Goal: Transaction & Acquisition: Book appointment/travel/reservation

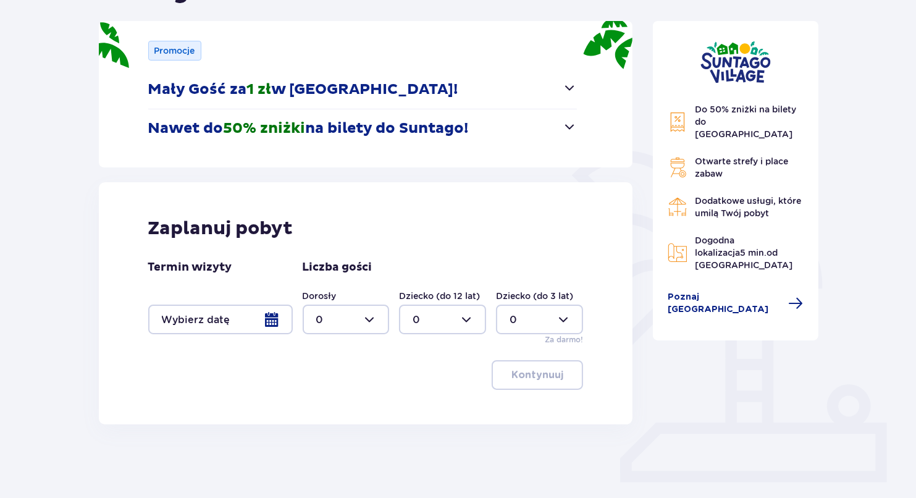
scroll to position [188, 0]
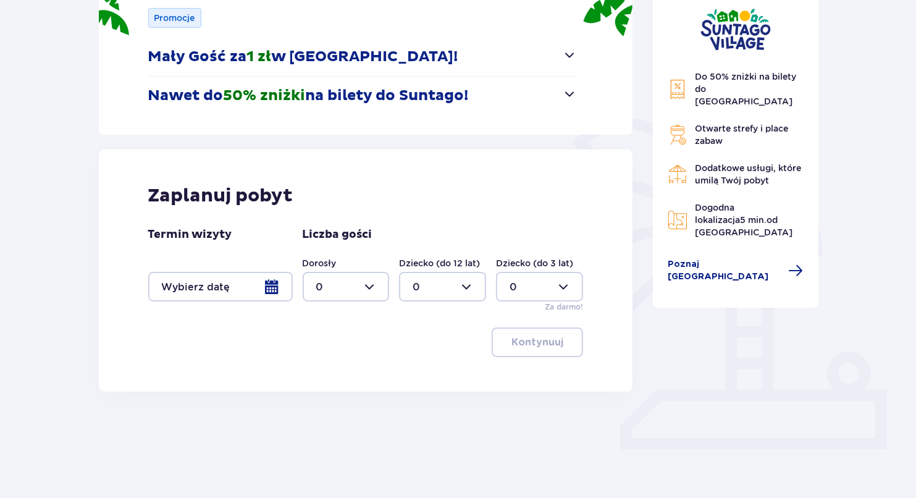
click at [258, 286] on div at bounding box center [220, 287] width 145 height 30
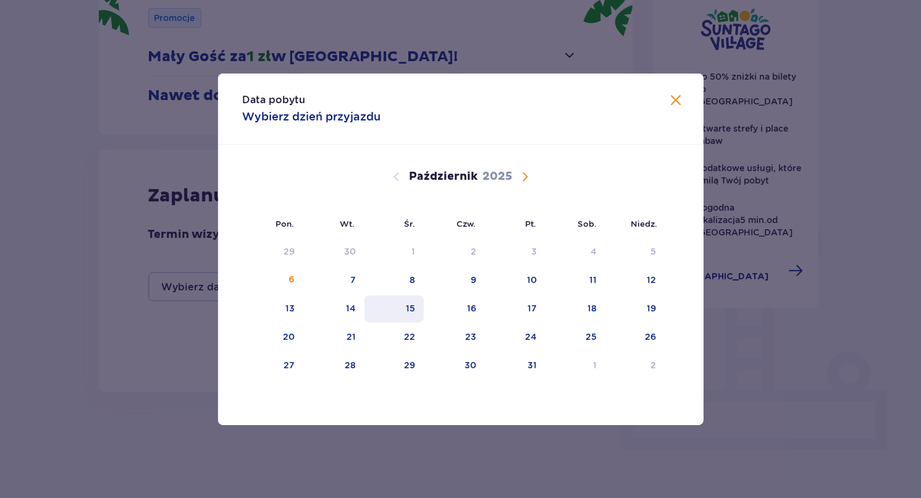
click at [410, 305] on div "15" at bounding box center [410, 308] width 9 height 12
click at [676, 93] on span "Zamknij" at bounding box center [676, 100] width 15 height 15
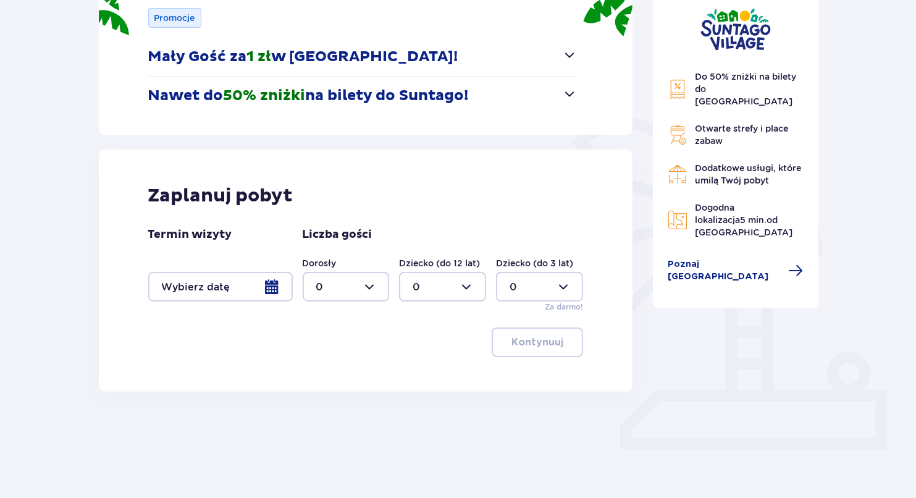
click at [256, 291] on div at bounding box center [220, 287] width 145 height 30
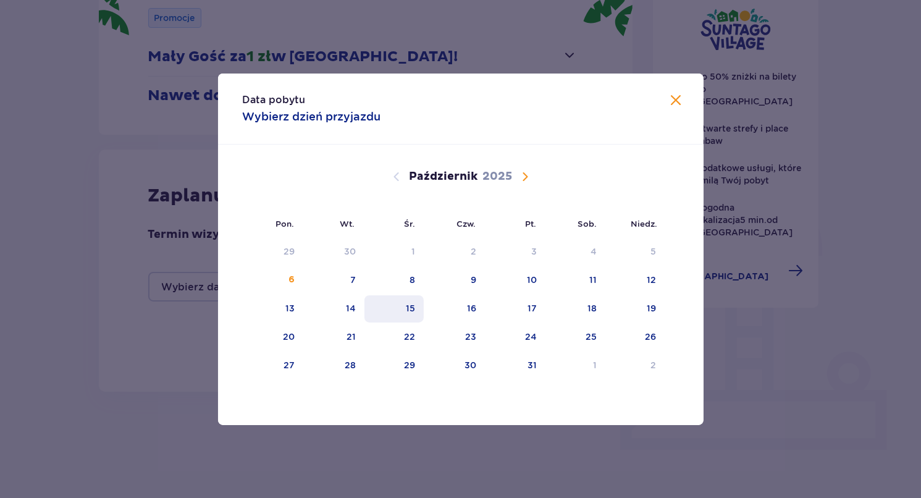
click at [405, 300] on div "15" at bounding box center [394, 308] width 60 height 27
click at [408, 310] on div "15" at bounding box center [410, 308] width 9 height 12
click at [673, 104] on span "Zamknij" at bounding box center [676, 100] width 15 height 15
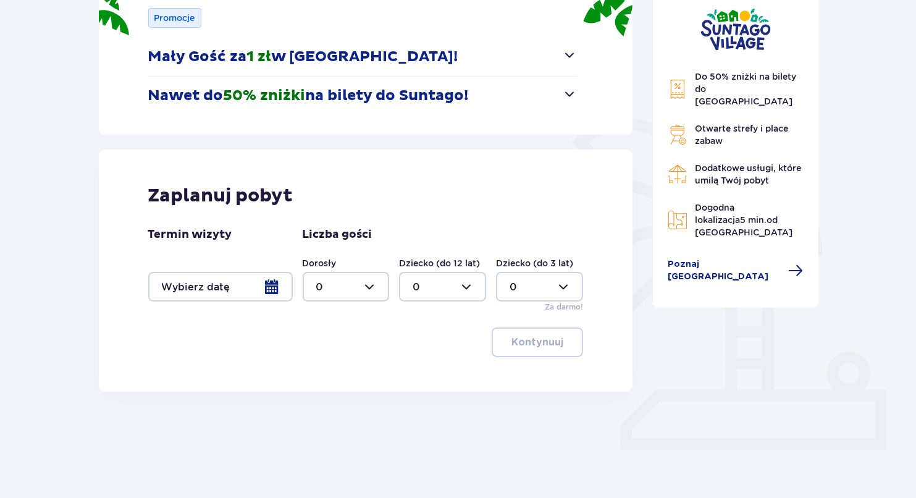
click at [330, 279] on div at bounding box center [346, 287] width 87 height 30
click at [261, 287] on div at bounding box center [220, 287] width 145 height 30
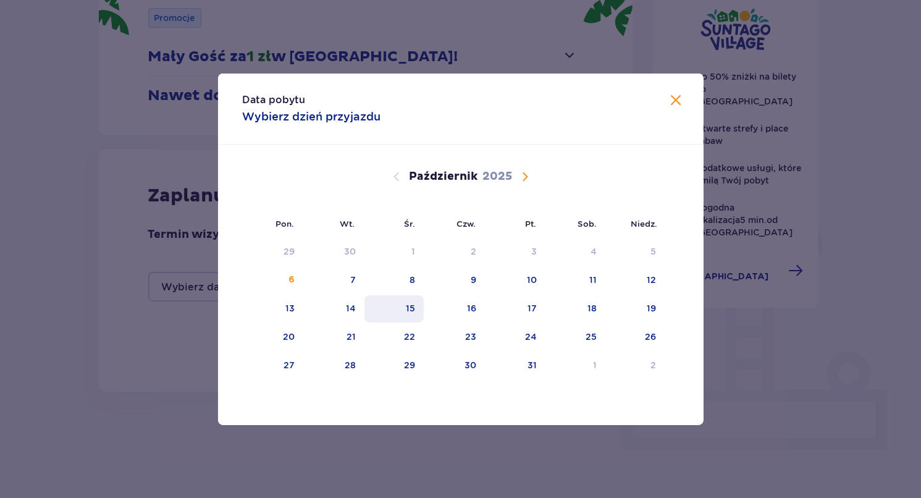
click at [411, 307] on div "15" at bounding box center [410, 308] width 9 height 12
click at [398, 312] on div "15" at bounding box center [394, 308] width 60 height 27
click at [361, 306] on div "14" at bounding box center [333, 308] width 61 height 27
click at [408, 305] on div "15" at bounding box center [410, 308] width 9 height 12
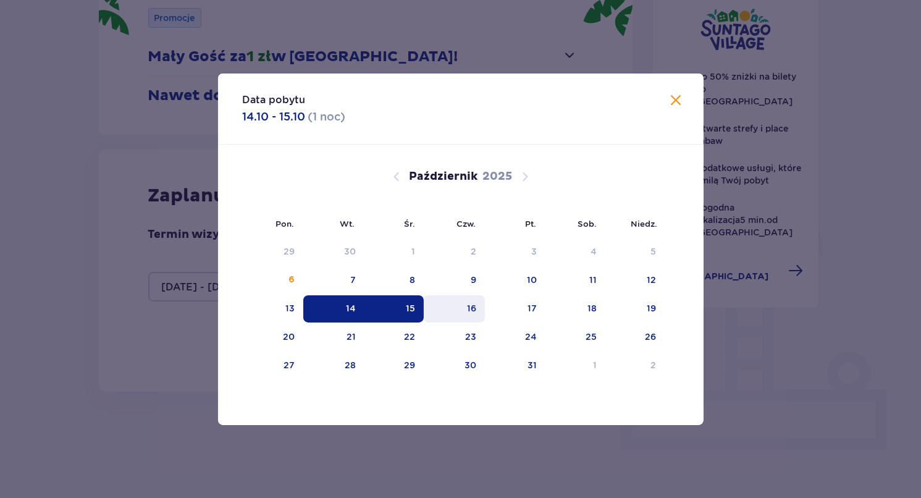
click at [443, 306] on div "16" at bounding box center [454, 308] width 61 height 27
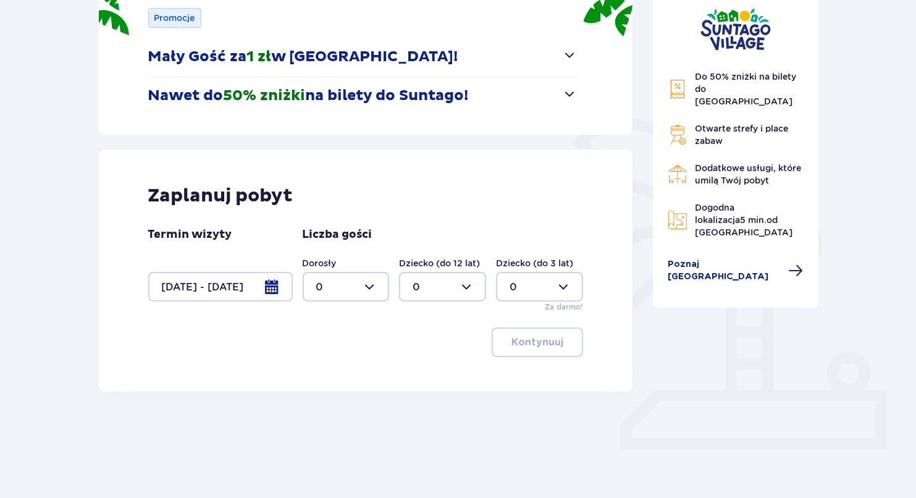
click at [234, 285] on div at bounding box center [220, 287] width 145 height 30
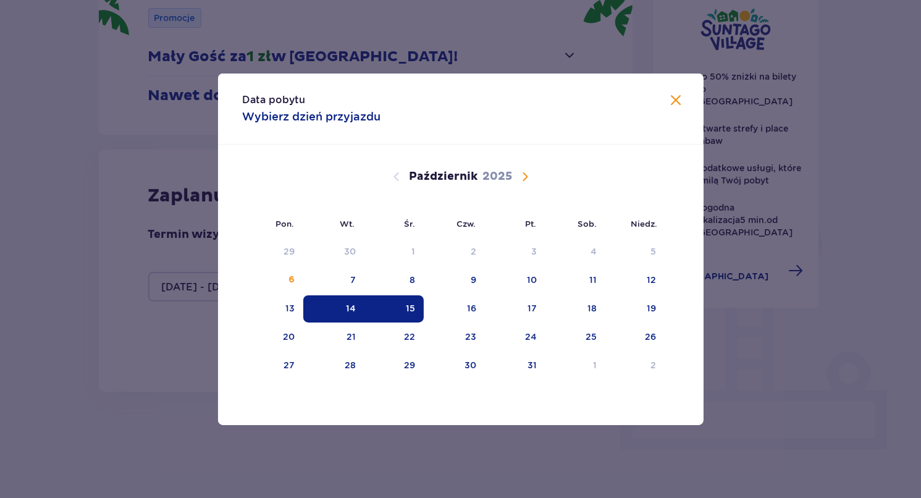
click at [353, 306] on div "14" at bounding box center [351, 308] width 10 height 12
click at [342, 308] on div "14" at bounding box center [333, 308] width 61 height 27
click at [396, 305] on div "15" at bounding box center [394, 308] width 60 height 27
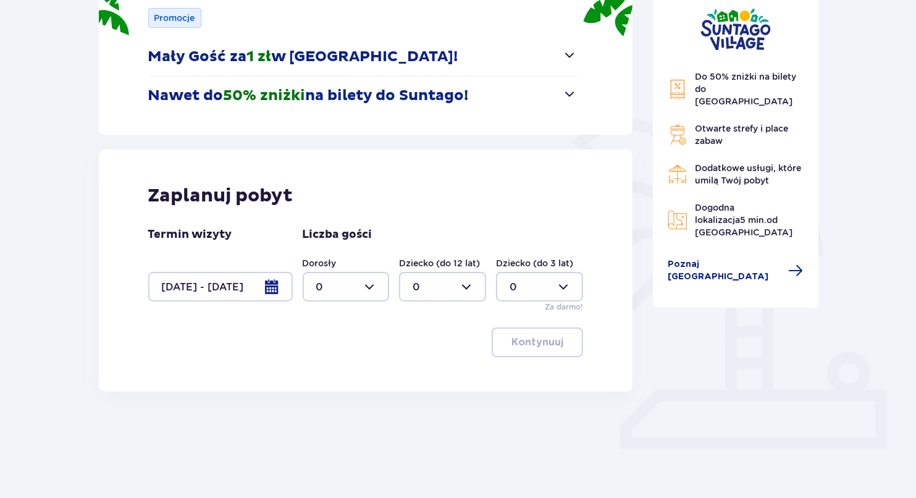
click at [239, 282] on div at bounding box center [220, 287] width 145 height 30
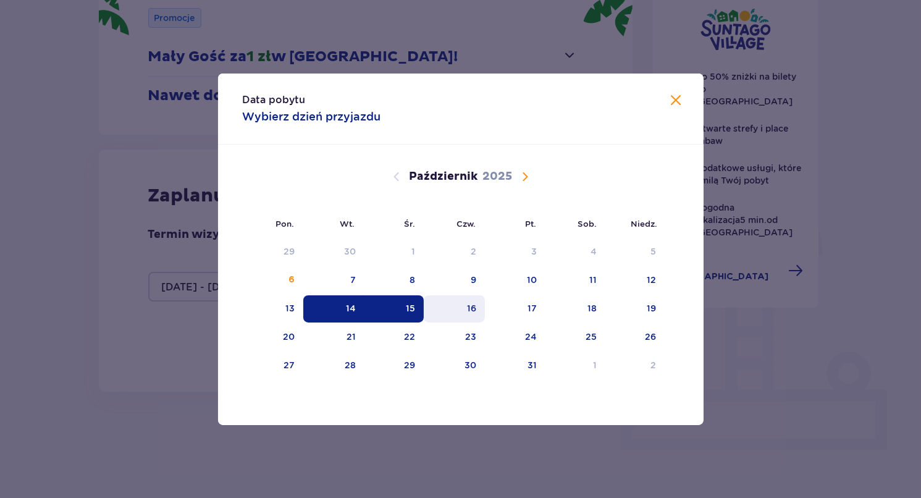
click at [453, 306] on div "16" at bounding box center [454, 308] width 61 height 27
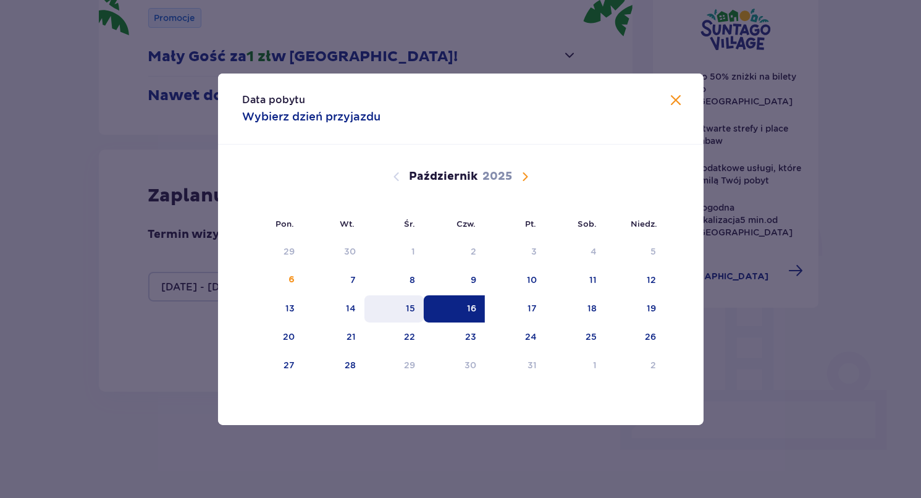
click at [403, 306] on div "15" at bounding box center [394, 308] width 60 height 27
click at [461, 307] on div "16" at bounding box center [454, 308] width 61 height 27
type input "15.10.25 - 16.10.25"
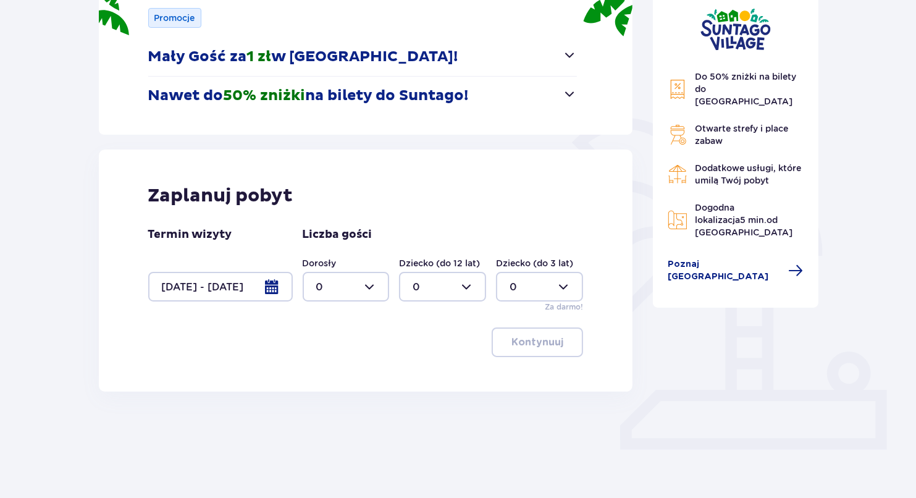
click at [336, 284] on div at bounding box center [346, 287] width 87 height 30
drag, startPoint x: 331, startPoint y: 379, endPoint x: 337, endPoint y: 368, distance: 12.4
click at [329, 379] on div "2" at bounding box center [346, 376] width 60 height 14
type input "2"
click at [527, 335] on p "Kontynuuj" at bounding box center [537, 342] width 52 height 14
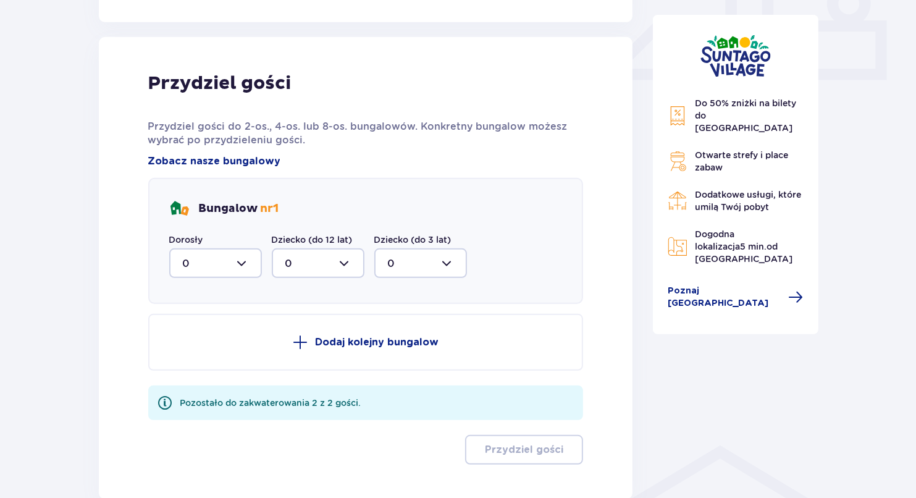
scroll to position [579, 0]
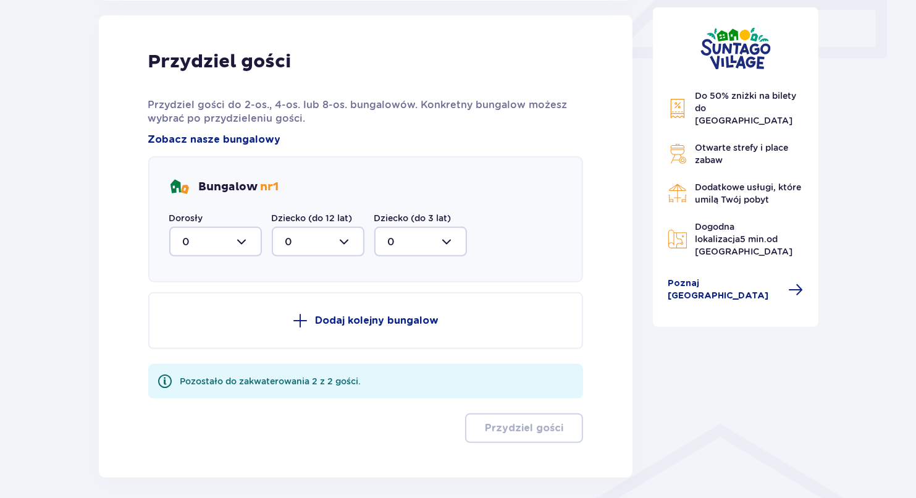
click at [230, 238] on div at bounding box center [215, 242] width 93 height 30
click at [194, 330] on div "2" at bounding box center [215, 331] width 65 height 14
type input "2"
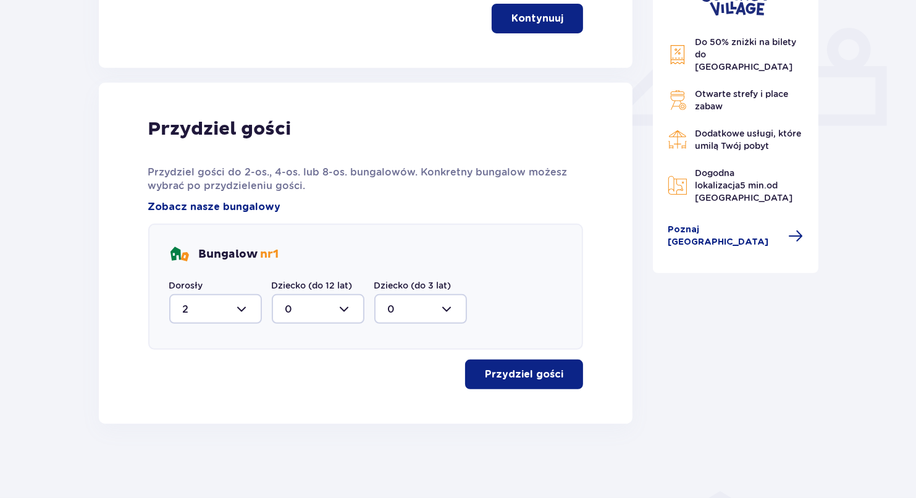
scroll to position [511, 0]
click at [513, 371] on p "Przydziel gości" at bounding box center [524, 375] width 78 height 14
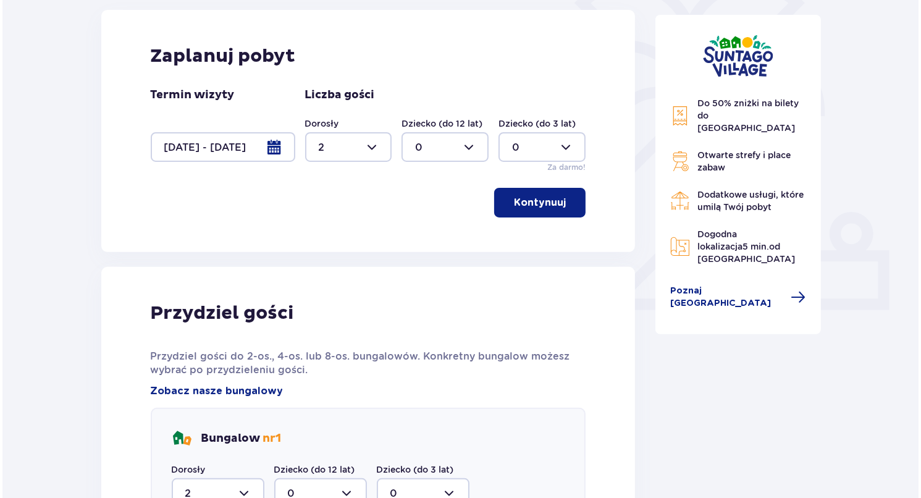
scroll to position [255, 0]
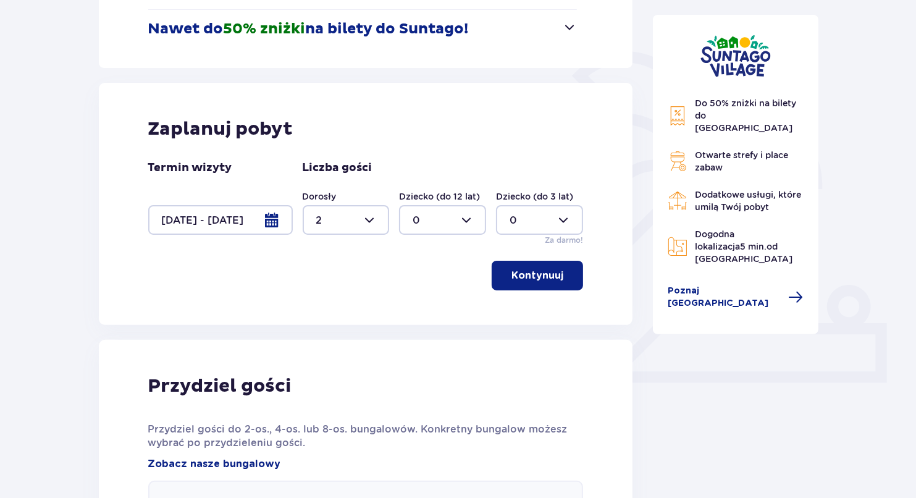
click at [282, 221] on div at bounding box center [220, 220] width 145 height 30
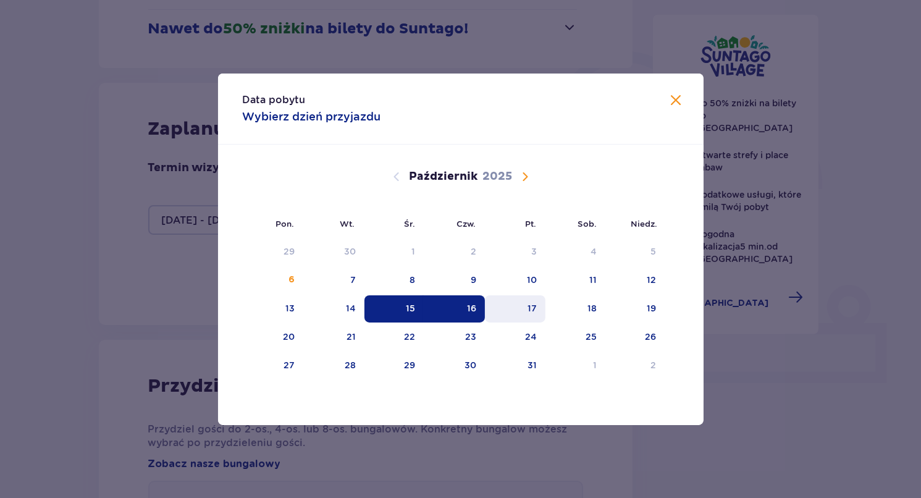
click at [523, 311] on div "17" at bounding box center [515, 308] width 61 height 27
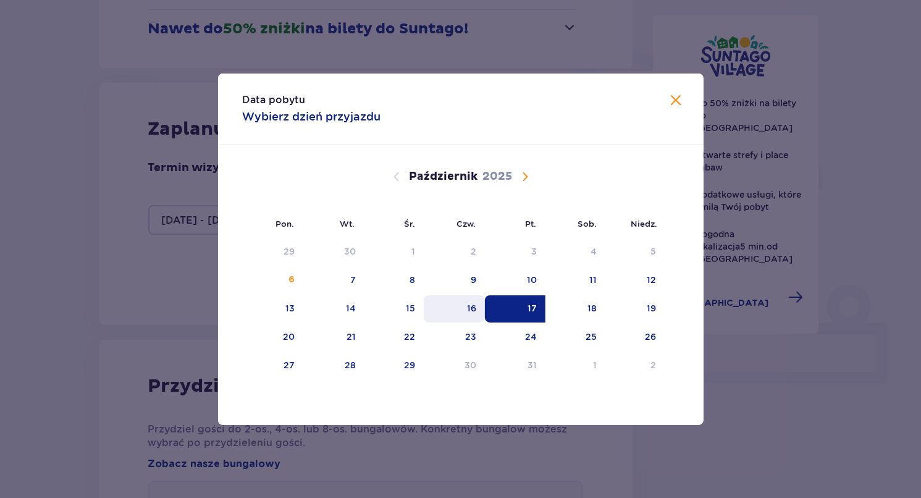
click at [469, 302] on div "16" at bounding box center [471, 308] width 9 height 12
click at [507, 305] on div "17" at bounding box center [515, 308] width 61 height 27
type input "16.10.25 - 17.10.25"
type input "0"
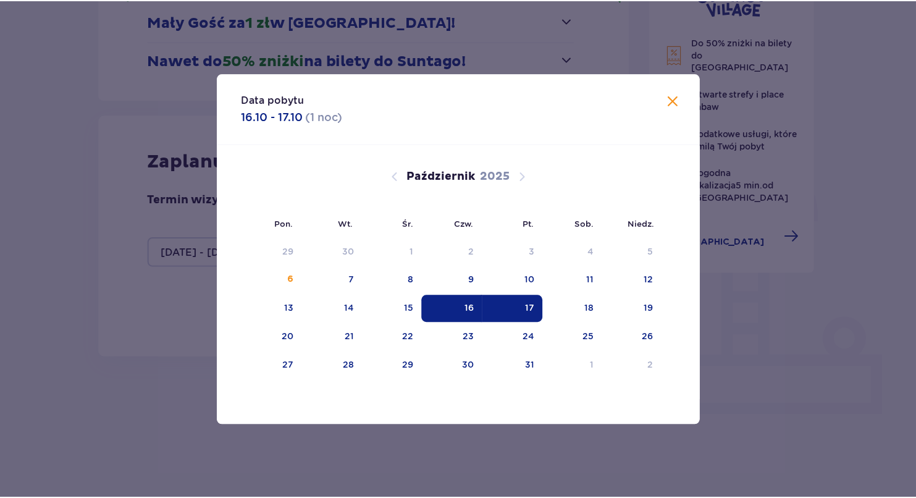
scroll to position [188, 0]
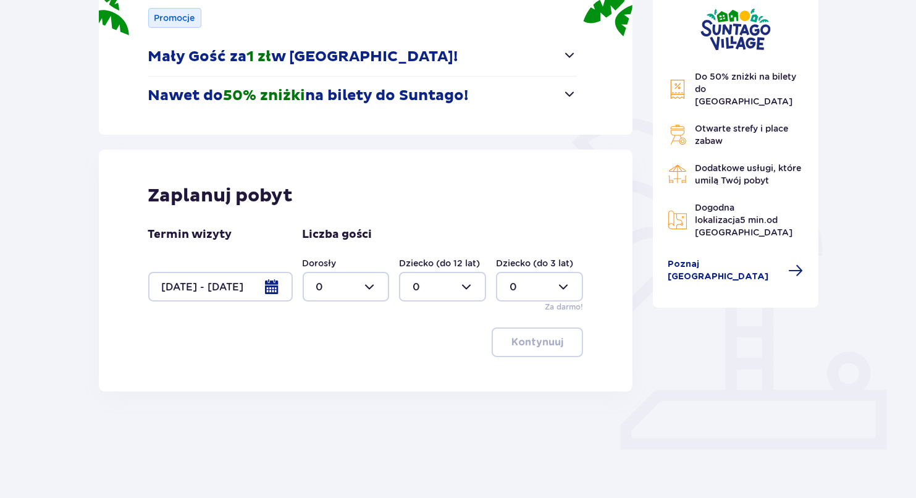
click at [254, 288] on div at bounding box center [220, 287] width 145 height 30
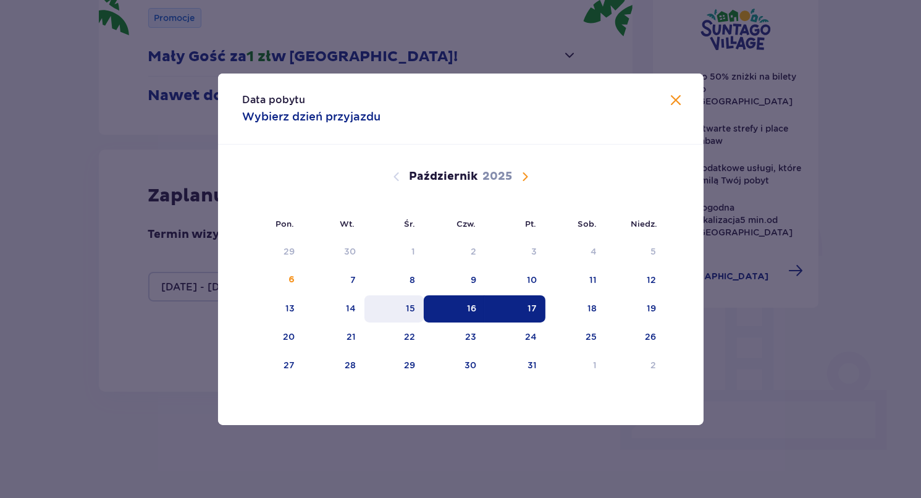
click at [412, 304] on div "15" at bounding box center [410, 308] width 9 height 12
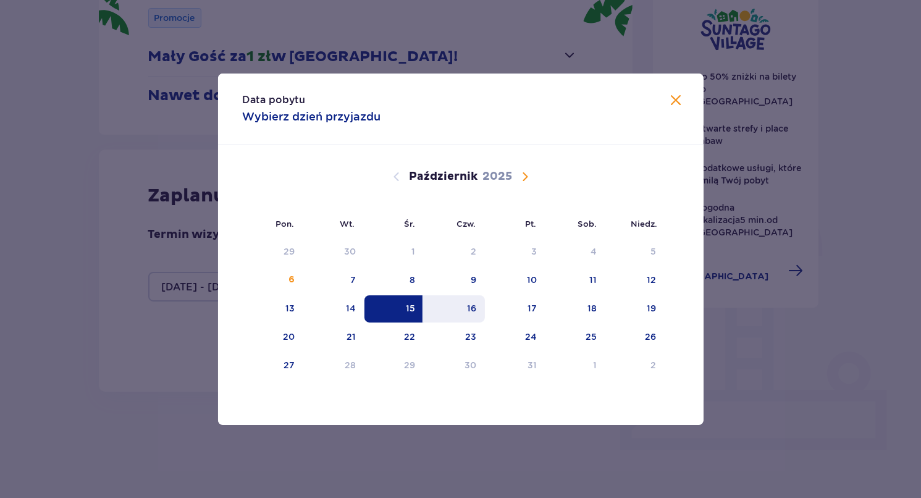
click at [453, 309] on div "16" at bounding box center [454, 308] width 61 height 27
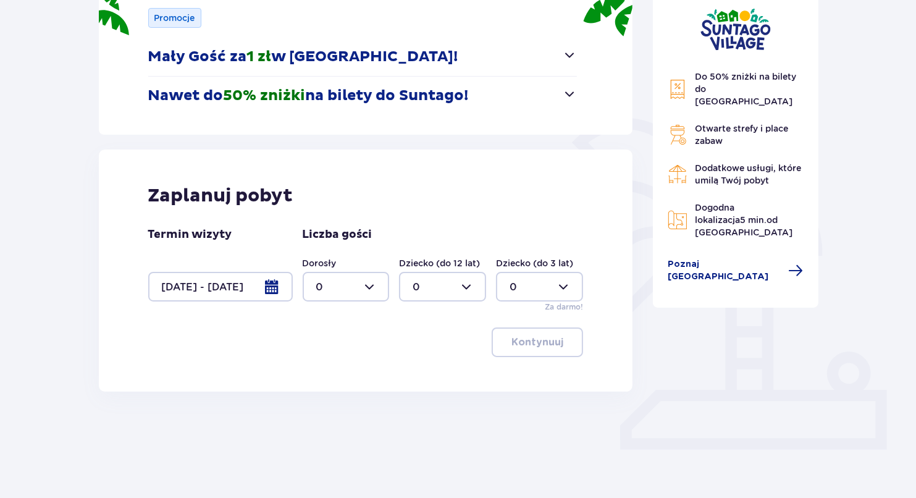
click at [501, 303] on div "Dziecko (do 3 lat) 0 Za darmo!" at bounding box center [539, 285] width 87 height 56
click at [232, 287] on div at bounding box center [220, 287] width 145 height 30
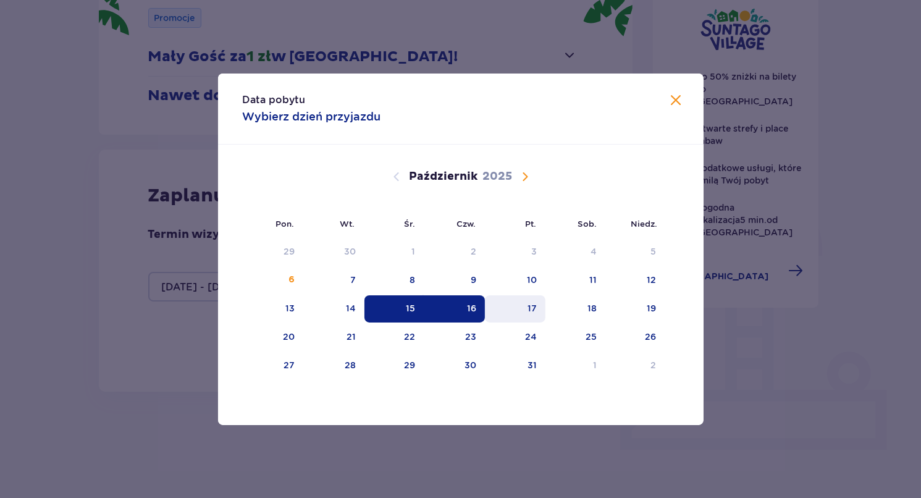
click at [511, 311] on div "17" at bounding box center [515, 308] width 61 height 27
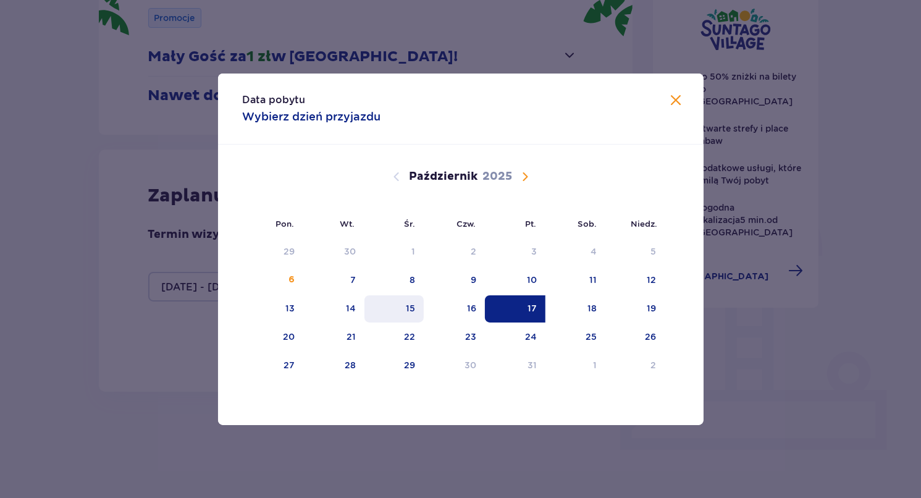
click at [398, 310] on div "15" at bounding box center [394, 308] width 60 height 27
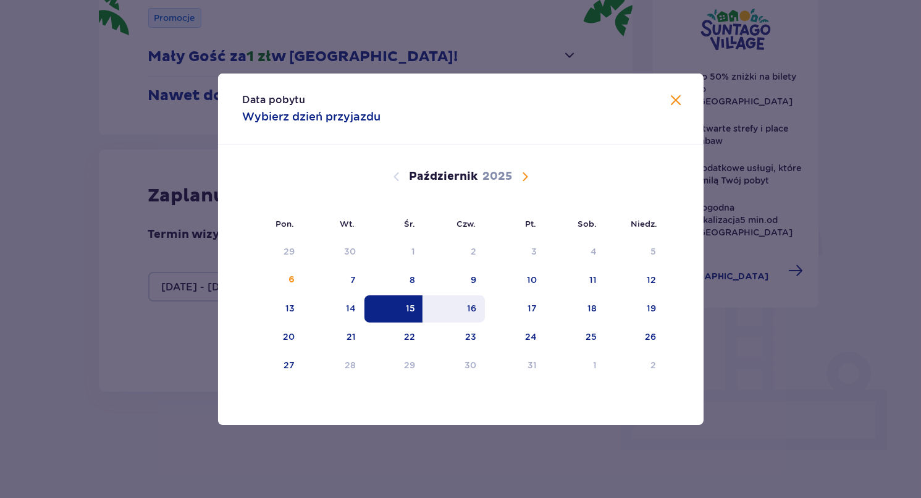
click at [476, 309] on div "16" at bounding box center [471, 308] width 9 height 12
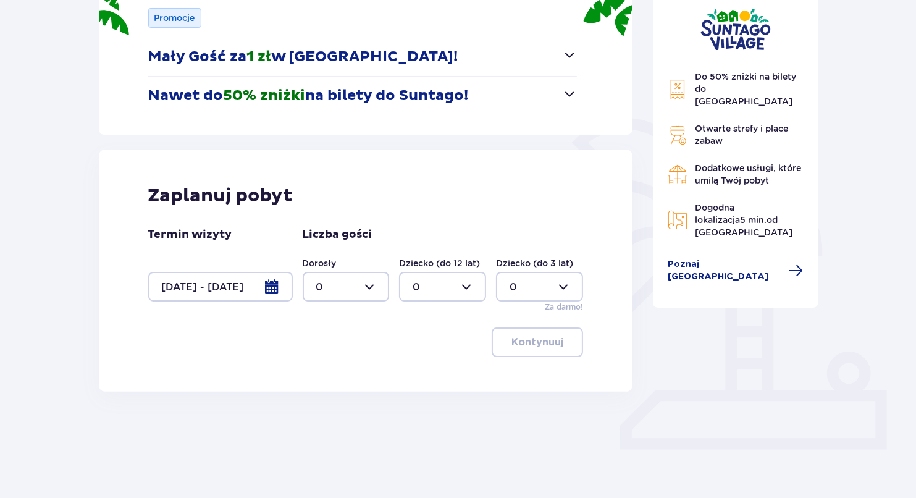
click at [755, 342] on div "Do 50% zniżki na bilety do parku Suntago Otwarte strefy i place zabaw Dodatkowe…" at bounding box center [735, 201] width 185 height 516
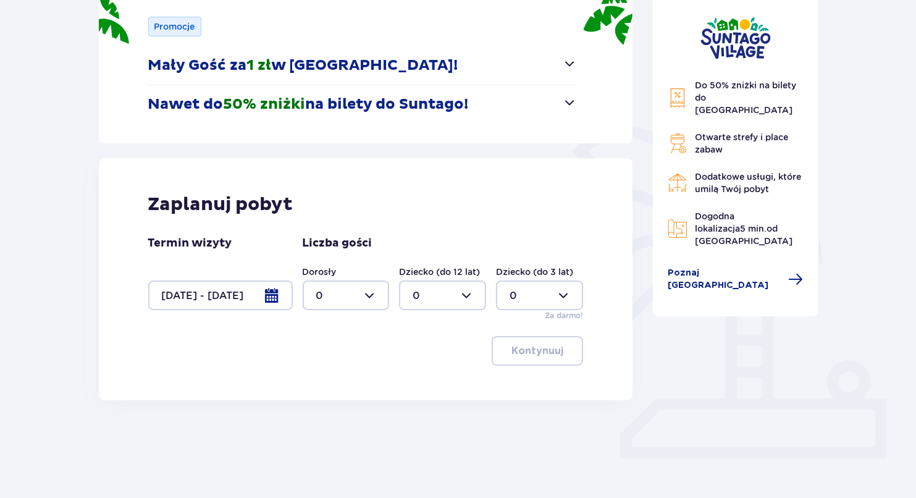
scroll to position [188, 0]
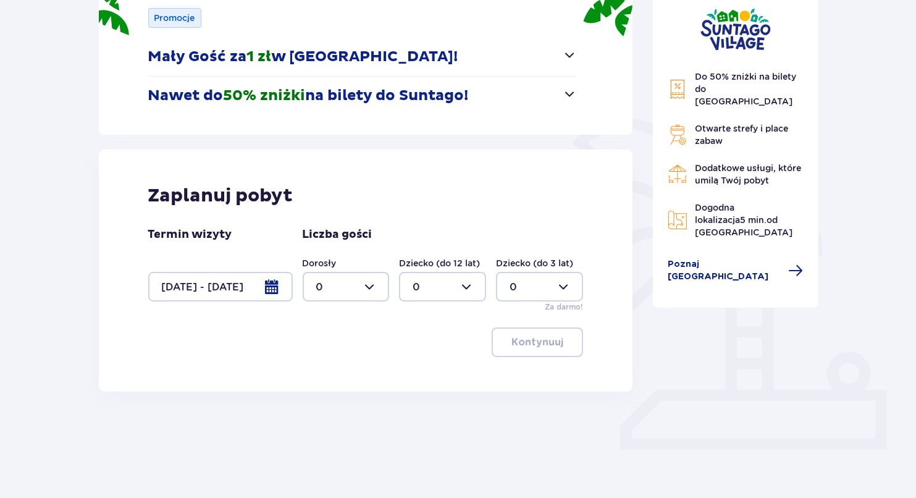
click at [270, 289] on div at bounding box center [220, 287] width 145 height 30
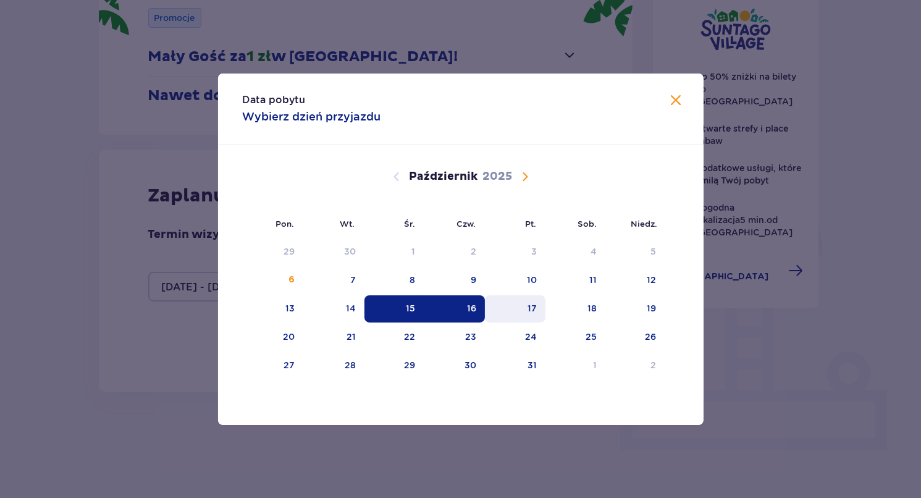
click at [526, 309] on div "17" at bounding box center [515, 308] width 61 height 27
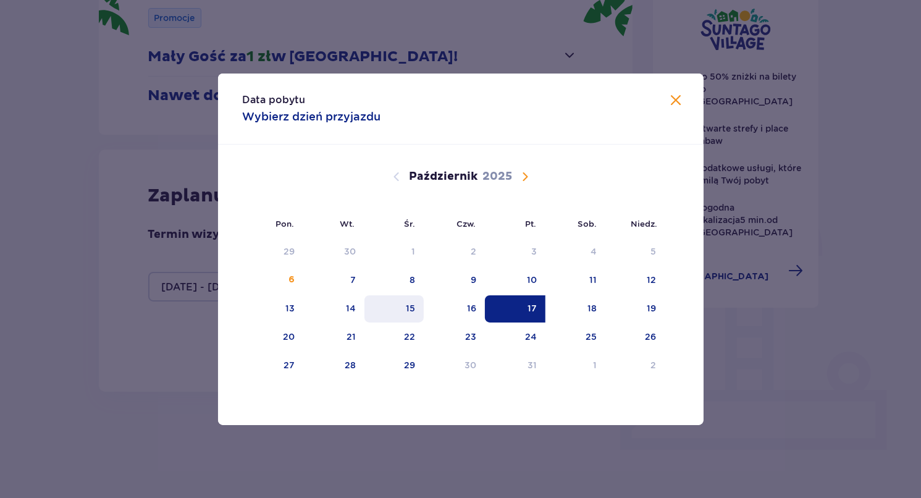
click at [401, 310] on div "15" at bounding box center [394, 308] width 60 height 27
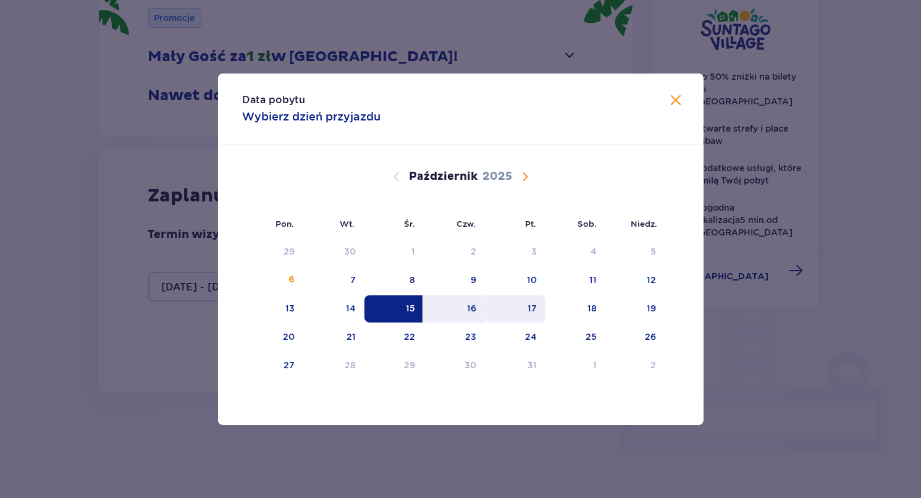
drag, startPoint x: 461, startPoint y: 305, endPoint x: 510, endPoint y: 308, distance: 48.9
click at [461, 305] on div "16" at bounding box center [454, 308] width 61 height 27
click at [511, 306] on div "17" at bounding box center [515, 308] width 61 height 27
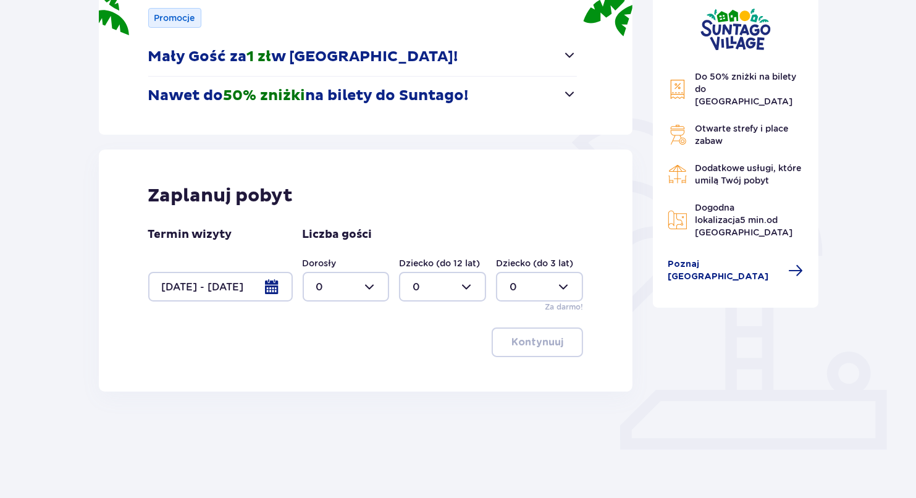
click at [222, 285] on div at bounding box center [220, 287] width 145 height 30
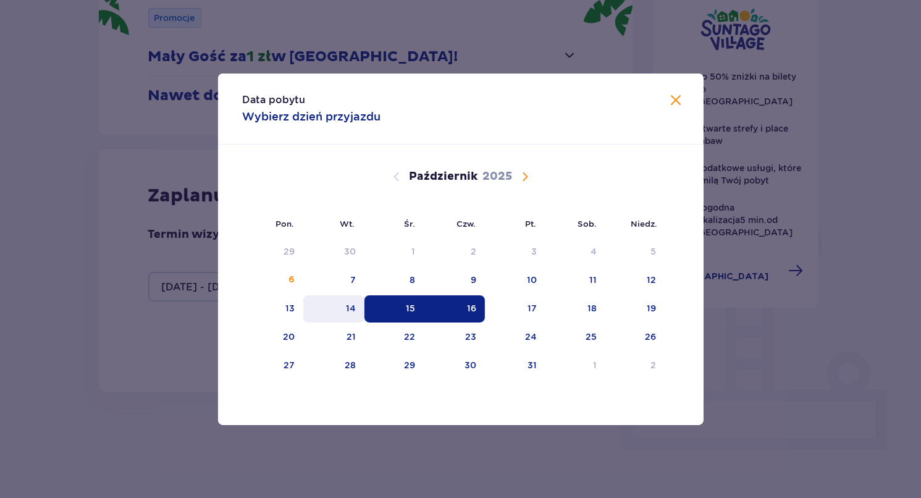
drag, startPoint x: 343, startPoint y: 295, endPoint x: 340, endPoint y: 301, distance: 7.5
click at [341, 299] on div "14" at bounding box center [333, 308] width 61 height 27
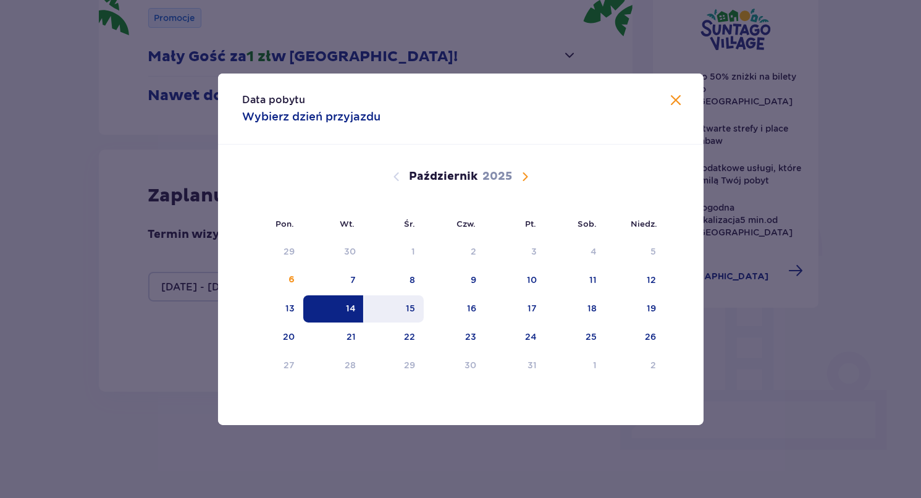
click at [412, 297] on div "15" at bounding box center [394, 308] width 60 height 27
click at [452, 306] on div "16" at bounding box center [454, 308] width 61 height 27
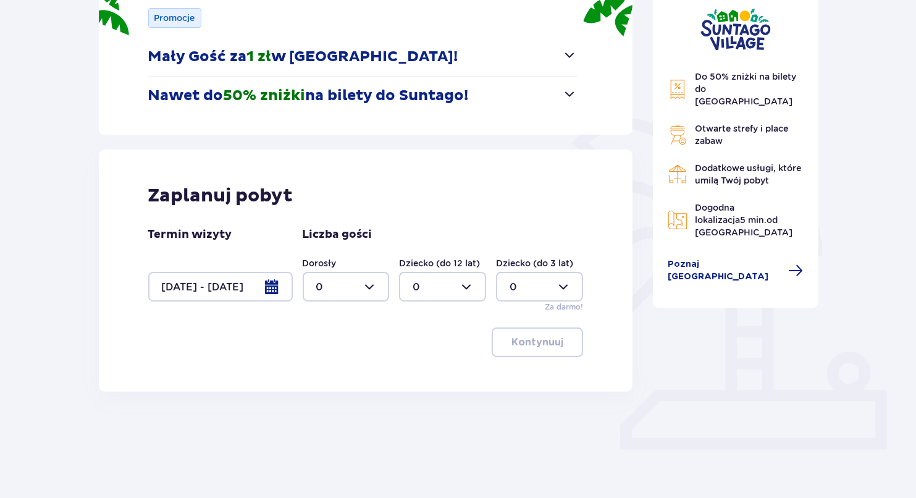
click at [190, 272] on div at bounding box center [220, 287] width 145 height 30
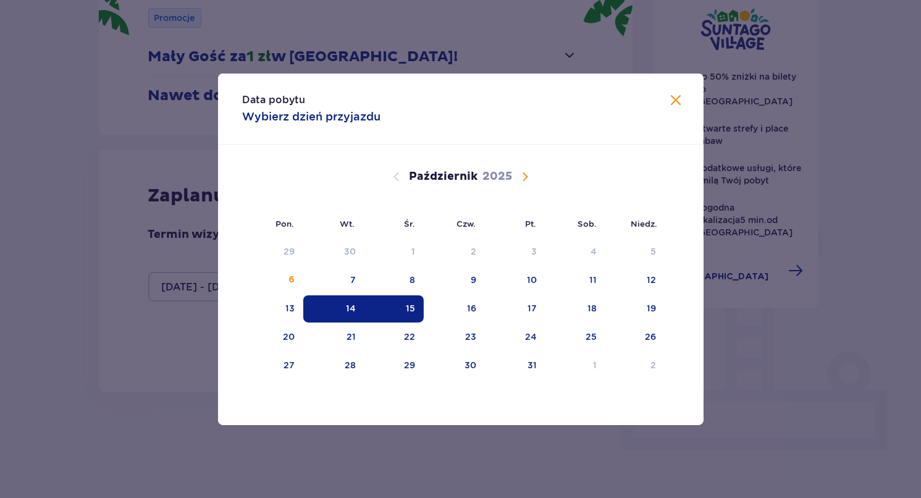
click at [203, 280] on div "Data pobytu Wybierz dzień przyjazdu Pon. Wt. Śr. Czw. Pt. Sob. Niedz. Wrzesień …" at bounding box center [460, 249] width 921 height 498
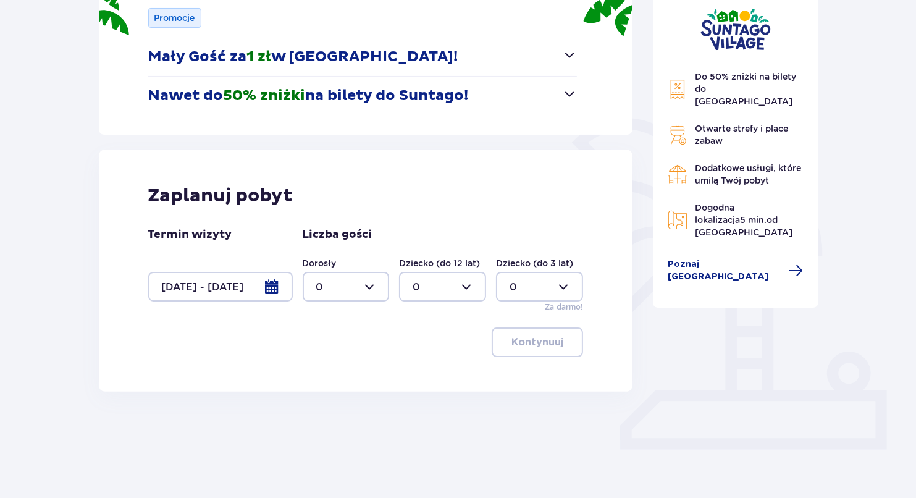
click at [217, 285] on div at bounding box center [220, 287] width 145 height 30
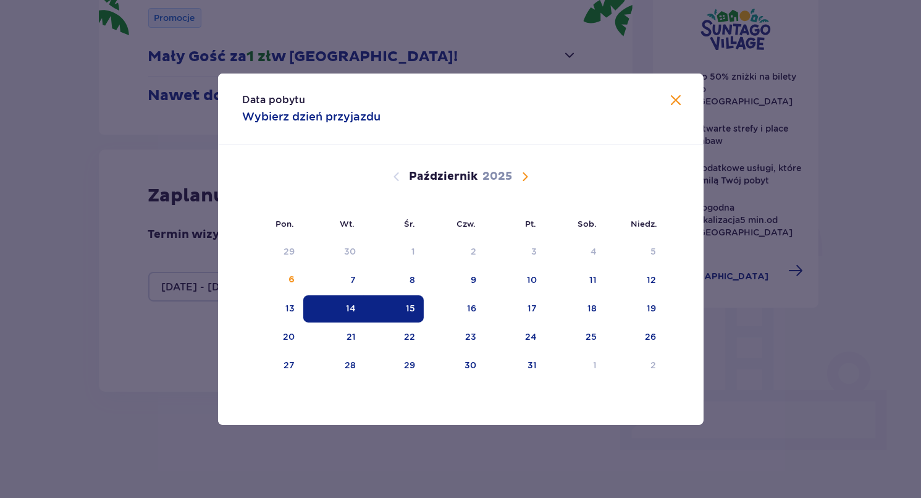
click at [368, 312] on div "15" at bounding box center [394, 308] width 60 height 27
click at [452, 314] on div "16" at bounding box center [454, 308] width 61 height 27
type input "15.10.25 - 16.10.25"
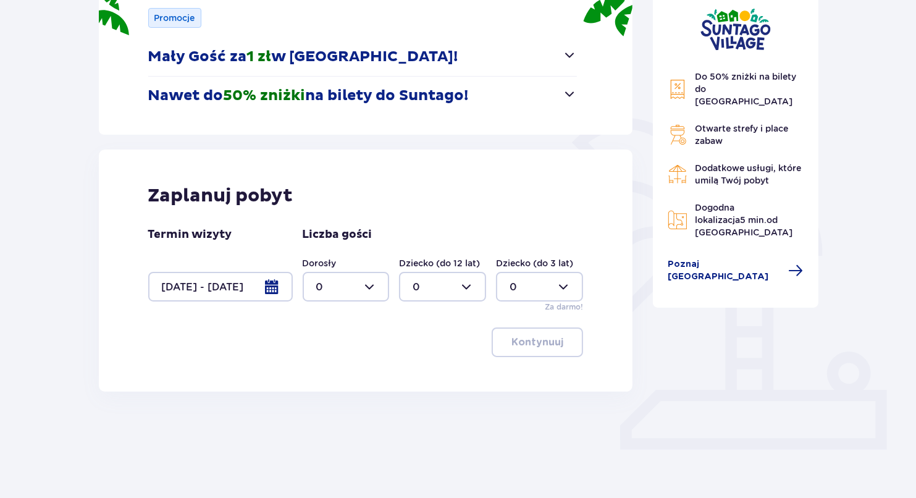
click at [334, 287] on div at bounding box center [346, 287] width 87 height 30
click at [334, 371] on div "2" at bounding box center [346, 376] width 60 height 14
type input "2"
click at [519, 343] on p "Kontynuuj" at bounding box center [537, 342] width 52 height 14
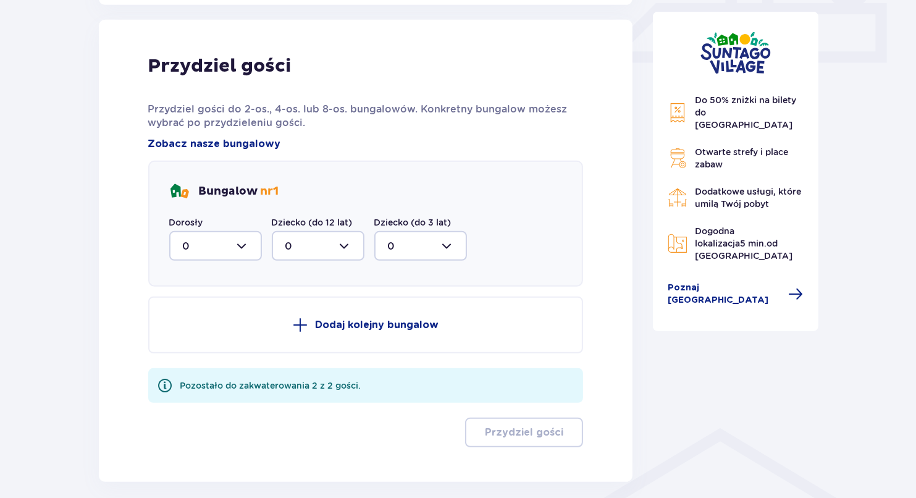
scroll to position [579, 0]
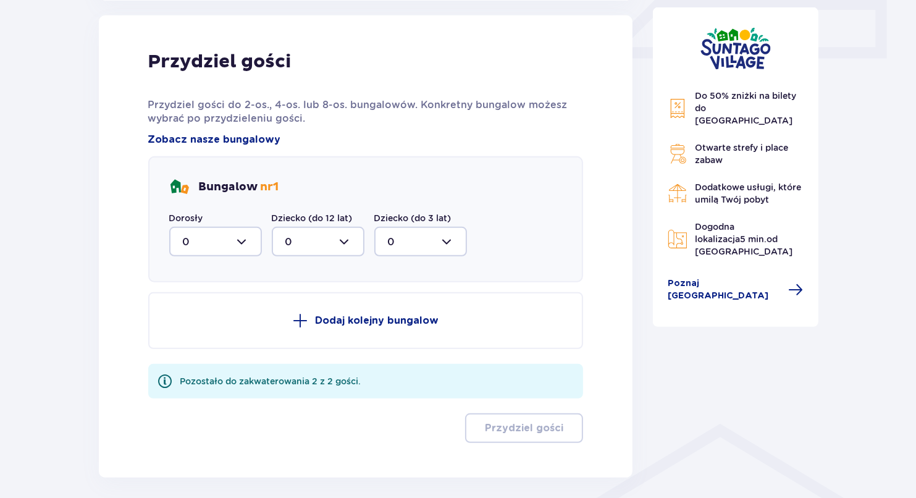
click at [212, 246] on div at bounding box center [215, 242] width 93 height 30
click at [211, 328] on div "2" at bounding box center [215, 331] width 65 height 14
type input "2"
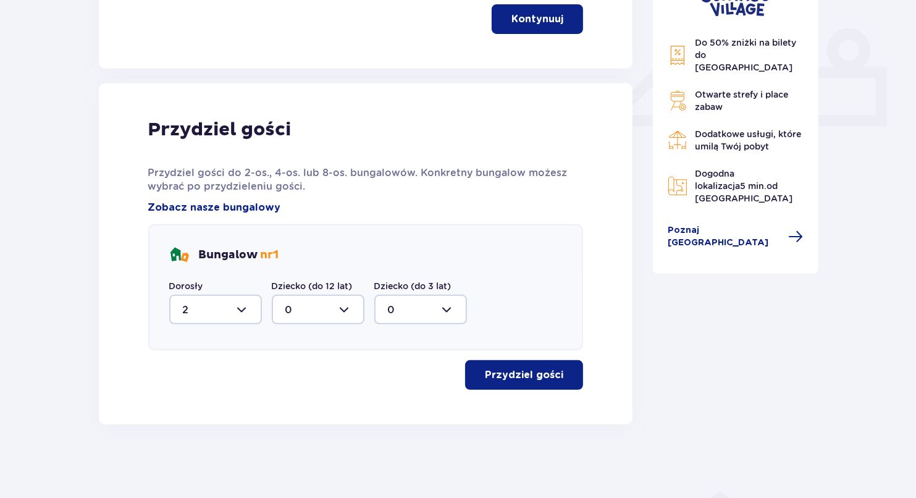
click at [519, 374] on p "Przydziel gości" at bounding box center [524, 375] width 78 height 14
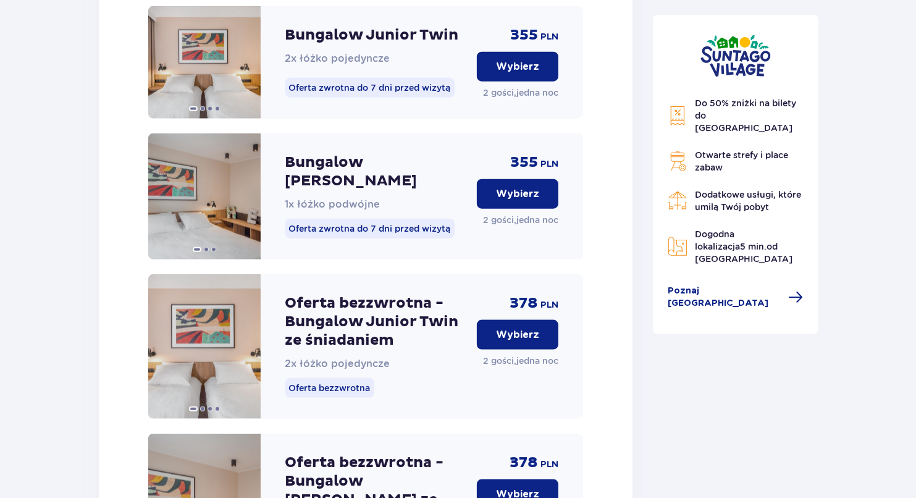
scroll to position [1429, 0]
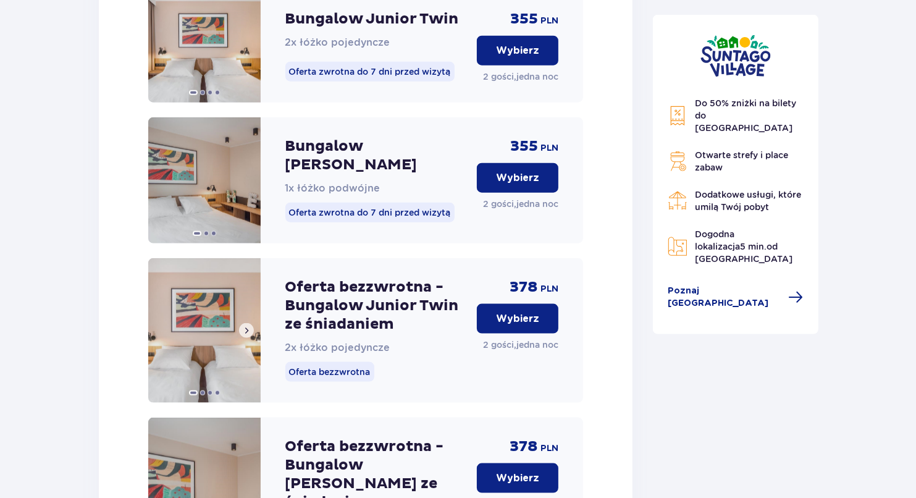
click at [246, 326] on span at bounding box center [247, 331] width 10 height 10
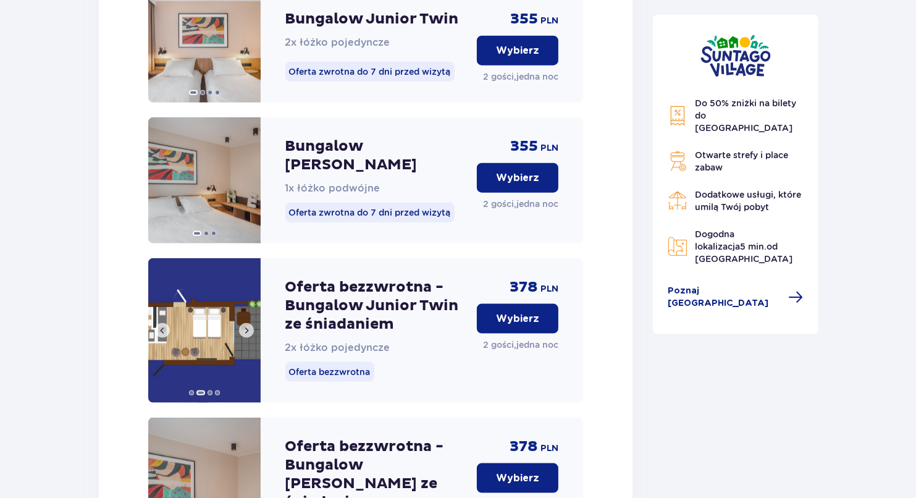
click at [246, 326] on span at bounding box center [247, 331] width 10 height 10
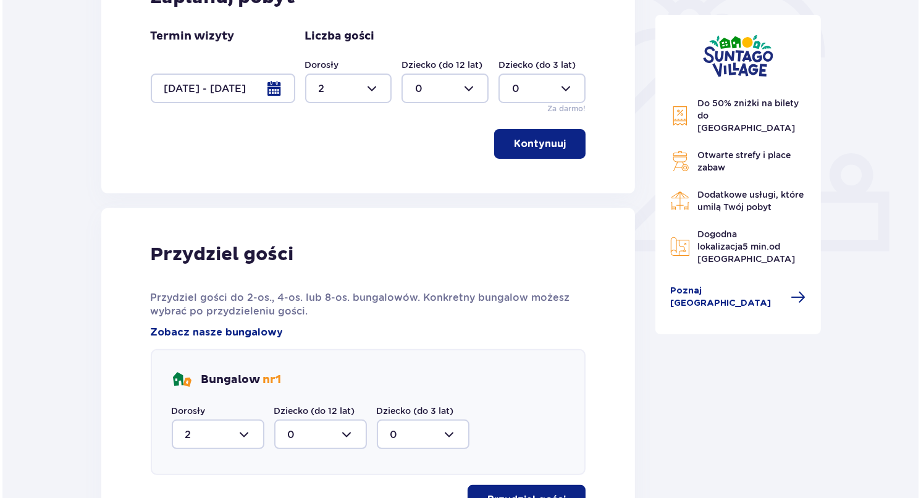
scroll to position [255, 0]
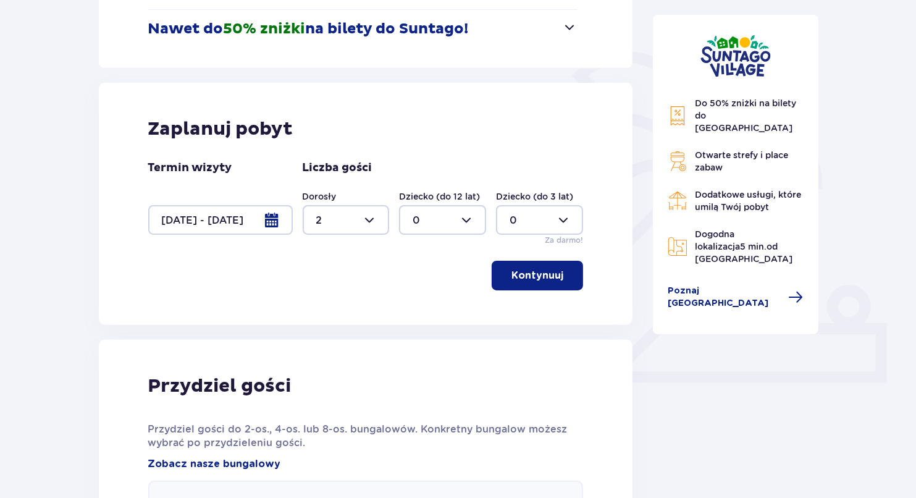
click at [256, 225] on div at bounding box center [220, 220] width 145 height 30
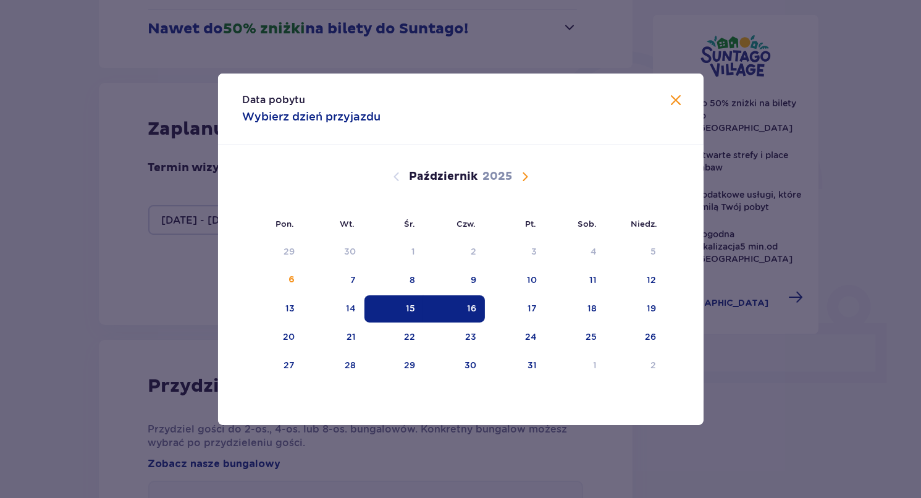
click at [403, 310] on div "15" at bounding box center [394, 308] width 60 height 27
click at [526, 305] on div "17" at bounding box center [515, 308] width 61 height 27
type input "15.10.25 - 17.10.25"
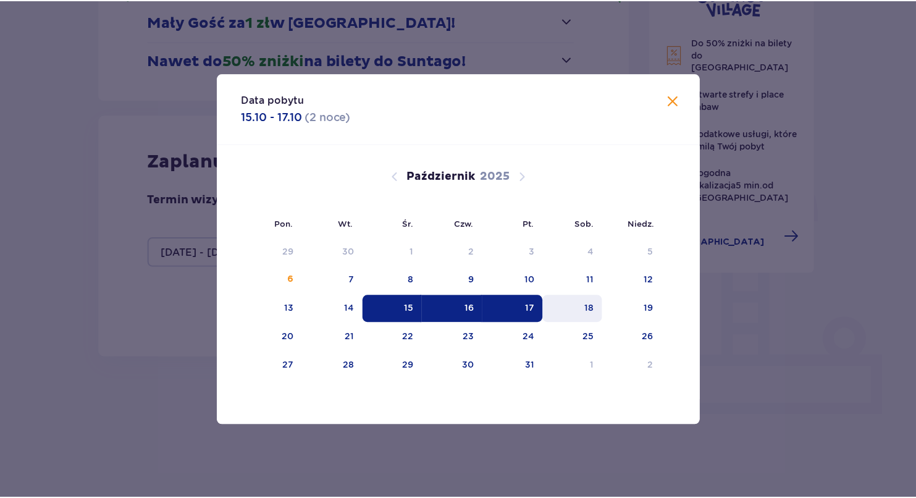
scroll to position [188, 0]
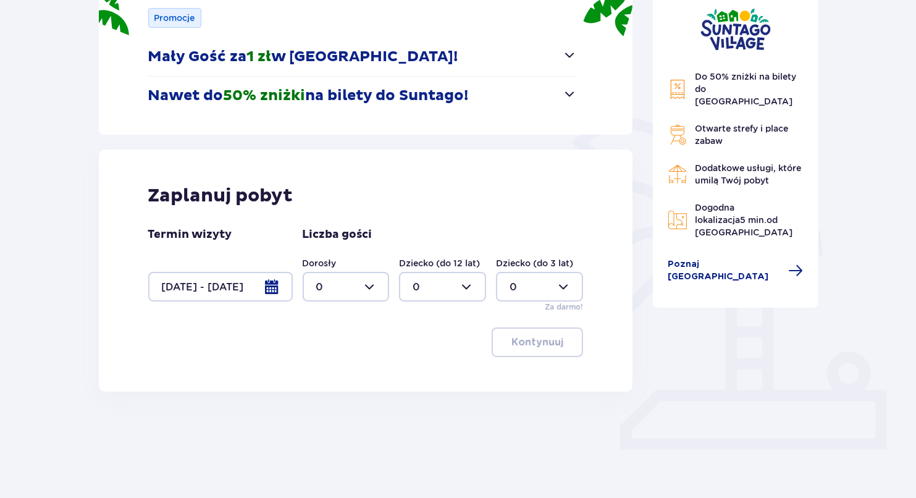
click at [358, 294] on div at bounding box center [346, 287] width 87 height 30
click at [340, 375] on div "2" at bounding box center [346, 376] width 60 height 14
type input "2"
click at [537, 342] on p "Kontynuuj" at bounding box center [537, 342] width 52 height 14
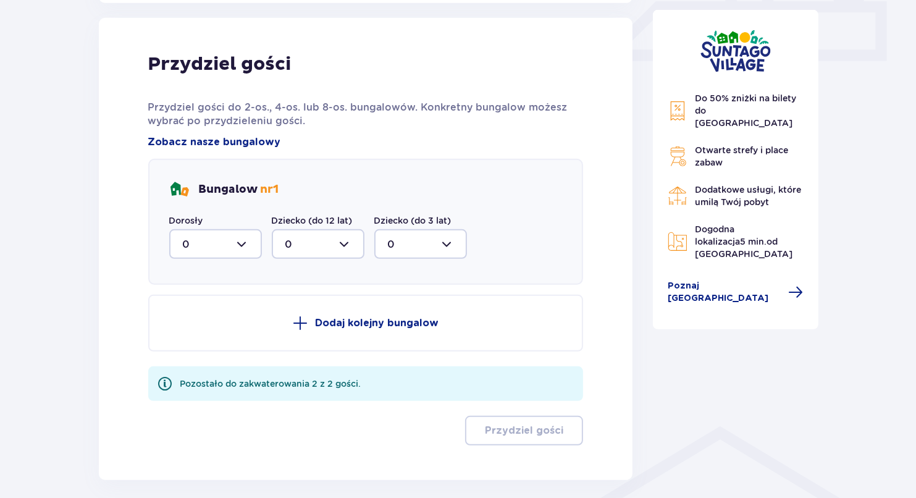
scroll to position [579, 0]
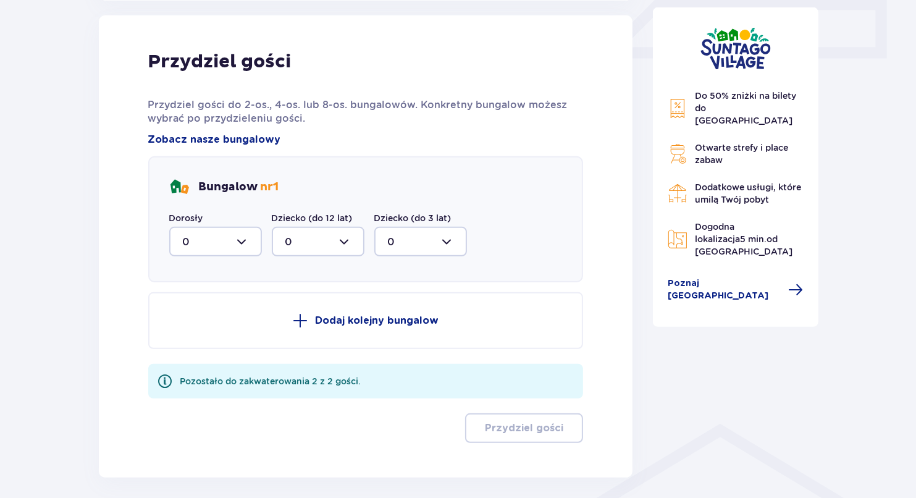
click at [223, 242] on div at bounding box center [215, 242] width 93 height 30
drag, startPoint x: 225, startPoint y: 324, endPoint x: 302, endPoint y: 338, distance: 77.8
click at [226, 324] on div "2" at bounding box center [215, 331] width 65 height 14
type input "2"
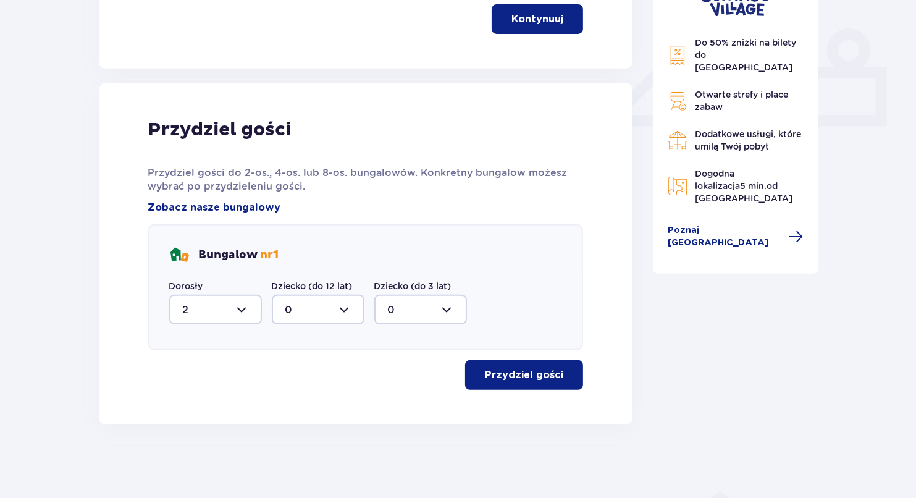
click at [544, 379] on p "Przydziel gości" at bounding box center [524, 375] width 78 height 14
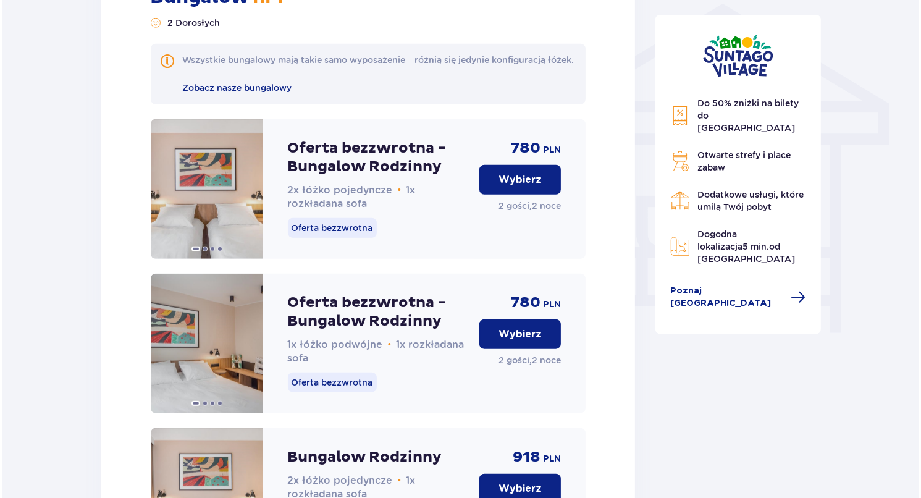
scroll to position [996, 0]
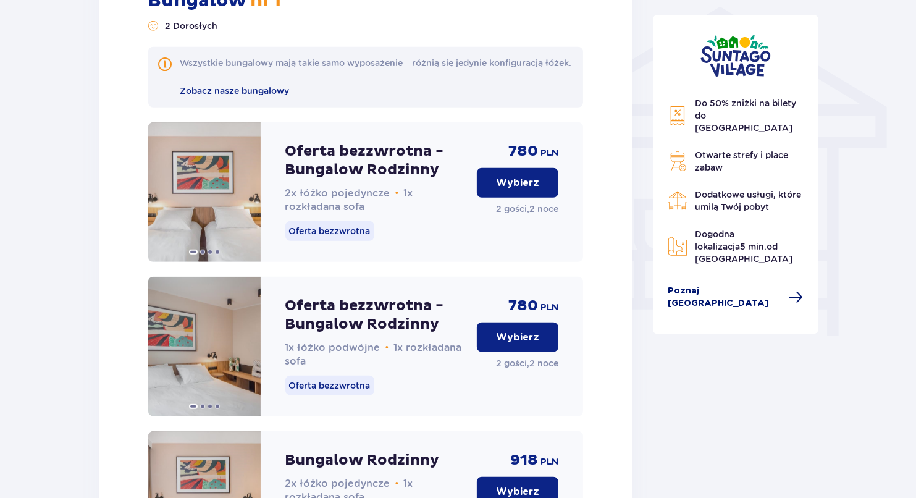
click at [754, 285] on span "Poznaj [GEOGRAPHIC_DATA]" at bounding box center [725, 297] width 114 height 25
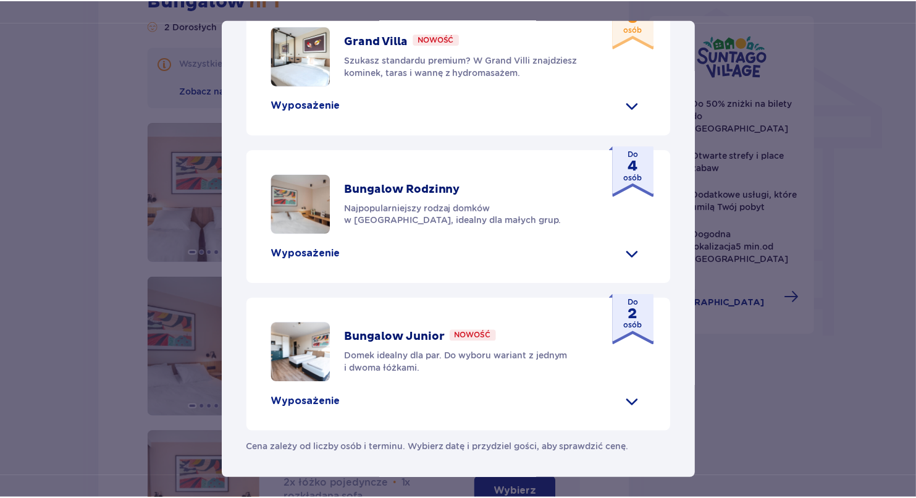
scroll to position [578, 0]
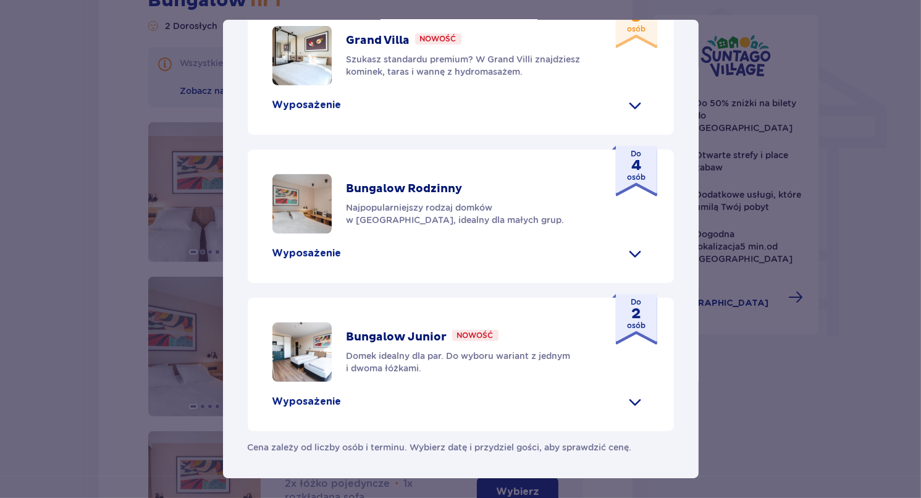
click at [681, 54] on div "Suntago Village to idealne miejsce dla fanów dobrej zabawy i tropikalnego klima…" at bounding box center [461, 66] width 476 height 824
click at [920, 138] on div "Suntago Village Suntago Village to idealne miejsce dla fanów dobrej zabawy i tr…" at bounding box center [460, 249] width 921 height 498
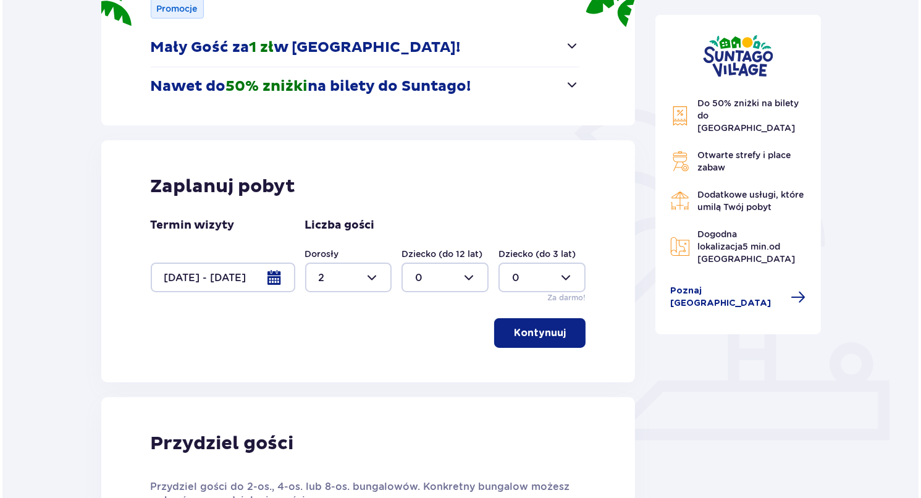
scroll to position [193, 0]
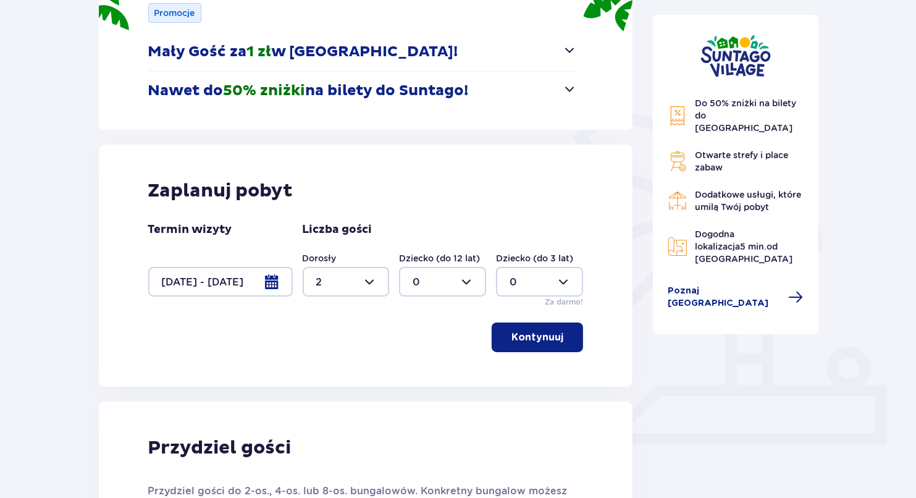
click at [271, 284] on div at bounding box center [220, 282] width 145 height 30
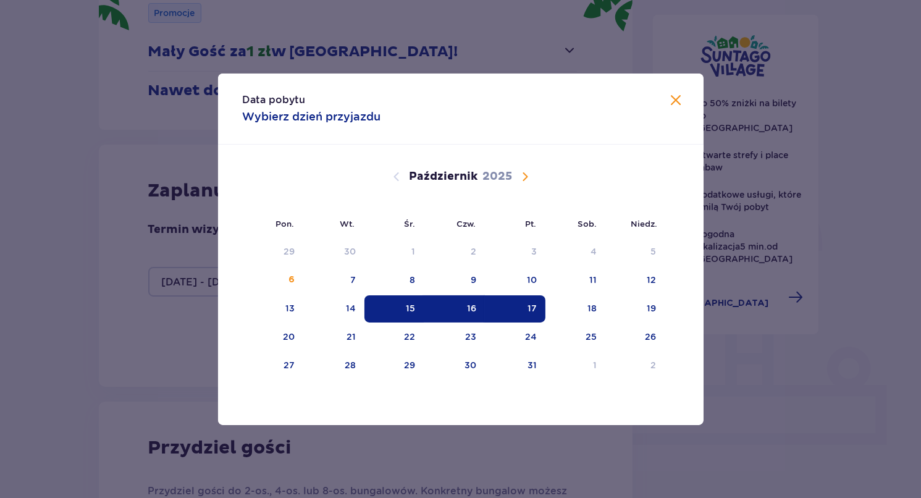
click at [482, 301] on div "16" at bounding box center [454, 308] width 61 height 27
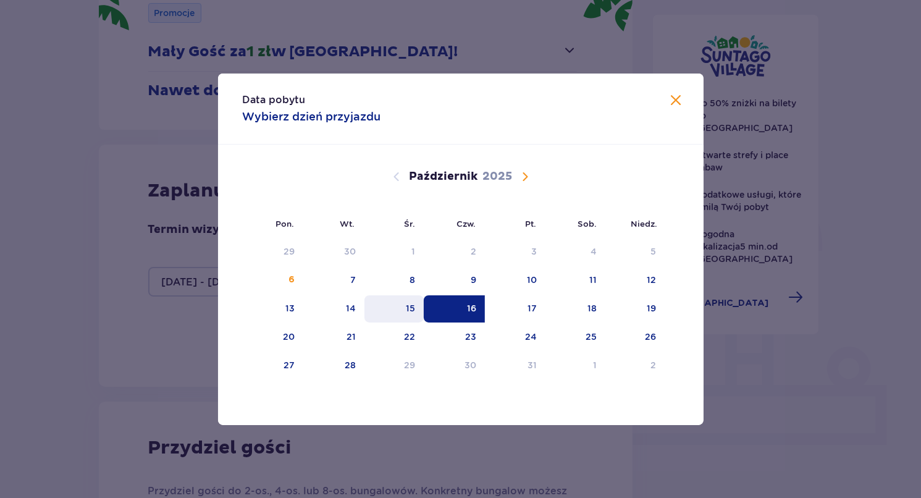
click at [403, 306] on div "15" at bounding box center [394, 308] width 60 height 27
click at [474, 303] on div "16" at bounding box center [471, 308] width 9 height 12
type input "15.10.25 - 16.10.25"
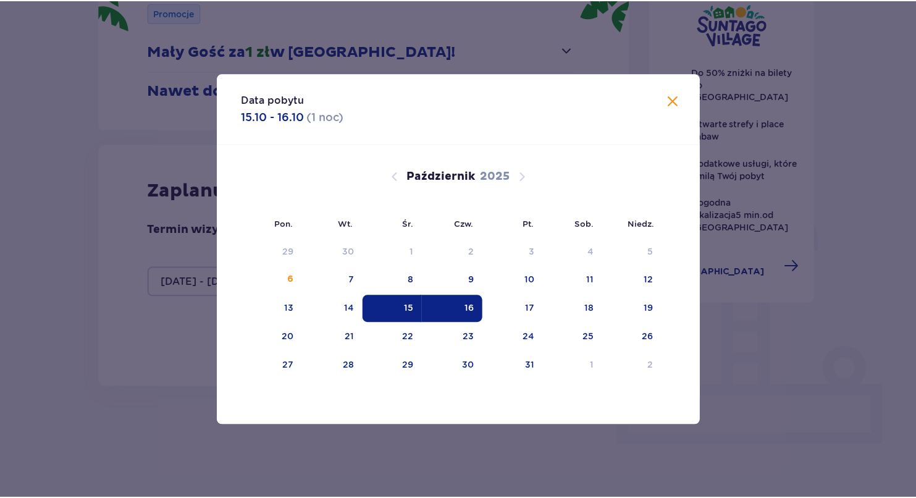
scroll to position [188, 0]
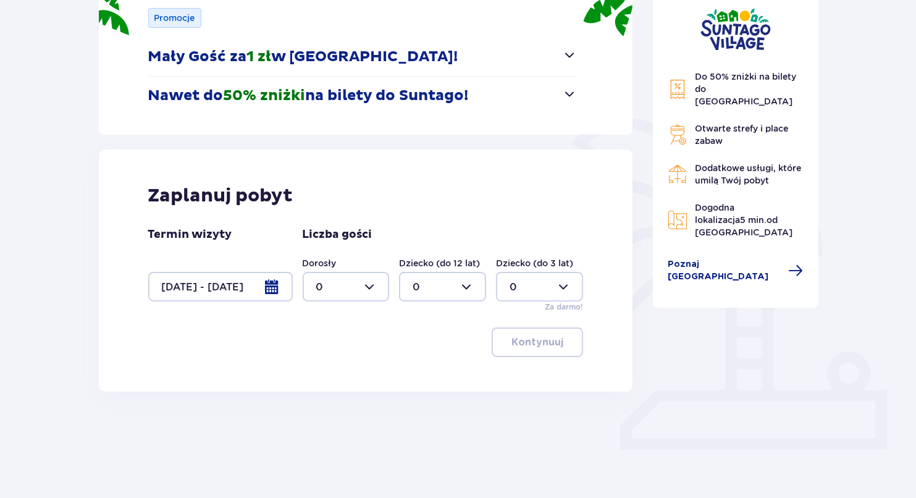
click at [362, 277] on div at bounding box center [346, 287] width 87 height 30
click at [345, 367] on span "2" at bounding box center [346, 376] width 85 height 26
type input "2"
click at [536, 346] on p "Kontynuuj" at bounding box center [537, 342] width 52 height 14
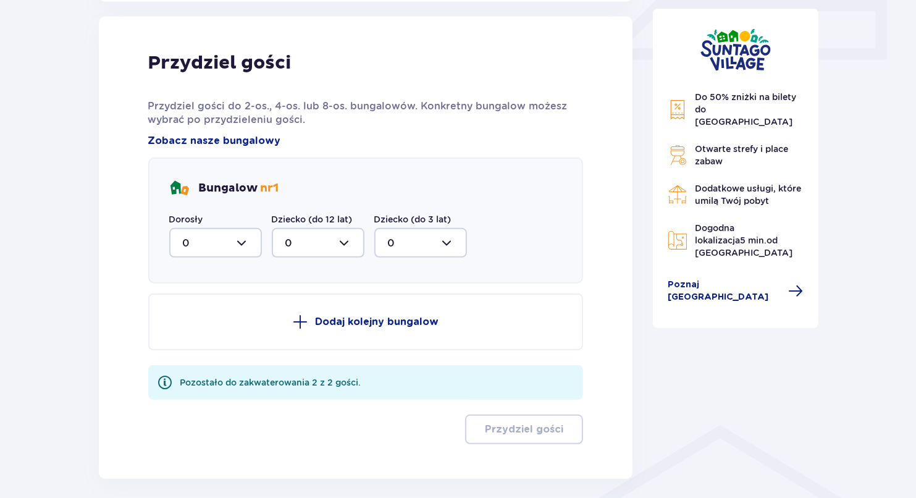
scroll to position [579, 0]
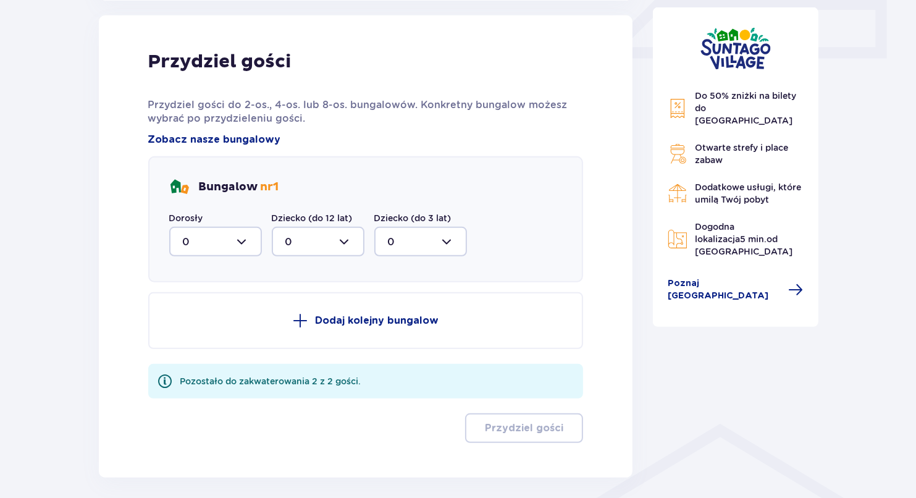
click at [235, 238] on div at bounding box center [215, 242] width 93 height 30
click at [219, 327] on div "2" at bounding box center [215, 331] width 65 height 14
type input "2"
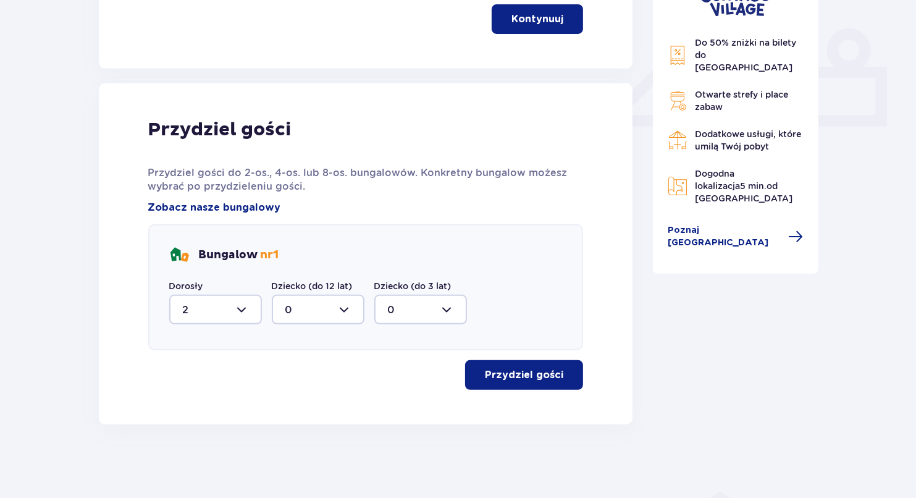
click at [506, 371] on p "Przydziel gości" at bounding box center [524, 375] width 78 height 14
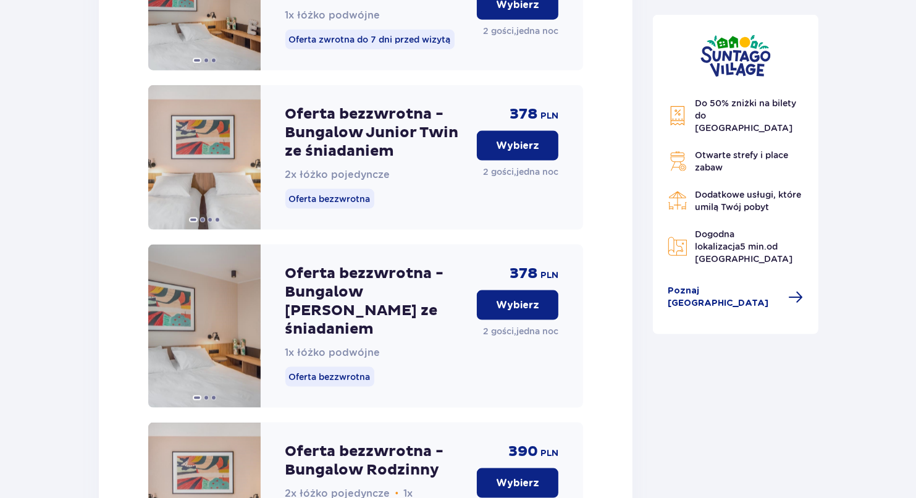
scroll to position [1614, 0]
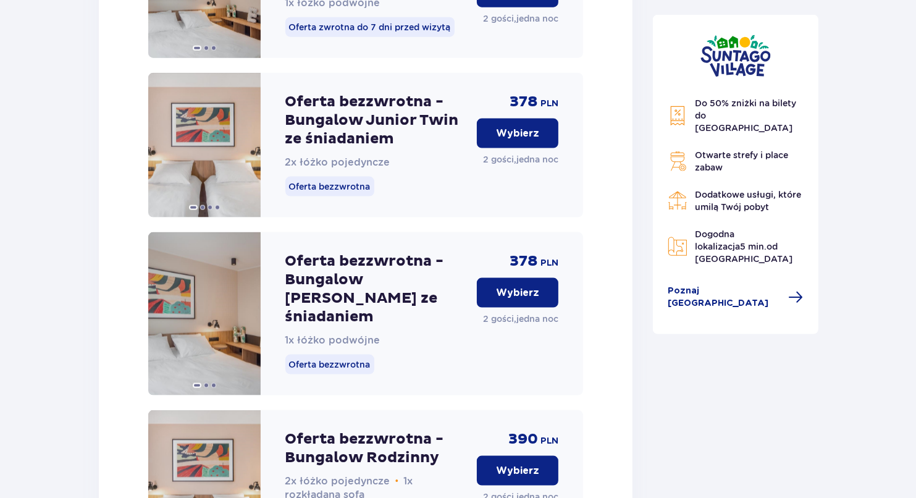
click at [521, 286] on p "Wybierz" at bounding box center [517, 293] width 43 height 14
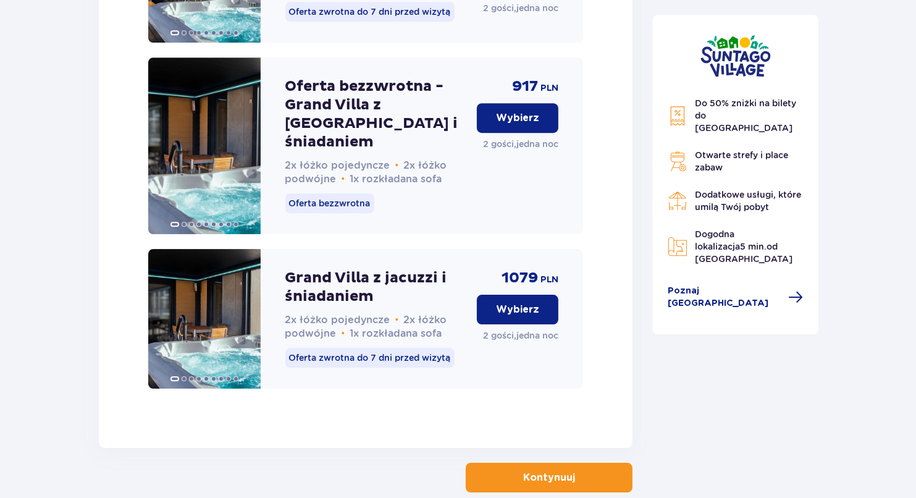
click at [549, 463] on button "Kontynuuj" at bounding box center [549, 478] width 167 height 30
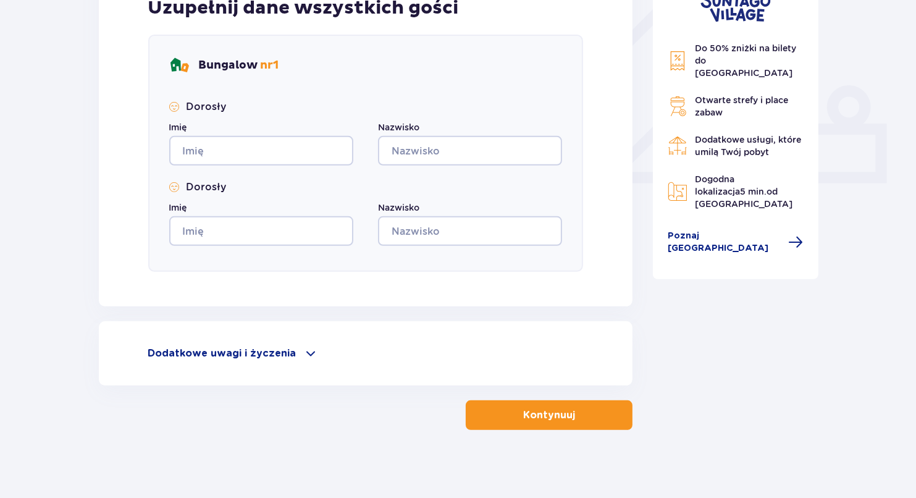
scroll to position [460, 0]
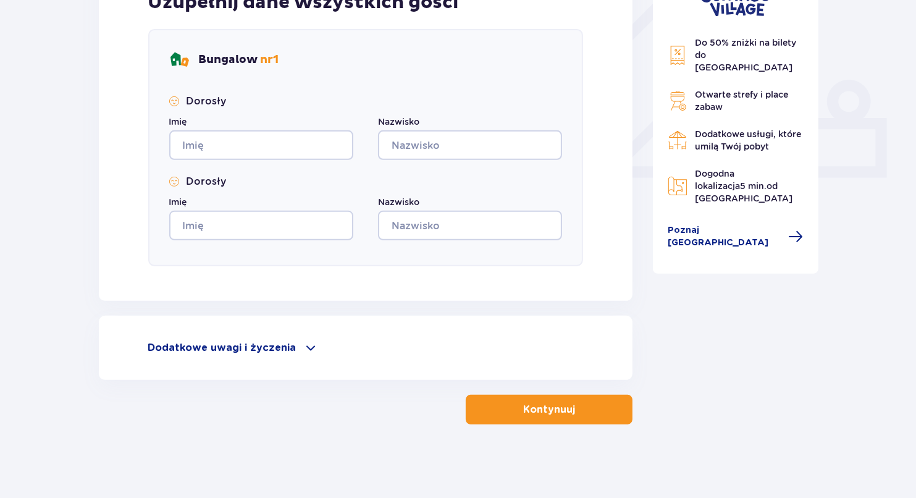
click at [277, 345] on p "Dodatkowe uwagi i życzenia" at bounding box center [222, 348] width 148 height 14
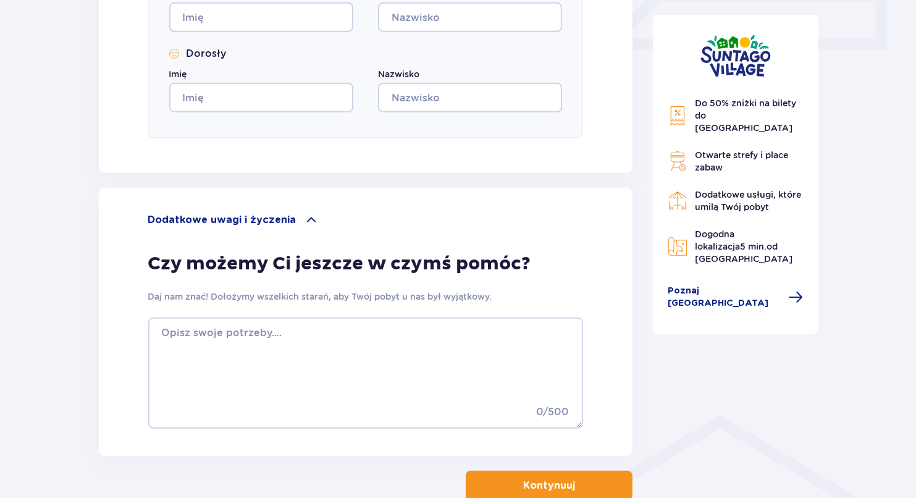
scroll to position [584, 0]
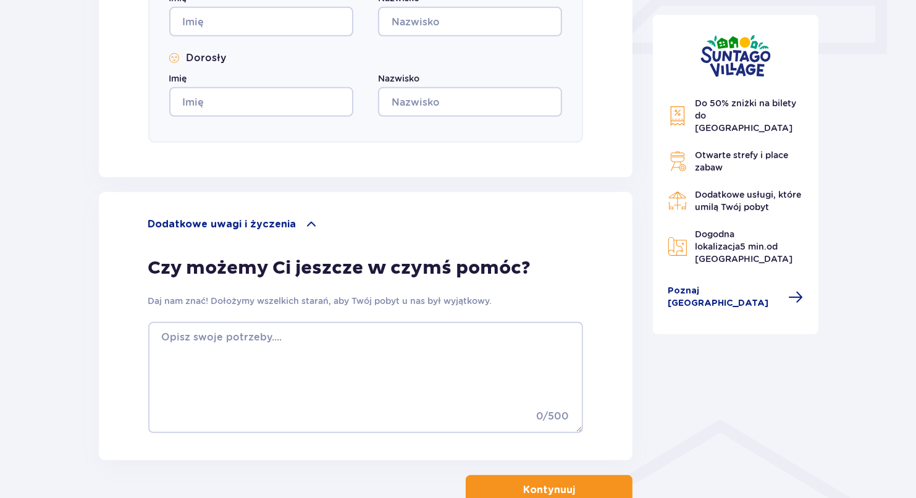
click at [726, 259] on div "Do 50% zniżki na bilety do parku Suntago Otwarte strefy i place zabaw Dodatkowe…" at bounding box center [736, 203] width 136 height 212
click at [728, 275] on div "Do 50% zniżki na bilety do parku Suntago Otwarte strefy i place zabaw Dodatkowe…" at bounding box center [736, 174] width 166 height 319
click at [728, 285] on span "Poznaj [GEOGRAPHIC_DATA]" at bounding box center [736, 297] width 136 height 25
click at [728, 285] on span "Poznaj [GEOGRAPHIC_DATA]" at bounding box center [725, 297] width 114 height 25
click at [731, 285] on span "Poznaj [GEOGRAPHIC_DATA]" at bounding box center [725, 297] width 114 height 25
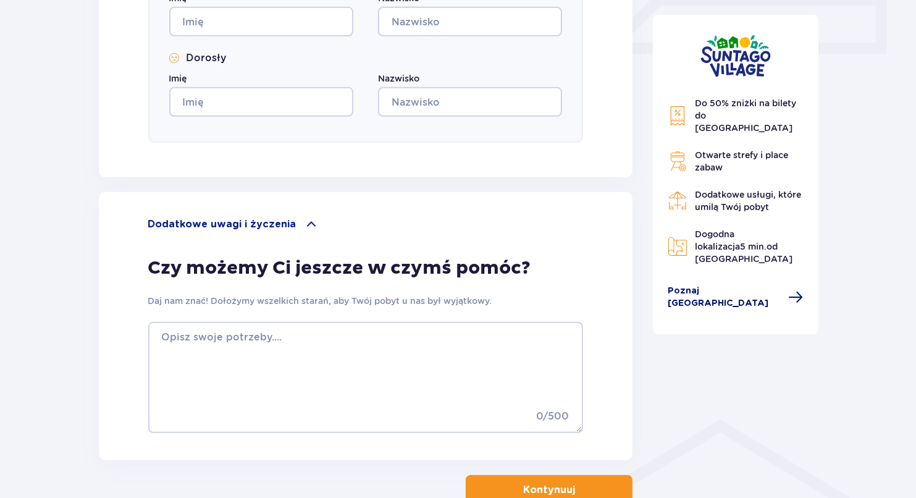
click at [731, 285] on span "Poznaj [GEOGRAPHIC_DATA]" at bounding box center [725, 297] width 114 height 25
click at [728, 285] on span "Poznaj [GEOGRAPHIC_DATA]" at bounding box center [725, 297] width 114 height 25
drag, startPoint x: 794, startPoint y: 266, endPoint x: 781, endPoint y: 267, distance: 13.1
click at [790, 266] on div "Do 50% zniżki na bilety do parku Suntago Otwarte strefy i place zabaw Dodatkowe…" at bounding box center [736, 203] width 136 height 212
click at [789, 290] on span at bounding box center [796, 297] width 15 height 15
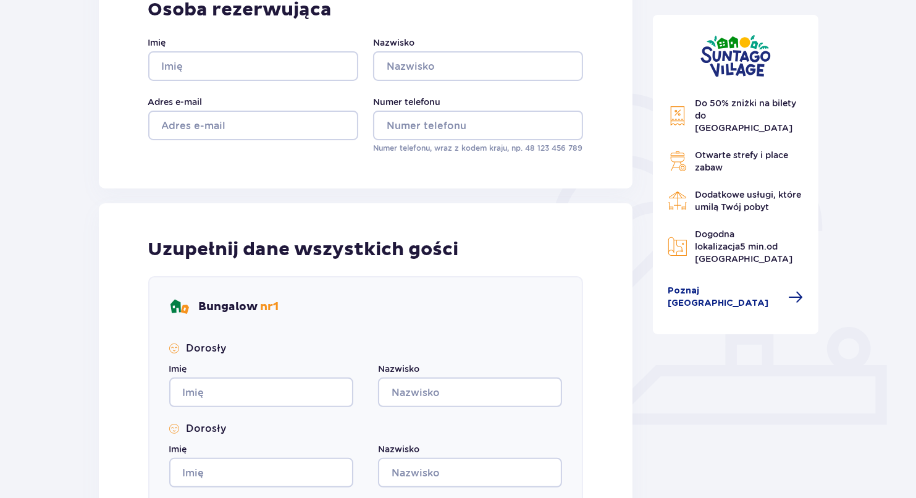
scroll to position [0, 0]
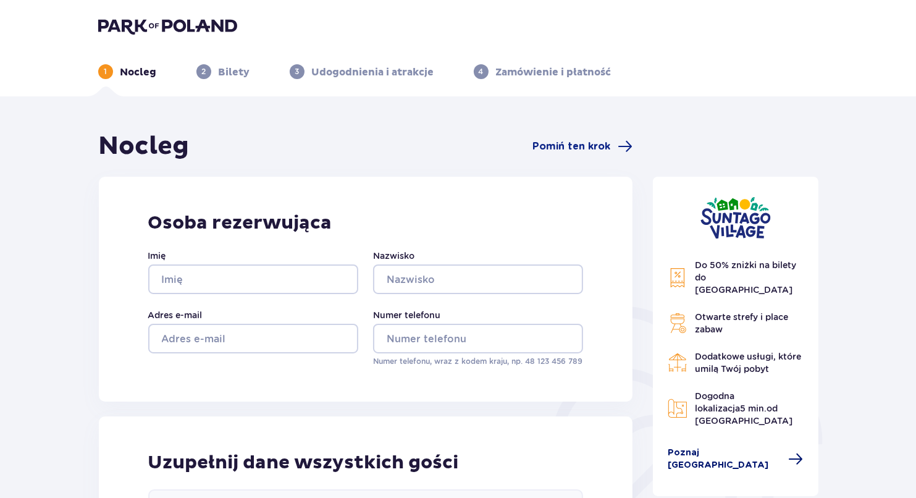
click at [773, 447] on span "Poznaj [GEOGRAPHIC_DATA]" at bounding box center [736, 459] width 136 height 25
click at [607, 151] on span "Pomiń ten krok" at bounding box center [571, 147] width 78 height 14
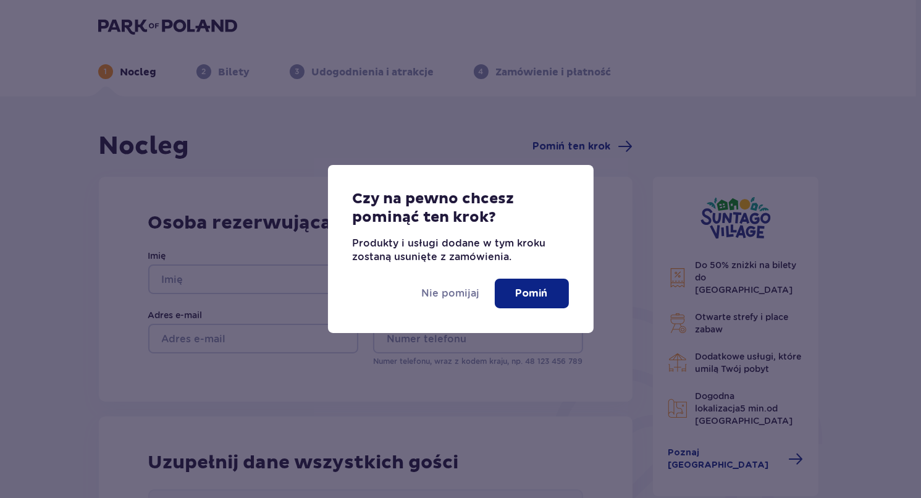
click at [538, 284] on button "Pomiń" at bounding box center [532, 294] width 74 height 30
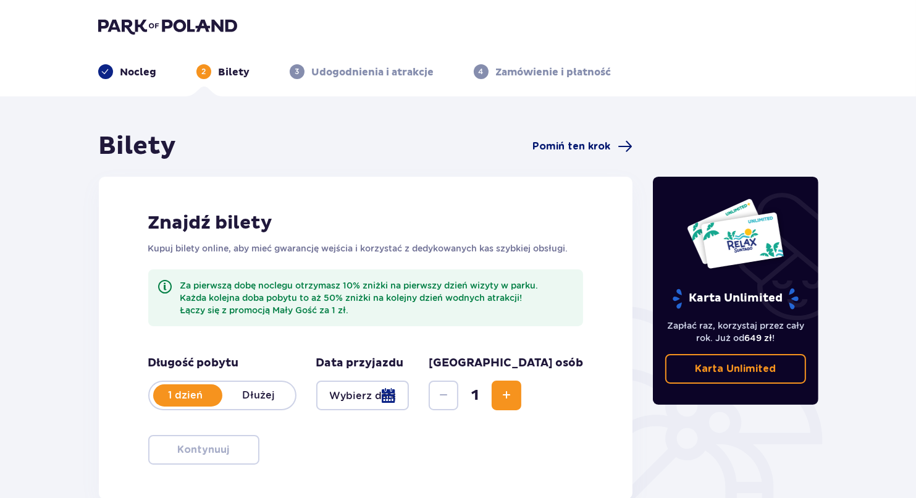
click at [555, 146] on span "Pomiń ten krok" at bounding box center [571, 147] width 78 height 14
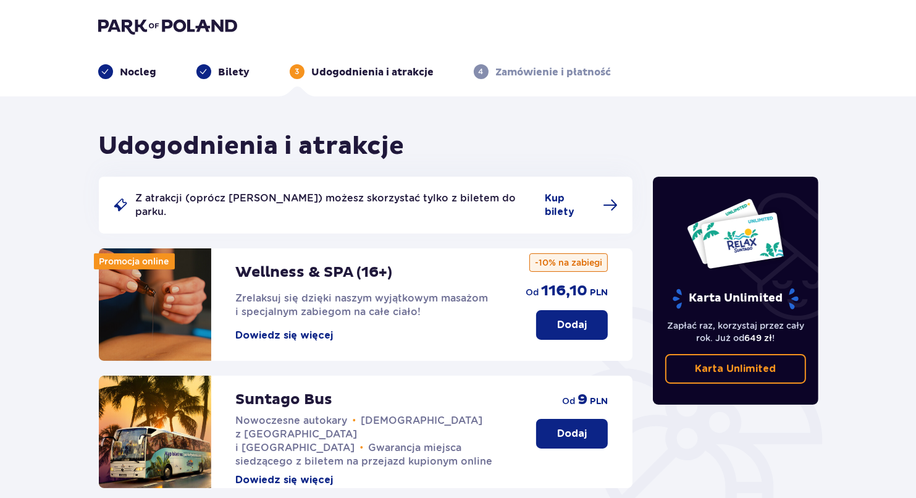
click at [116, 65] on div "Nocleg" at bounding box center [127, 71] width 59 height 15
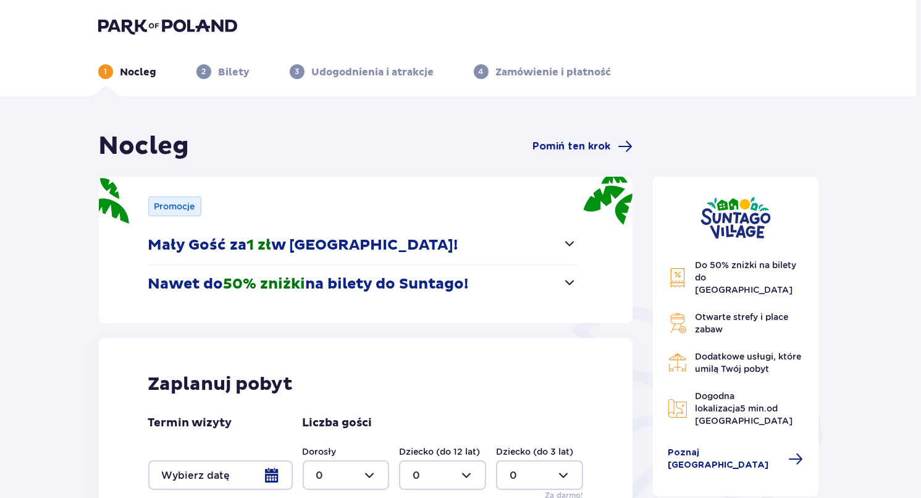
click at [133, 29] on img at bounding box center [167, 25] width 139 height 17
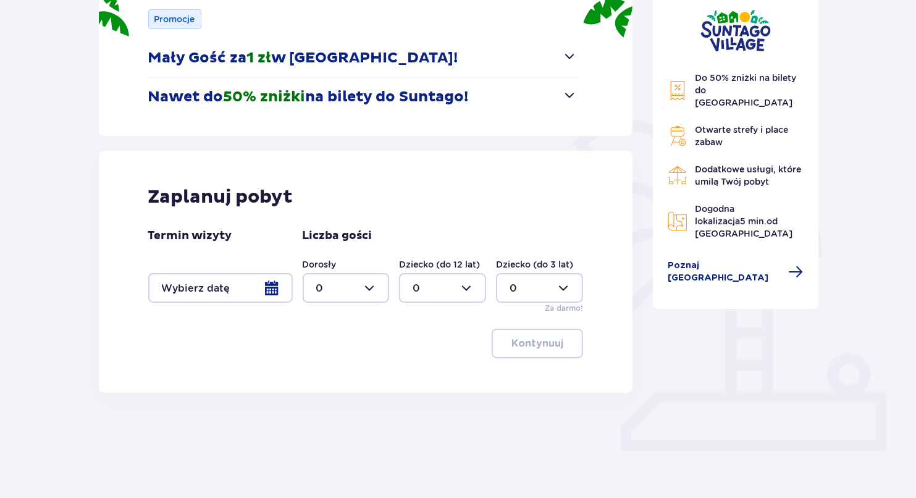
scroll to position [188, 0]
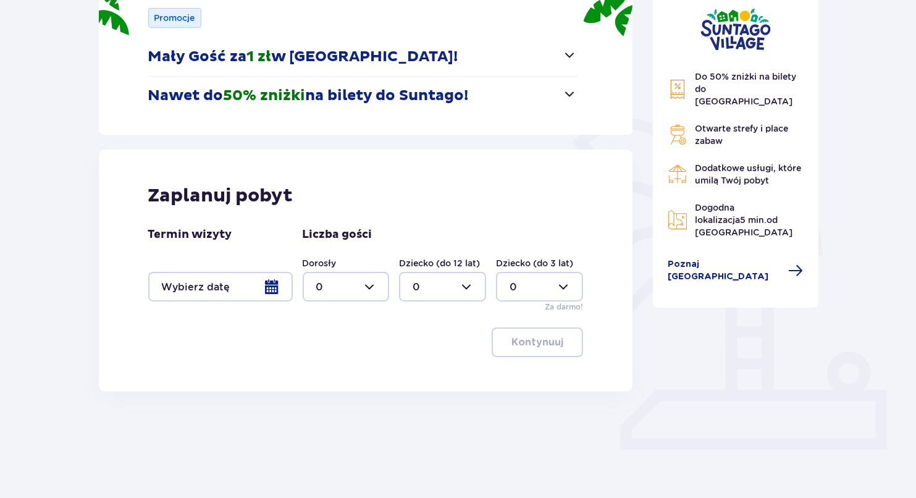
click at [212, 277] on div at bounding box center [220, 287] width 145 height 30
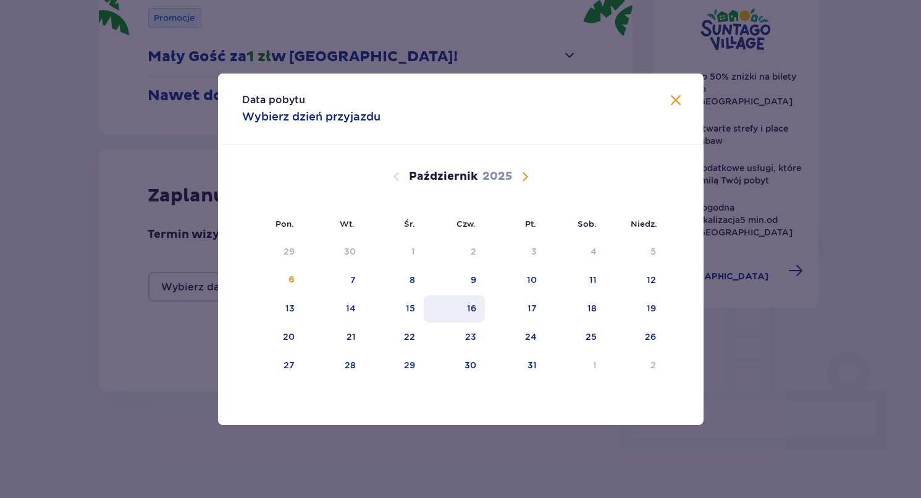
click at [473, 307] on div "16" at bounding box center [471, 308] width 9 height 12
click at [526, 312] on div "17" at bounding box center [515, 308] width 61 height 27
type input "16.10.25 - 17.10.25"
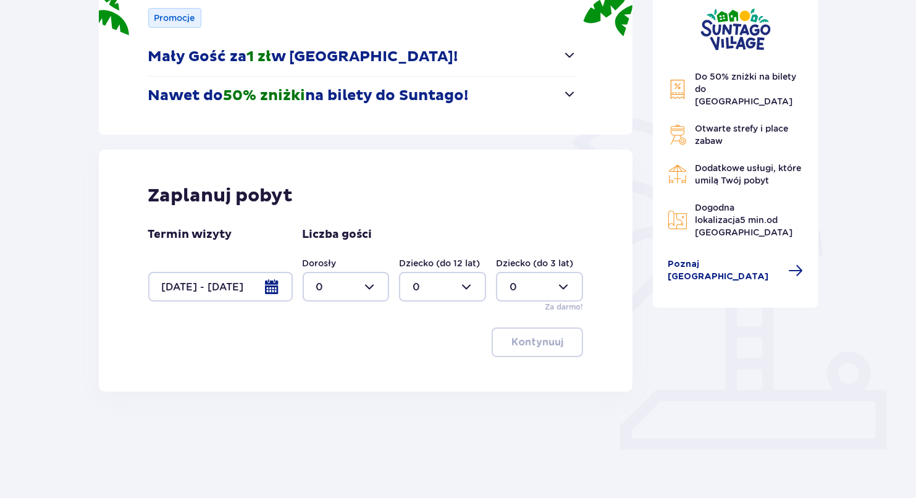
drag, startPoint x: 377, startPoint y: 272, endPoint x: 369, endPoint y: 282, distance: 13.1
click at [377, 272] on div at bounding box center [346, 287] width 87 height 30
click at [334, 366] on span "2" at bounding box center [346, 376] width 85 height 26
type input "2"
click at [521, 337] on p "Kontynuuj" at bounding box center [537, 342] width 52 height 14
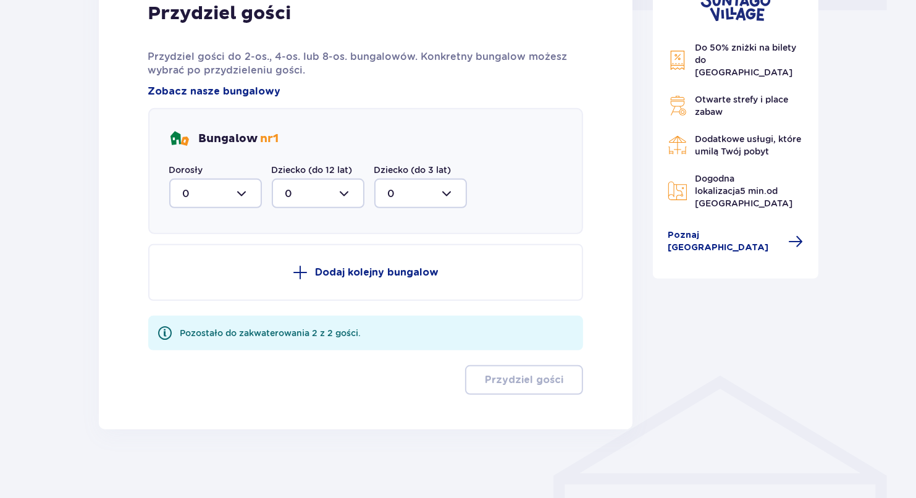
scroll to position [632, 0]
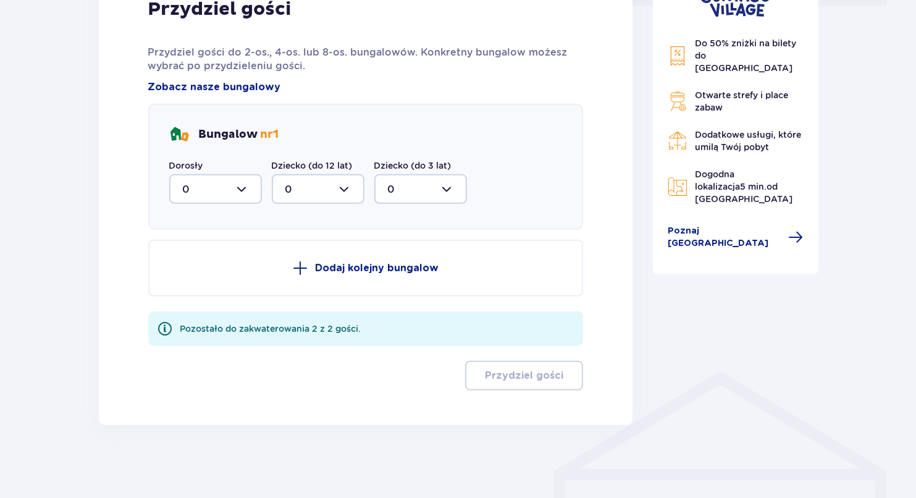
click at [237, 212] on div "Bungalow nr 1 Dorosły 0 Dziecko (do 12 lat) 0 Dziecko (do 3 lat) 0" at bounding box center [365, 167] width 435 height 126
drag, startPoint x: 238, startPoint y: 196, endPoint x: 238, endPoint y: 204, distance: 7.4
click at [235, 196] on div at bounding box center [215, 189] width 93 height 30
click at [210, 269] on span "2" at bounding box center [215, 279] width 90 height 26
type input "2"
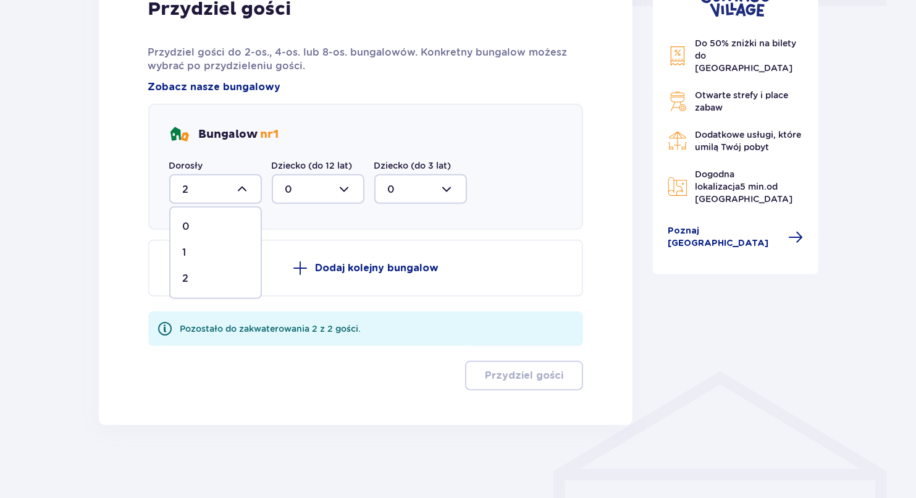
scroll to position [511, 0]
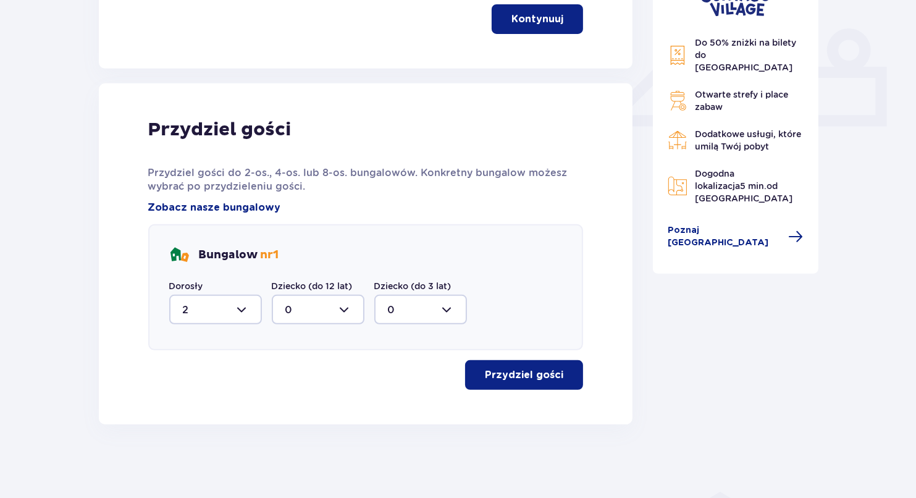
click at [523, 360] on button "Przydziel gości" at bounding box center [524, 375] width 118 height 30
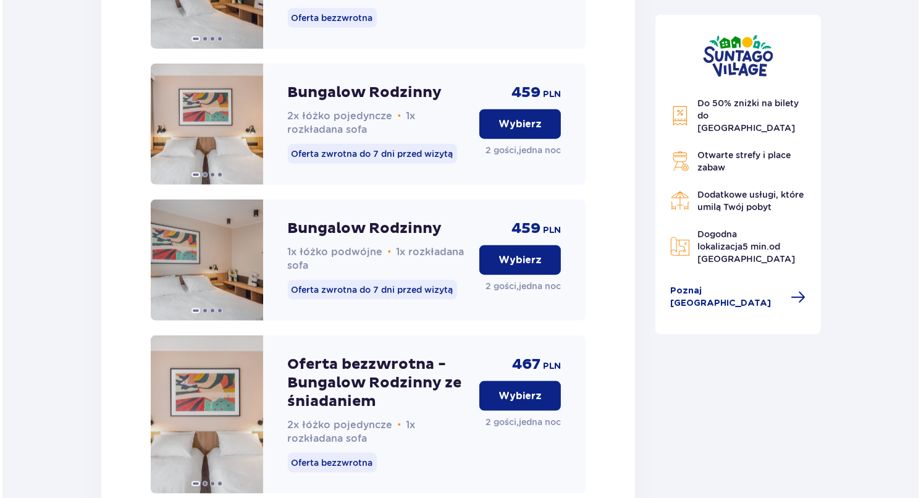
scroll to position [1429, 0]
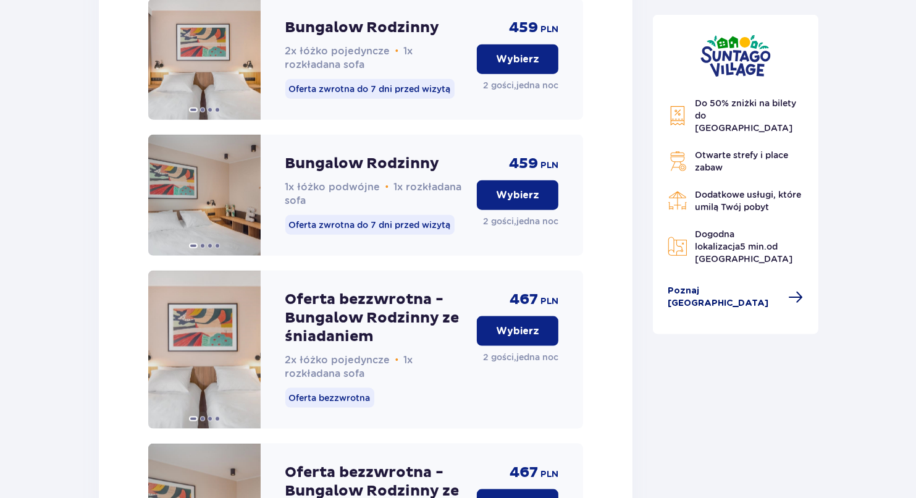
click at [743, 285] on span "Poznaj [GEOGRAPHIC_DATA]" at bounding box center [725, 297] width 114 height 25
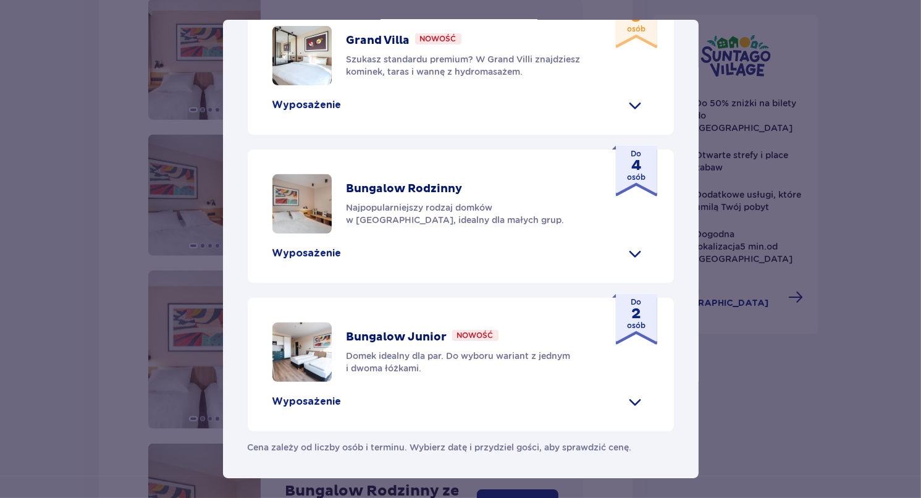
scroll to position [578, 0]
click at [893, 419] on div "Suntago Village Suntago Village to idealne miejsce dla fanów dobrej zabawy i tr…" at bounding box center [460, 249] width 921 height 498
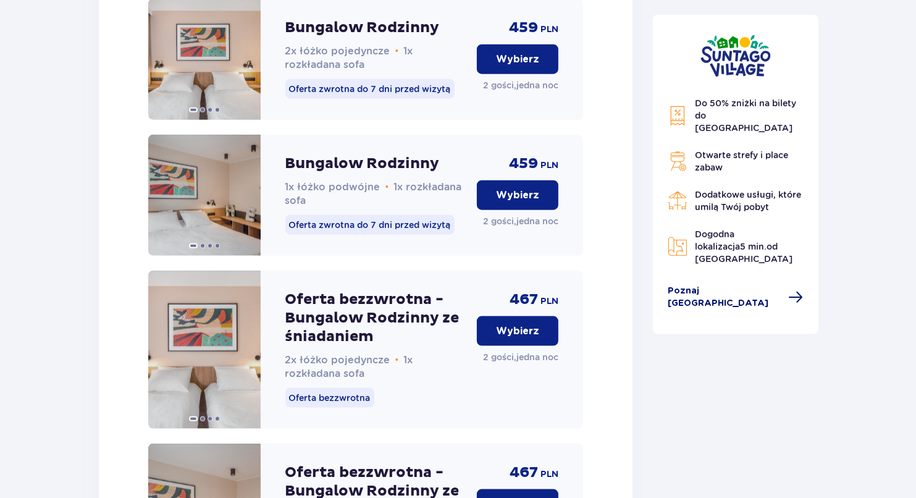
click at [706, 285] on span "Poznaj [GEOGRAPHIC_DATA]" at bounding box center [725, 297] width 114 height 25
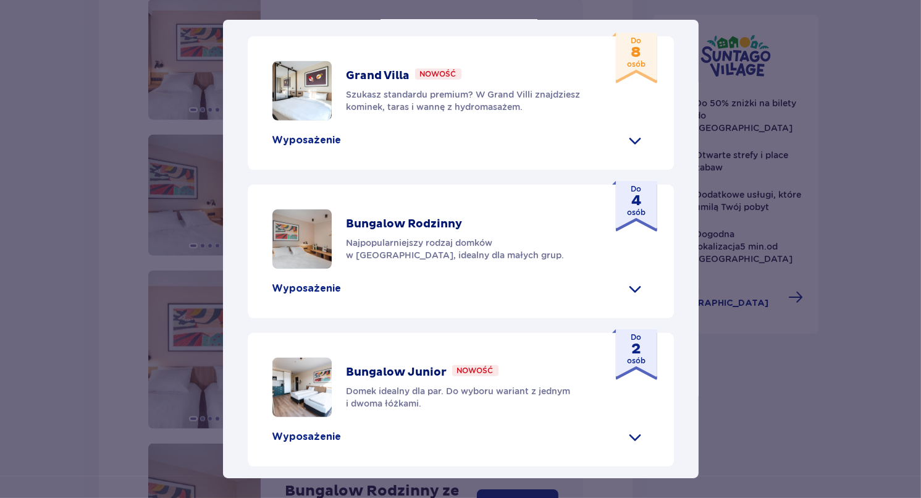
scroll to position [578, 0]
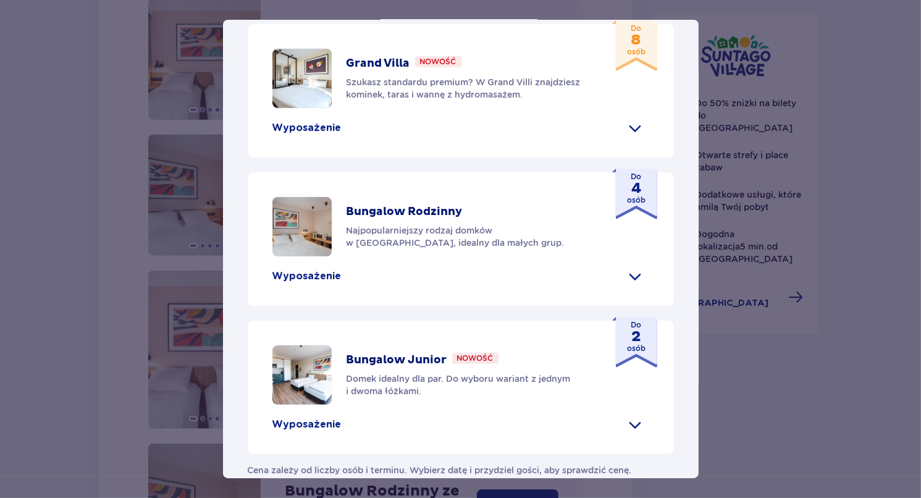
click at [338, 414] on div "Wyposażenie" at bounding box center [460, 424] width 377 height 20
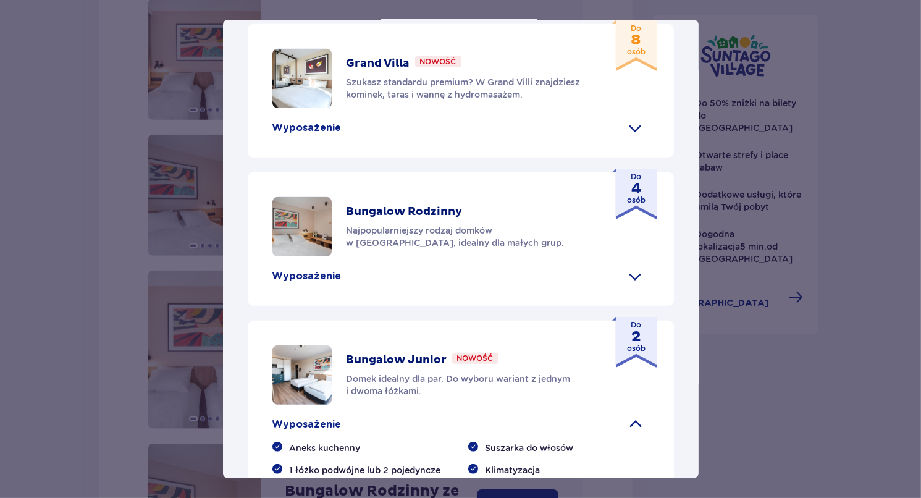
scroll to position [709, 0]
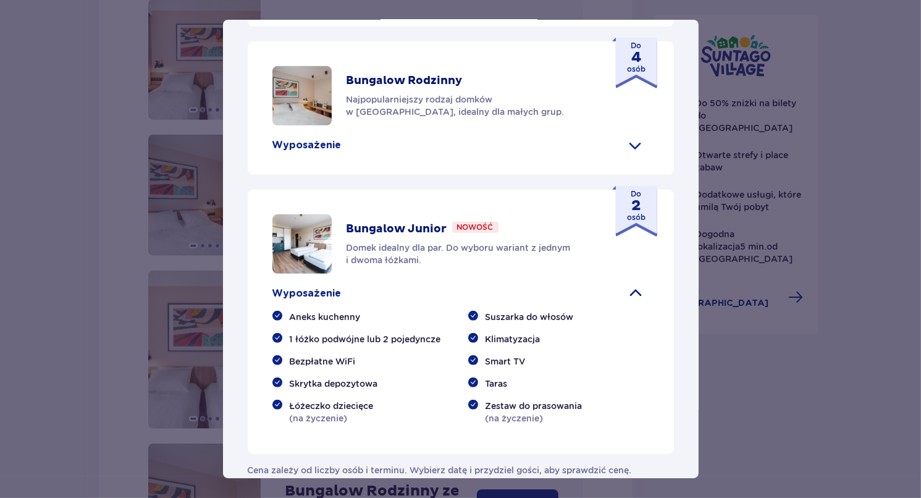
click at [317, 138] on p "Wyposażenie" at bounding box center [306, 145] width 69 height 14
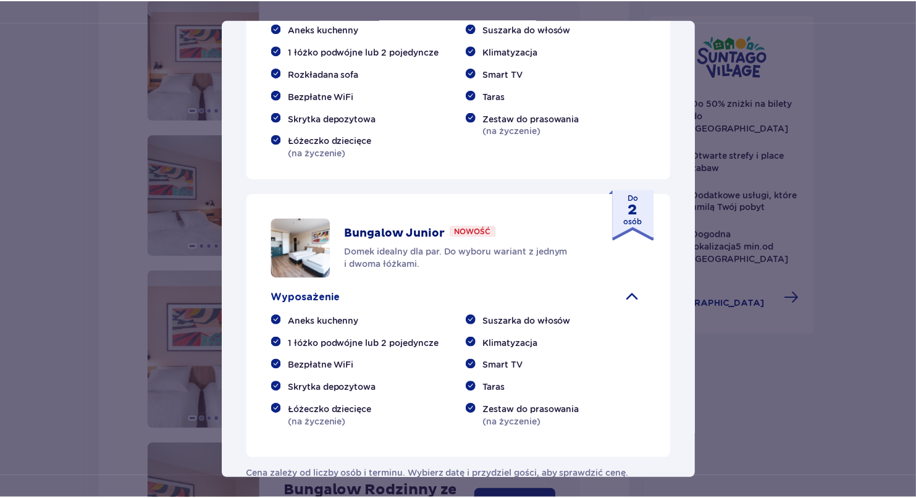
scroll to position [852, 0]
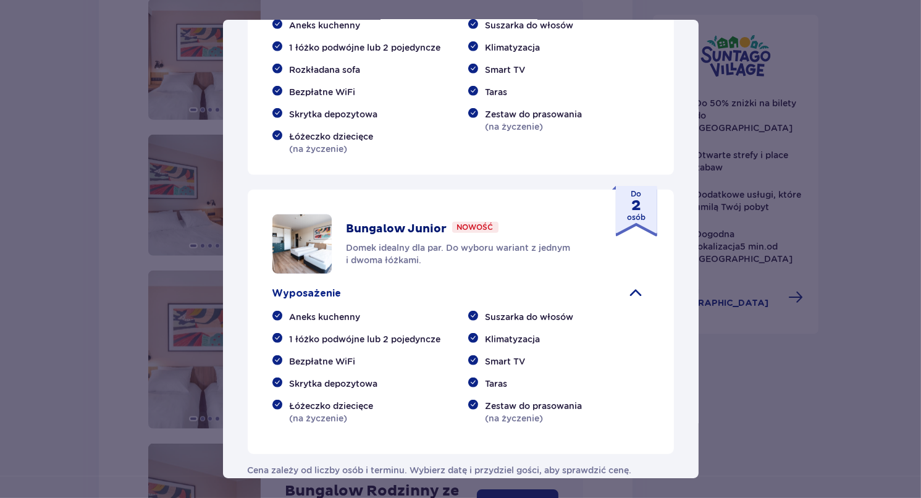
click at [817, 355] on div "Suntago Village Suntago Village to idealne miejsce dla fanów dobrej zabawy i tr…" at bounding box center [460, 249] width 921 height 498
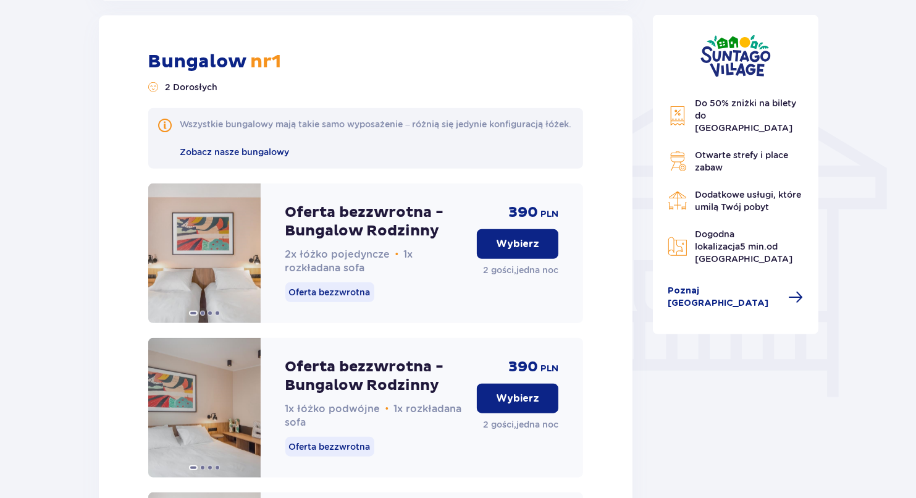
scroll to position [935, 0]
drag, startPoint x: 519, startPoint y: 223, endPoint x: 542, endPoint y: 221, distance: 23.5
click at [542, 221] on div "390 PLN Wybierz 2 gości , jedna noc" at bounding box center [518, 254] width 82 height 140
click at [542, 221] on span "PLN" at bounding box center [549, 215] width 18 height 12
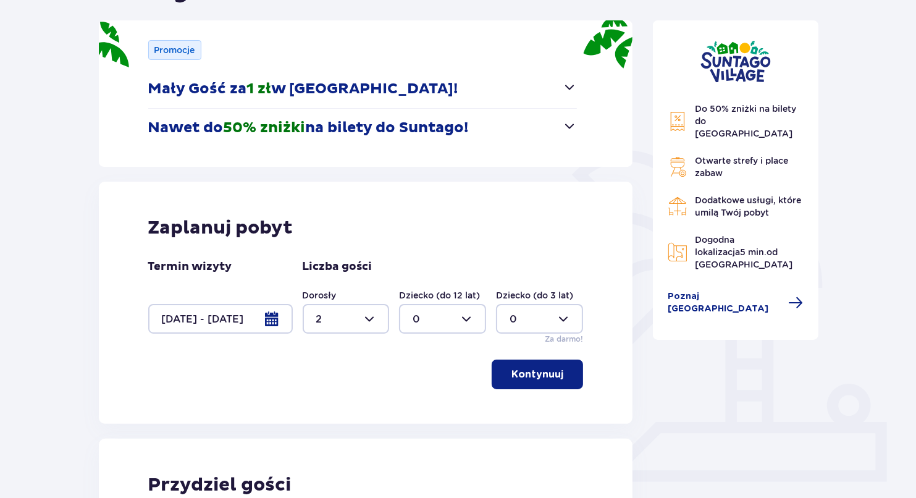
scroll to position [185, 0]
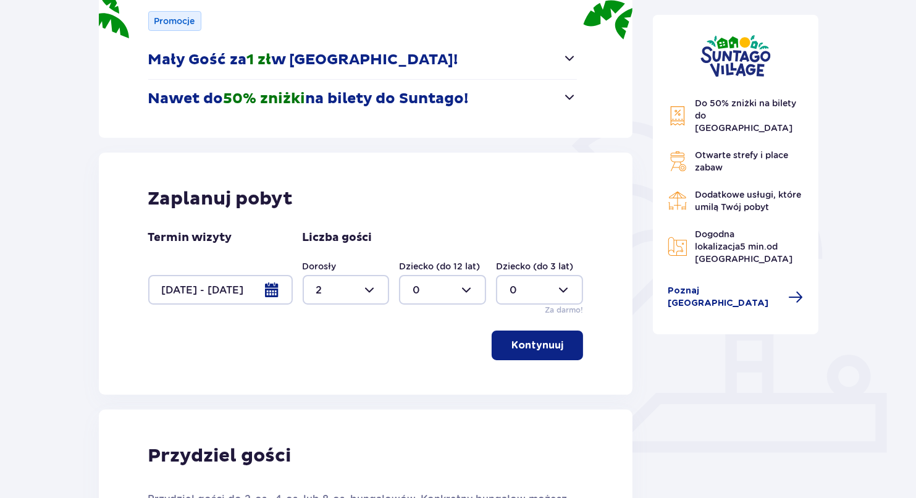
click at [233, 300] on div at bounding box center [220, 290] width 145 height 30
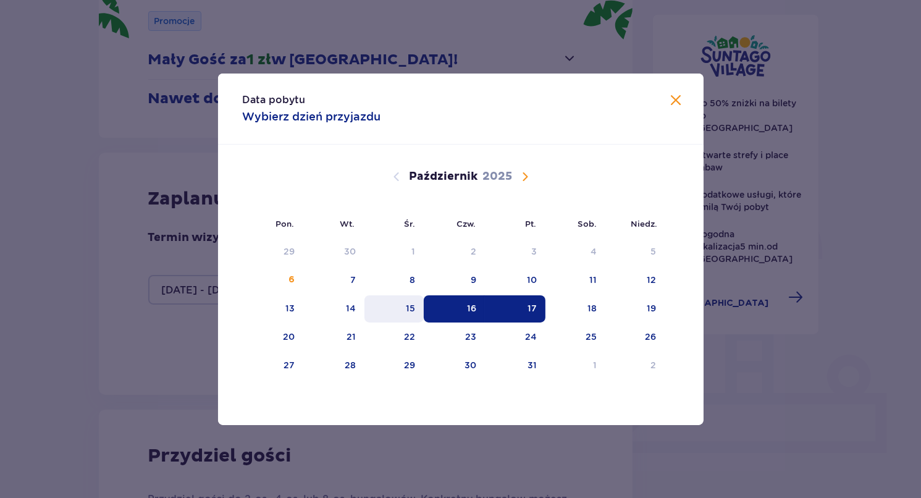
click at [407, 305] on div "15" at bounding box center [410, 308] width 9 height 12
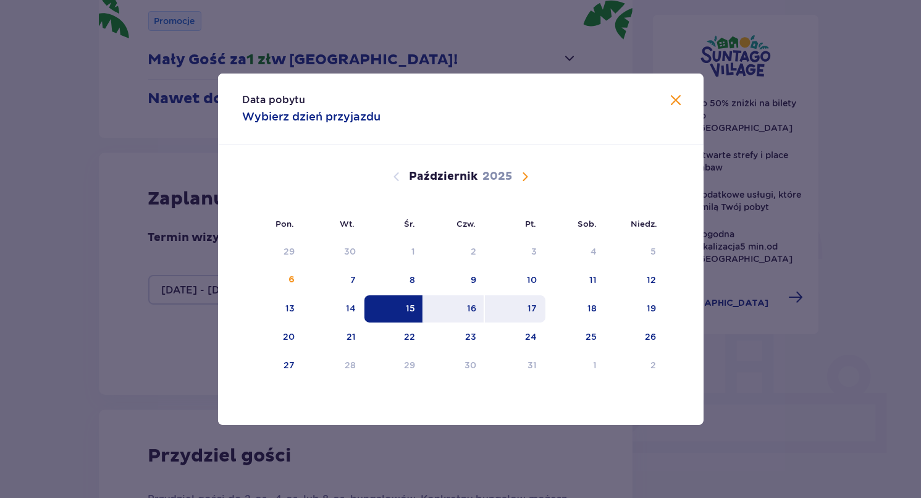
click at [535, 309] on div "17" at bounding box center [531, 308] width 9 height 12
type input "15.10.25 - 17.10.25"
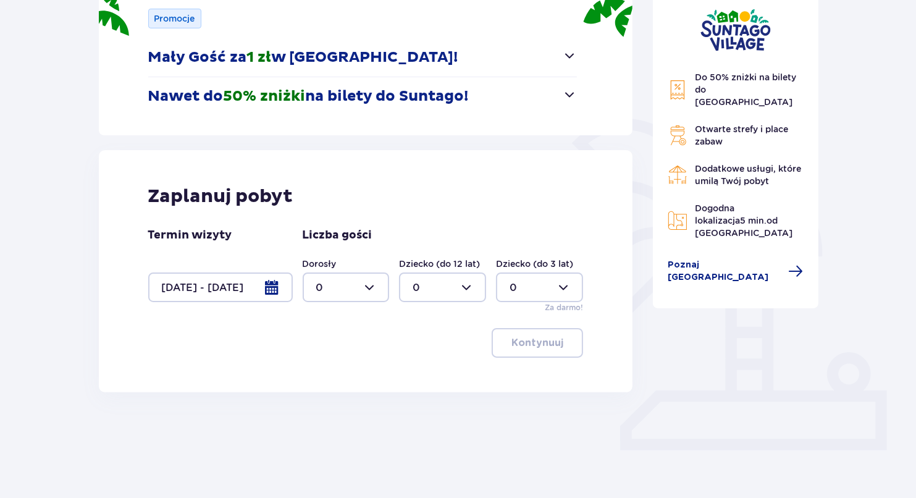
scroll to position [188, 0]
click at [342, 295] on div at bounding box center [346, 287] width 87 height 30
click at [332, 375] on div "2" at bounding box center [346, 376] width 60 height 14
type input "2"
click at [566, 353] on button "Kontynuuj" at bounding box center [537, 342] width 91 height 30
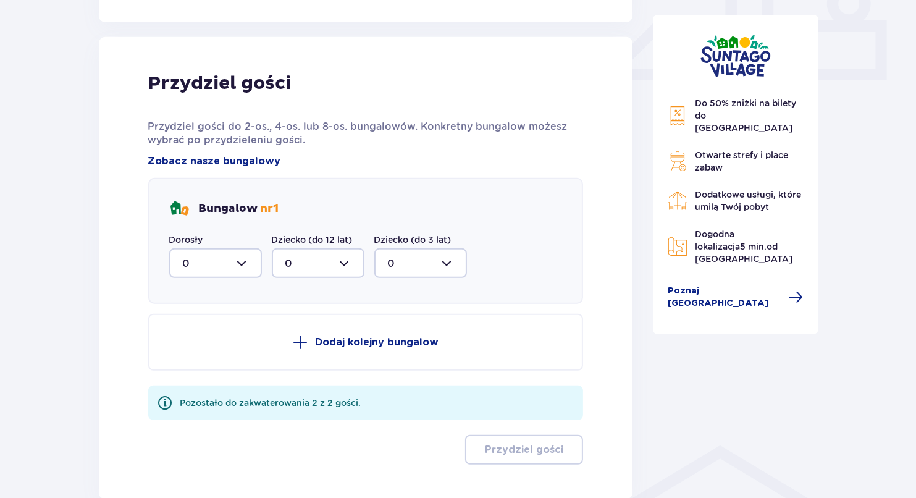
scroll to position [579, 0]
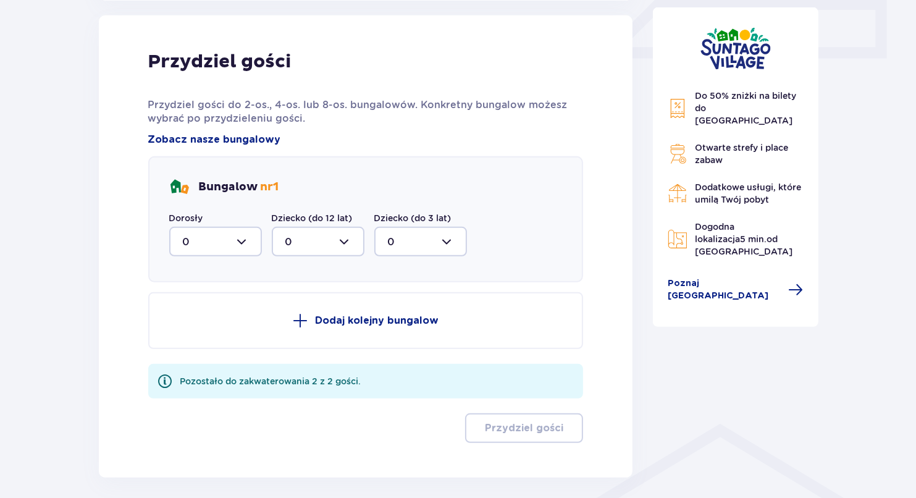
click at [248, 251] on div at bounding box center [215, 242] width 93 height 30
click at [227, 324] on div "2" at bounding box center [215, 331] width 65 height 14
type input "2"
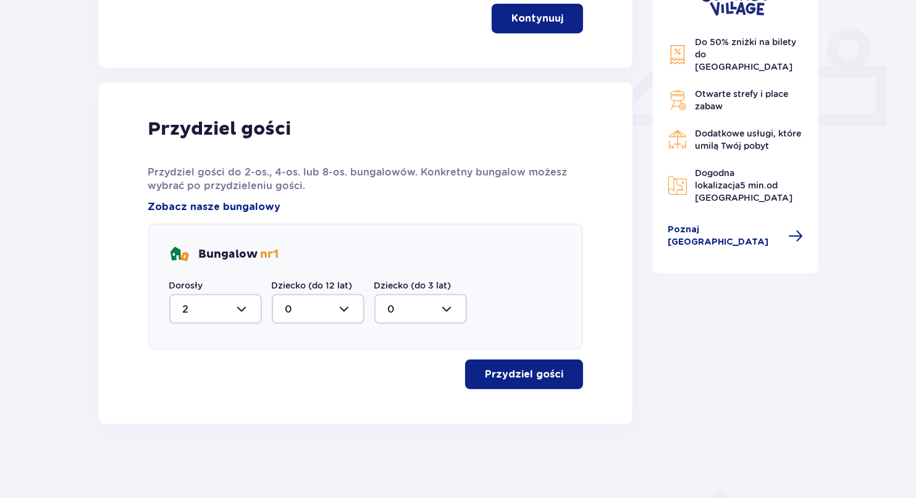
scroll to position [511, 0]
click at [513, 376] on p "Przydziel gości" at bounding box center [524, 375] width 78 height 14
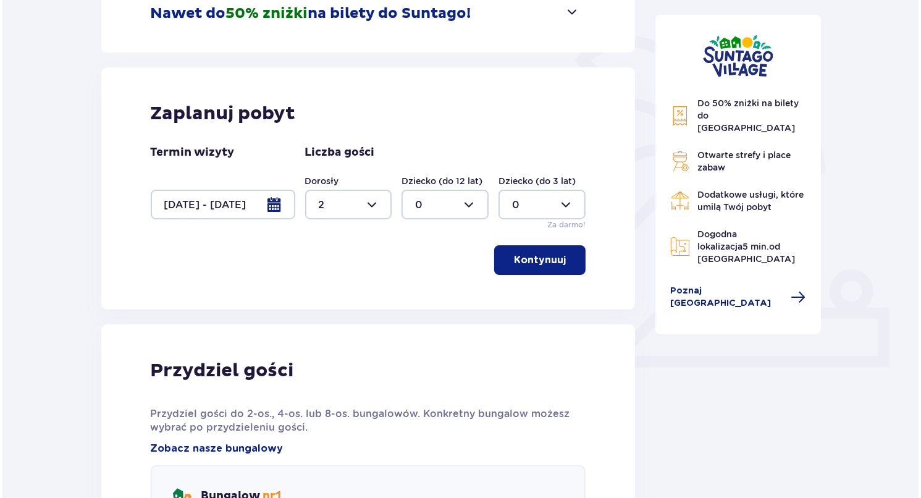
scroll to position [255, 0]
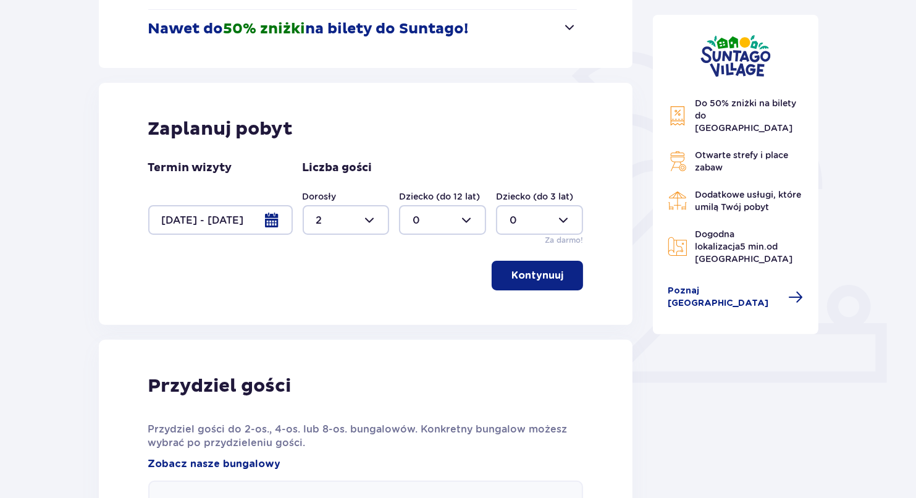
click at [337, 222] on div at bounding box center [346, 220] width 87 height 30
click at [179, 263] on div "Kontynuuj" at bounding box center [365, 276] width 435 height 30
click at [227, 216] on div at bounding box center [220, 220] width 145 height 30
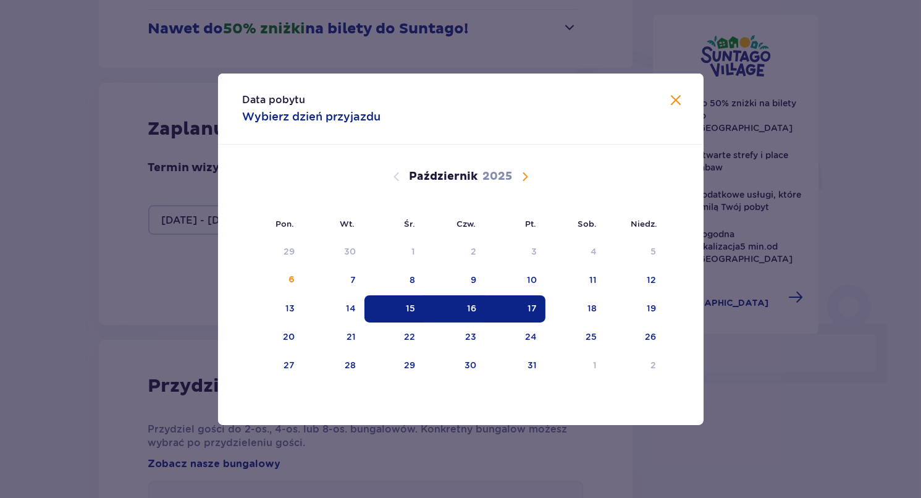
click at [516, 305] on div "17" at bounding box center [515, 308] width 61 height 27
click at [402, 307] on div "15" at bounding box center [394, 308] width 60 height 27
click at [465, 307] on div "16" at bounding box center [454, 308] width 61 height 27
type input "15.10.25 - 16.10.25"
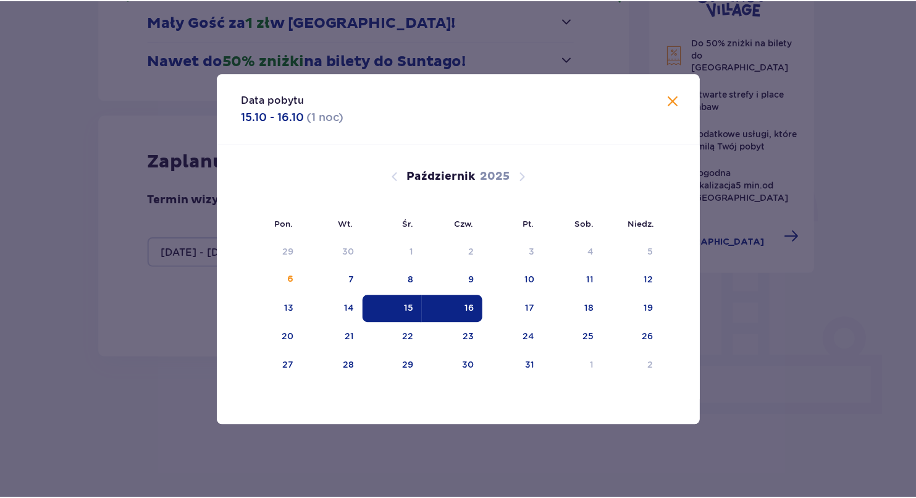
scroll to position [188, 0]
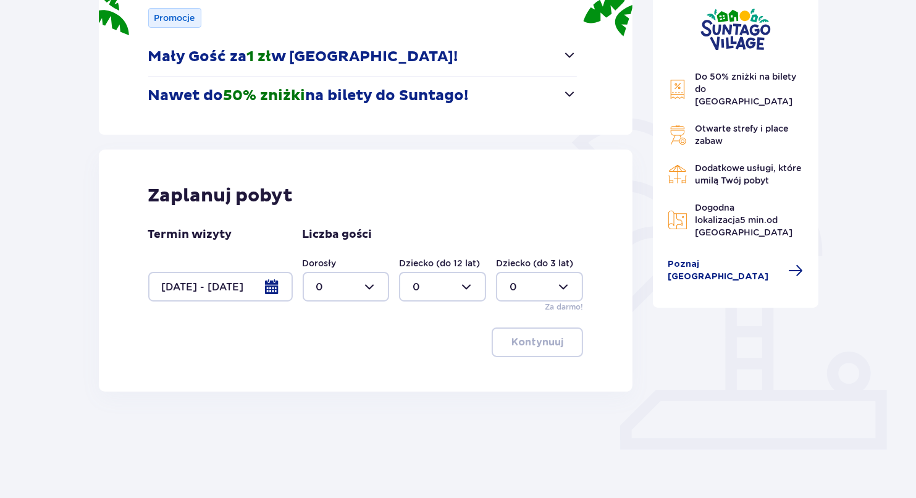
click at [674, 99] on div "Do 50% zniżki na bilety do parku Suntago Otwarte strefy i place zabaw Dodatkowe…" at bounding box center [736, 154] width 136 height 168
click at [350, 286] on div at bounding box center [346, 287] width 87 height 30
click at [337, 378] on div "2" at bounding box center [346, 376] width 60 height 14
type input "2"
click at [523, 343] on p "Kontynuuj" at bounding box center [537, 342] width 52 height 14
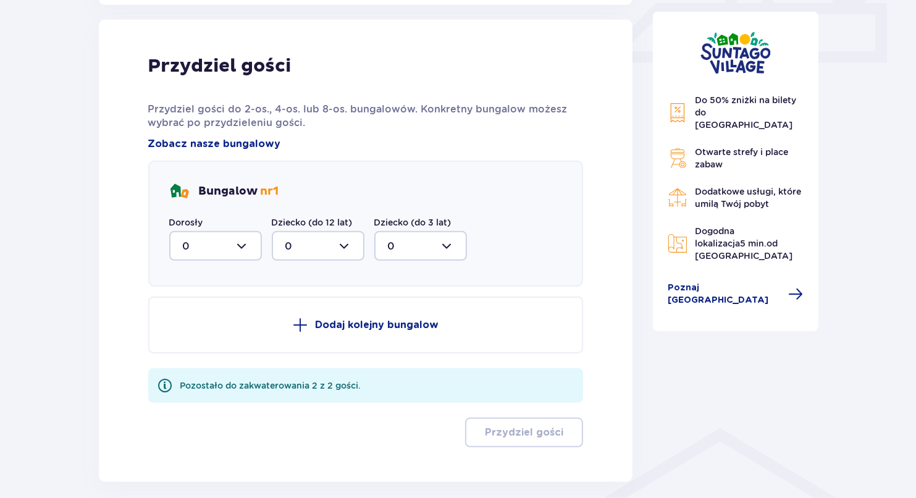
scroll to position [579, 0]
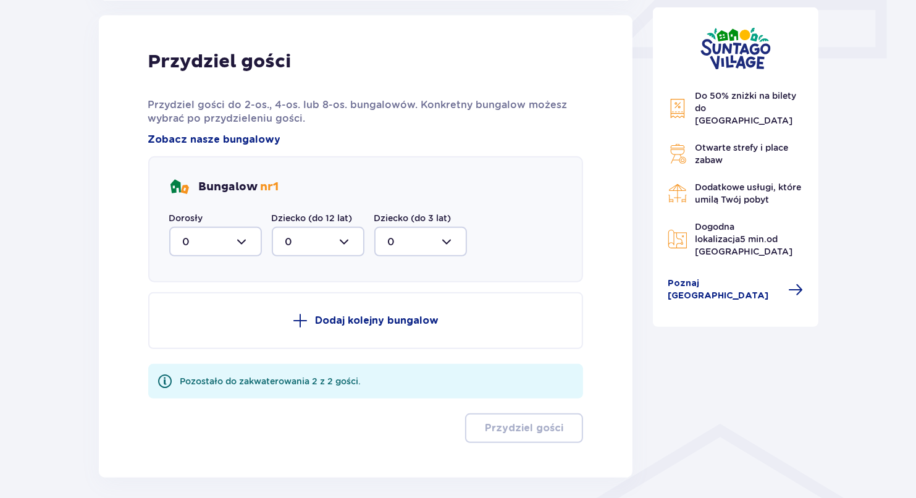
click at [356, 317] on p "Dodaj kolejny bungalow" at bounding box center [377, 321] width 124 height 14
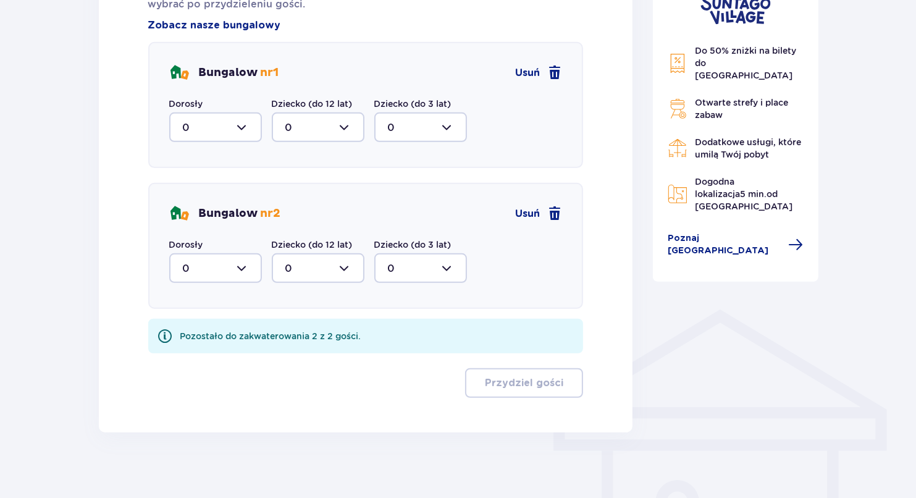
scroll to position [701, 0]
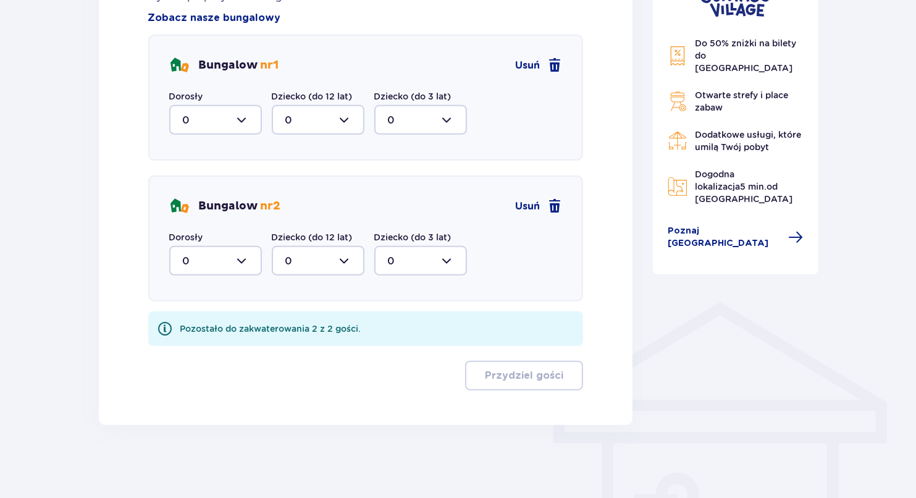
click at [214, 114] on div at bounding box center [215, 120] width 93 height 30
click at [190, 206] on div "2" at bounding box center [215, 210] width 65 height 14
type input "2"
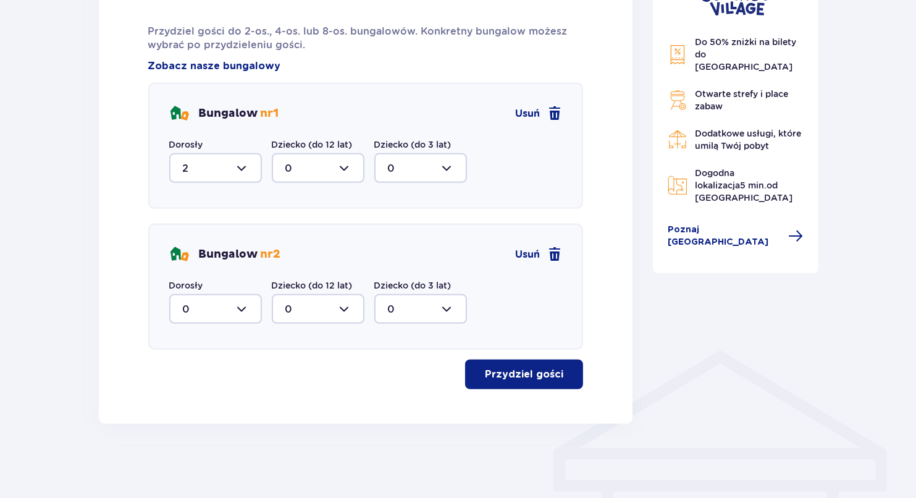
scroll to position [652, 0]
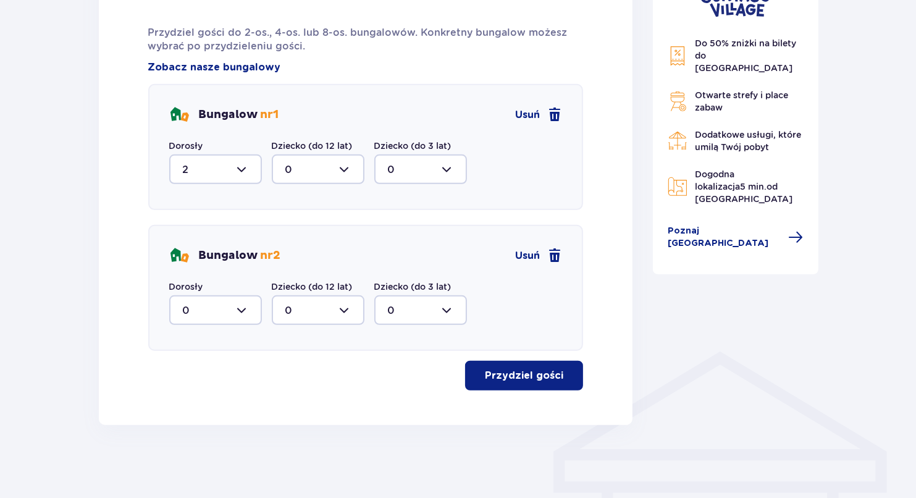
click at [498, 363] on button "Przydziel gości" at bounding box center [524, 376] width 118 height 30
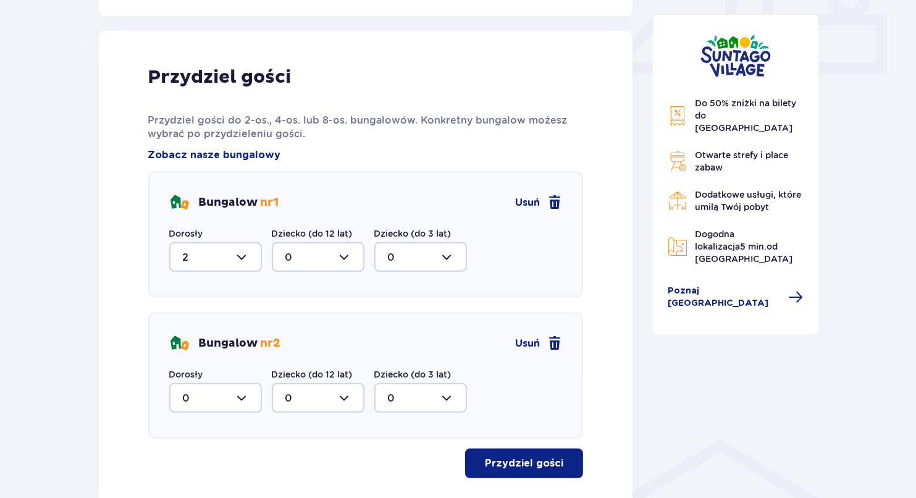
scroll to position [525, 0]
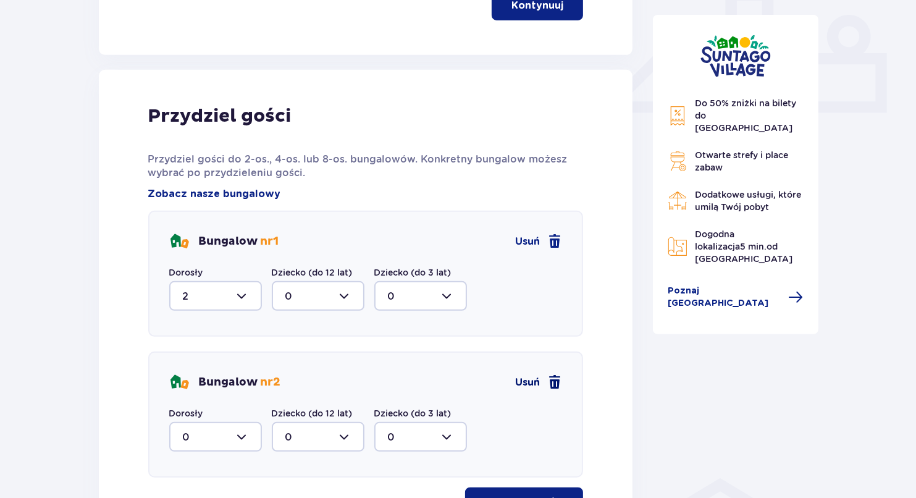
click at [561, 379] on span at bounding box center [554, 382] width 15 height 15
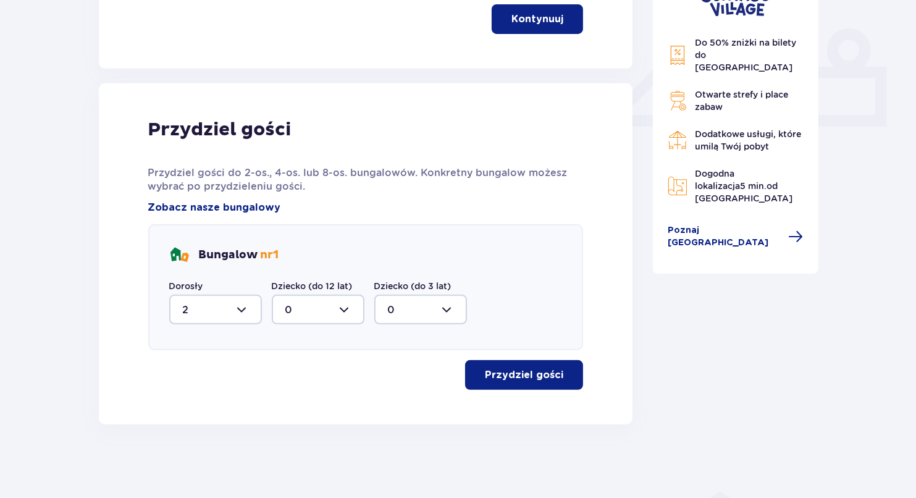
click at [551, 366] on button "Przydziel gości" at bounding box center [524, 375] width 118 height 30
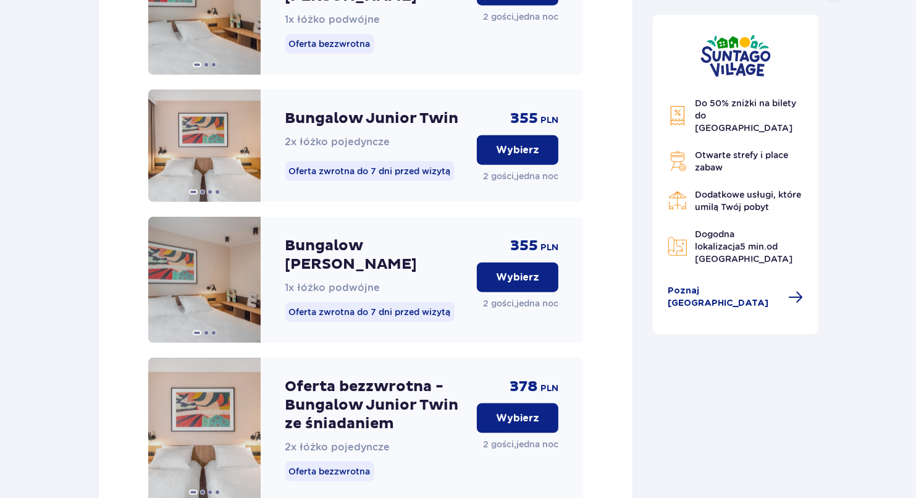
scroll to position [1429, 0]
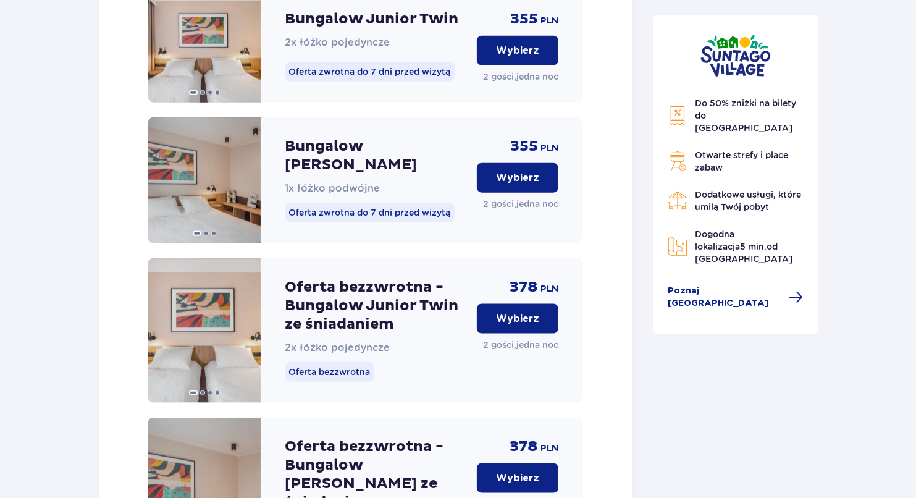
drag, startPoint x: 834, startPoint y: 341, endPoint x: 823, endPoint y: 341, distance: 10.5
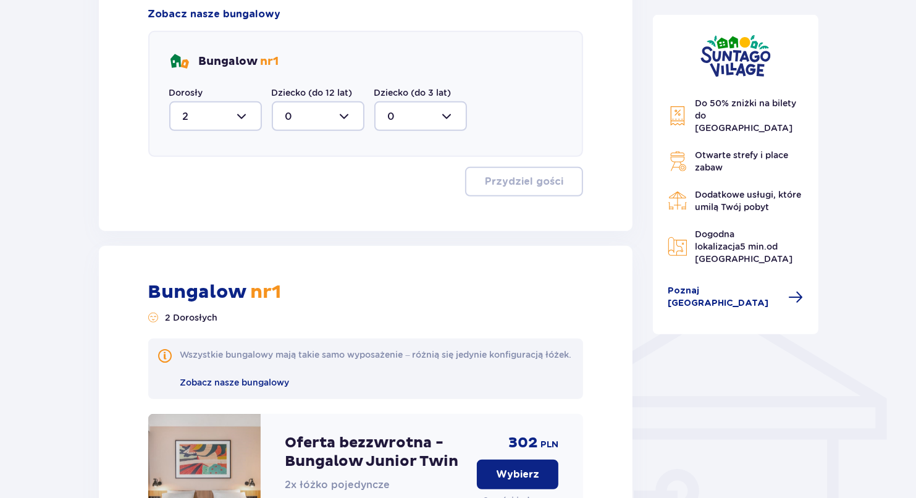
scroll to position [687, 0]
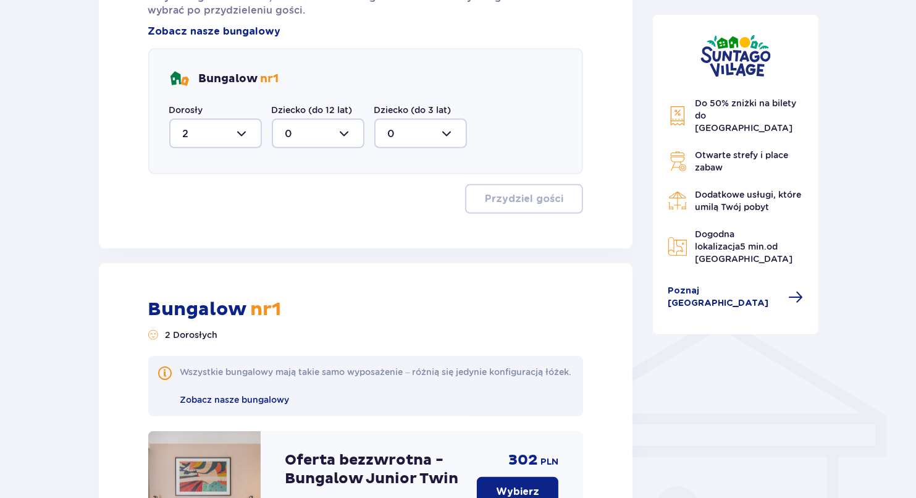
click at [246, 137] on div at bounding box center [215, 134] width 93 height 30
click at [387, 188] on div "Przydziel gości" at bounding box center [365, 199] width 435 height 30
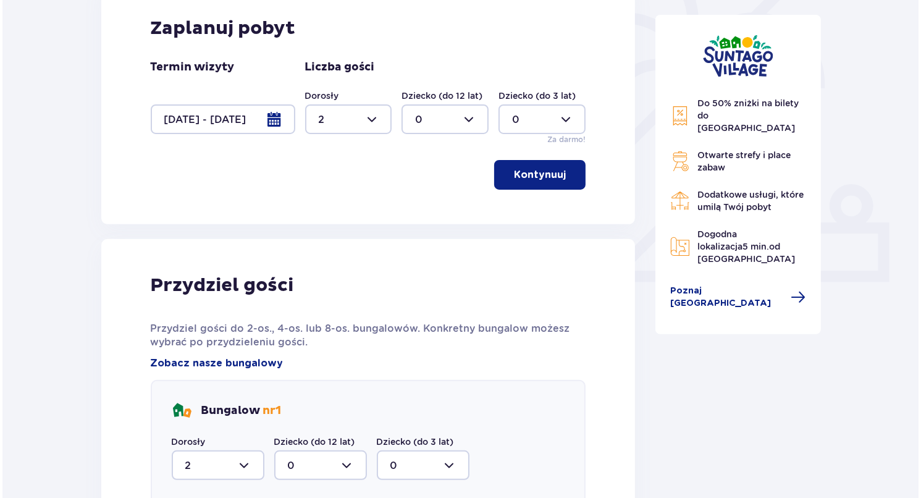
scroll to position [317, 0]
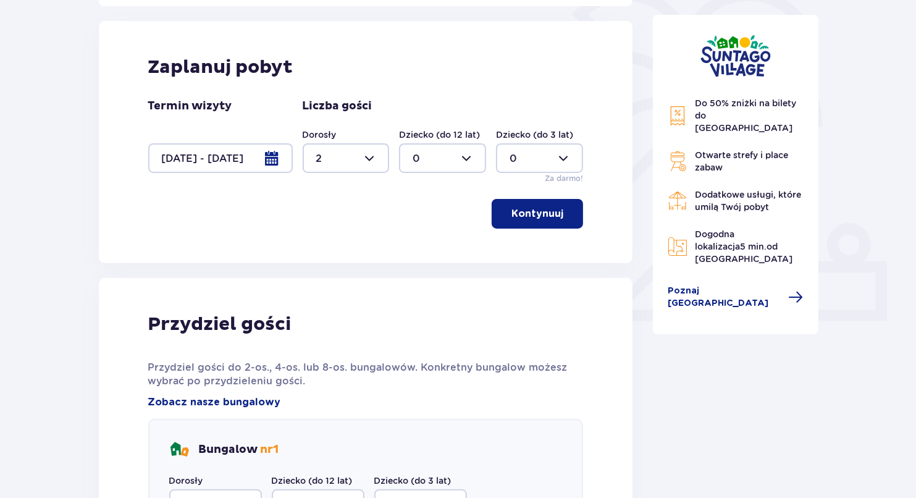
click at [269, 157] on div at bounding box center [220, 158] width 145 height 30
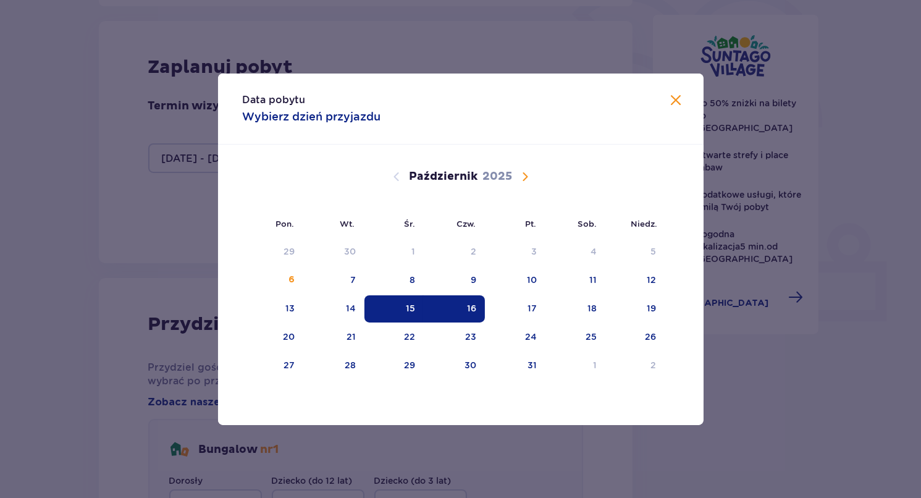
click at [408, 305] on div "15" at bounding box center [394, 308] width 60 height 27
click at [424, 300] on td "16" at bounding box center [454, 308] width 61 height 27
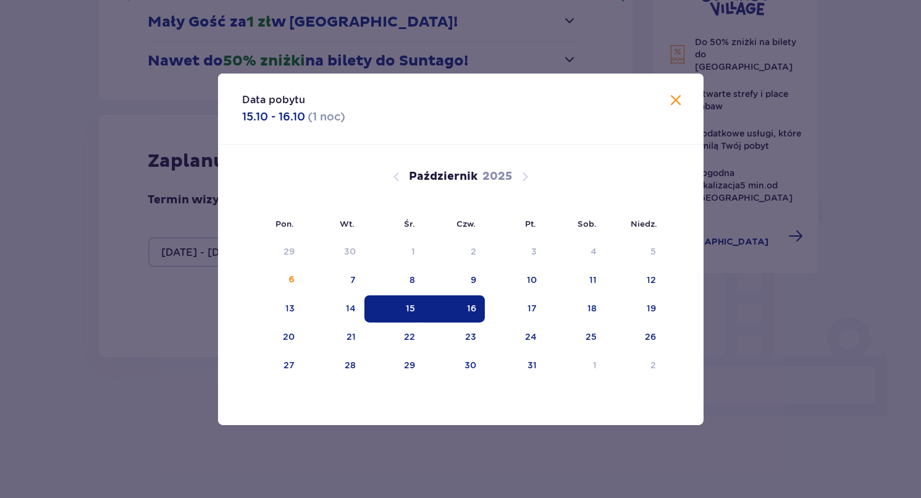
type input "0"
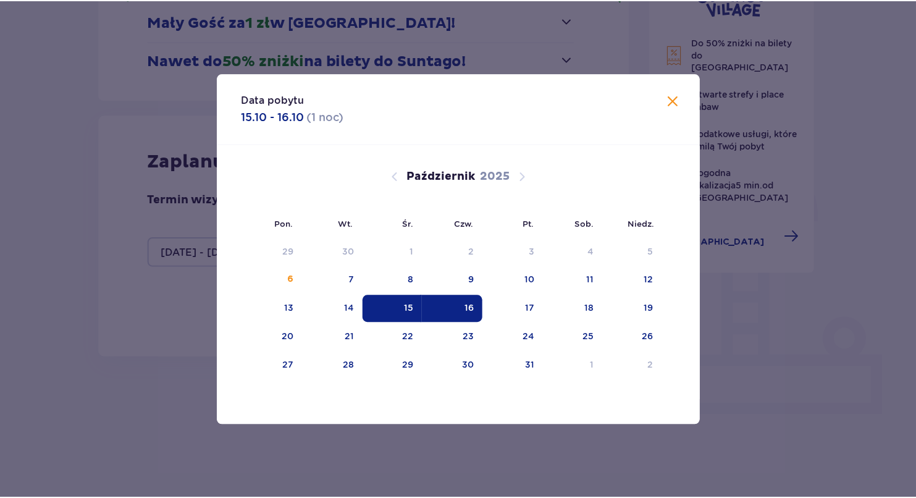
scroll to position [188, 0]
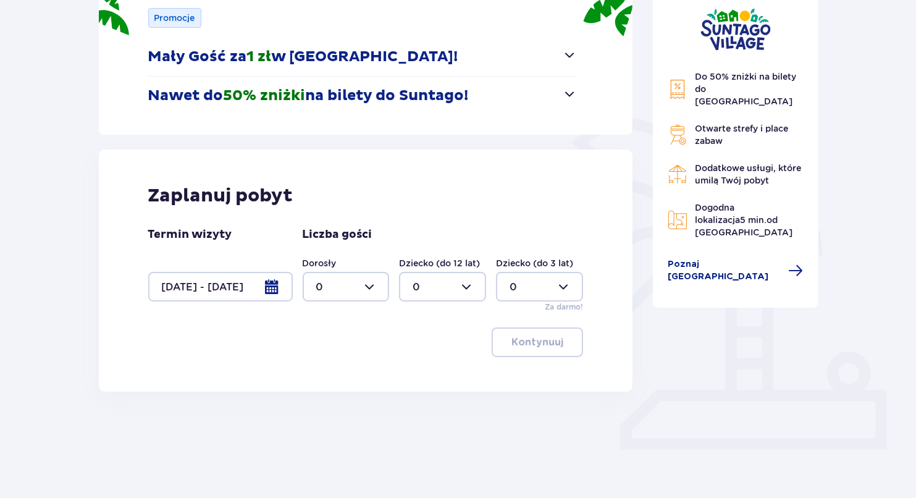
click at [526, 310] on div "Dziecko (do 3 lat) 0 Za darmo!" at bounding box center [539, 285] width 87 height 56
click at [277, 279] on div at bounding box center [220, 287] width 145 height 30
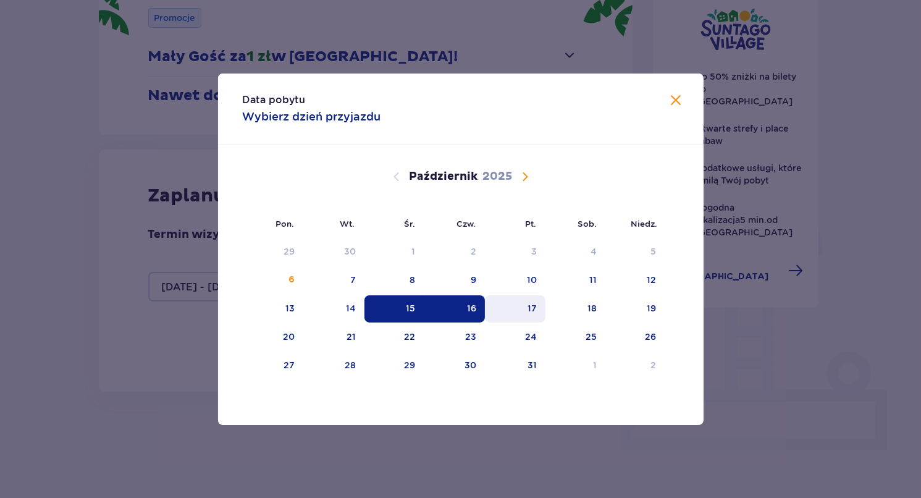
click at [523, 307] on div "17" at bounding box center [515, 308] width 61 height 27
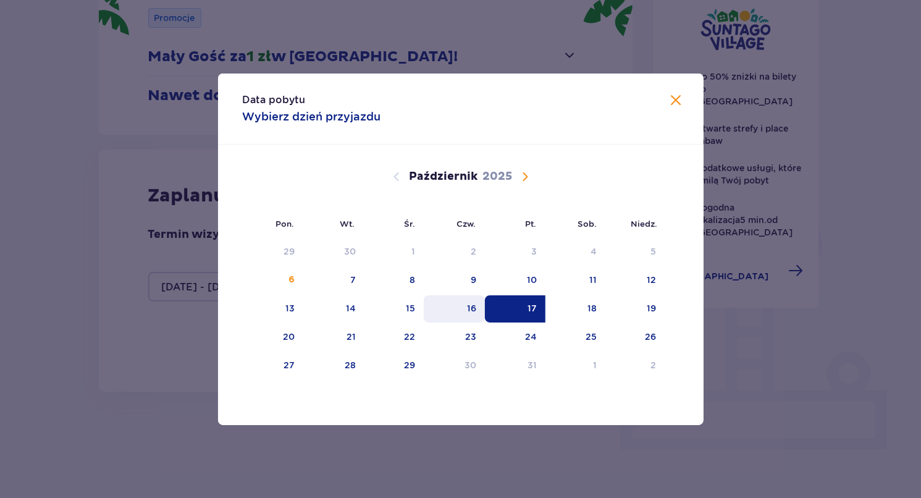
click at [469, 307] on div "16" at bounding box center [471, 308] width 9 height 12
click at [527, 302] on div "17" at bounding box center [515, 308] width 61 height 27
type input "16.10.25 - 17.10.25"
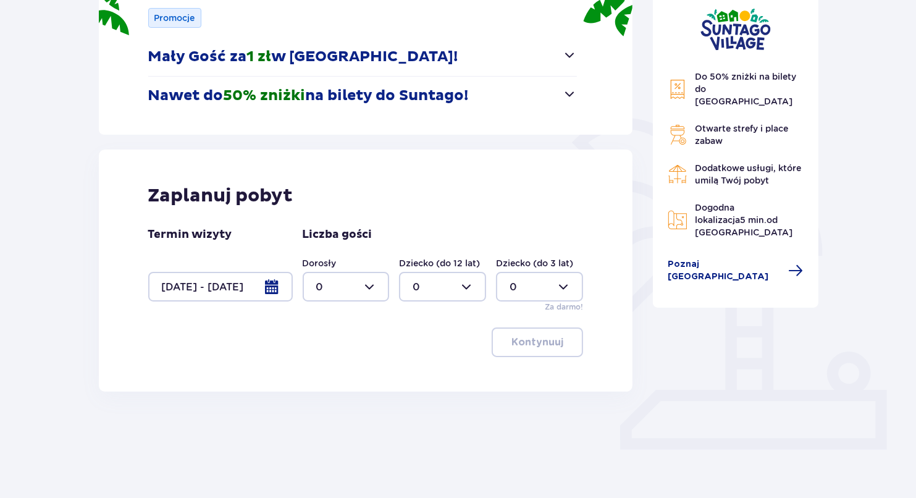
click at [335, 294] on div at bounding box center [346, 287] width 87 height 30
click at [330, 372] on div "2" at bounding box center [346, 376] width 60 height 14
type input "2"
click at [528, 322] on div "Zaplanuj pobyt Termin wizyty 16.10.25 - 17.10.25 Liczba gości Dorosły 2 Dziecko…" at bounding box center [366, 270] width 534 height 242
click at [529, 330] on button "Kontynuuj" at bounding box center [537, 342] width 91 height 30
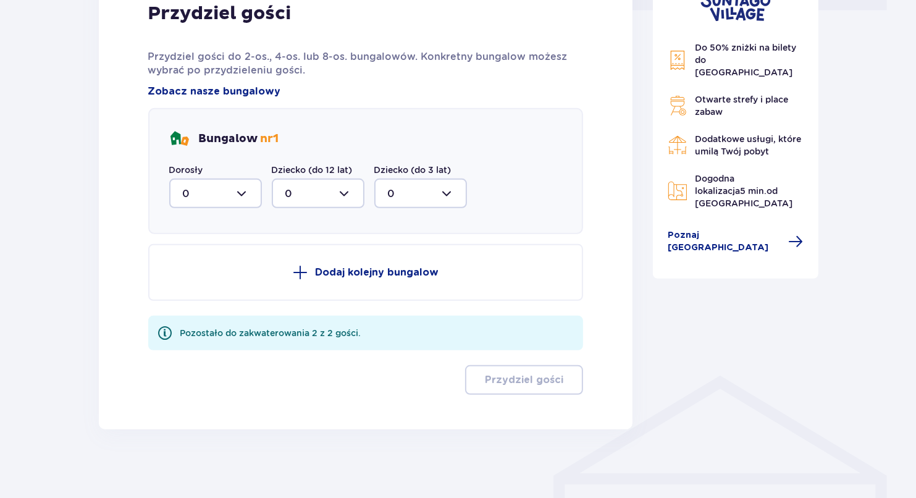
scroll to position [632, 0]
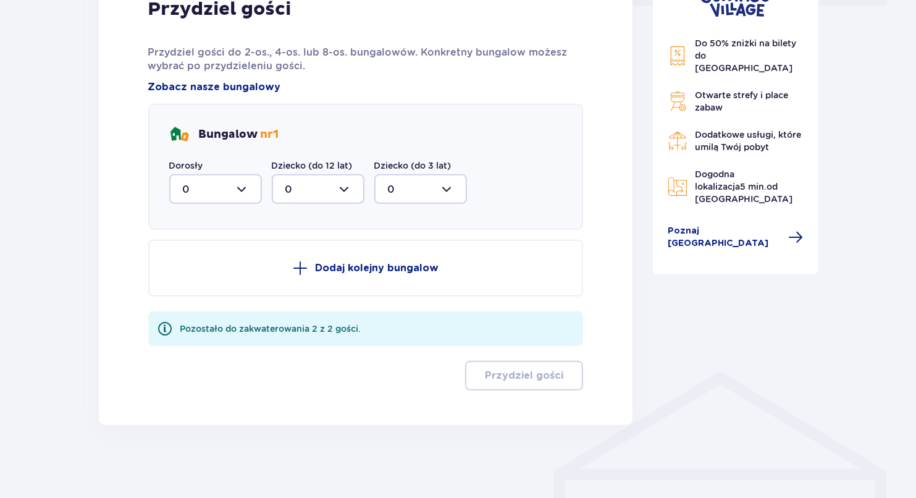
click at [232, 191] on div at bounding box center [215, 189] width 93 height 30
click at [208, 280] on div "2" at bounding box center [215, 279] width 65 height 14
type input "2"
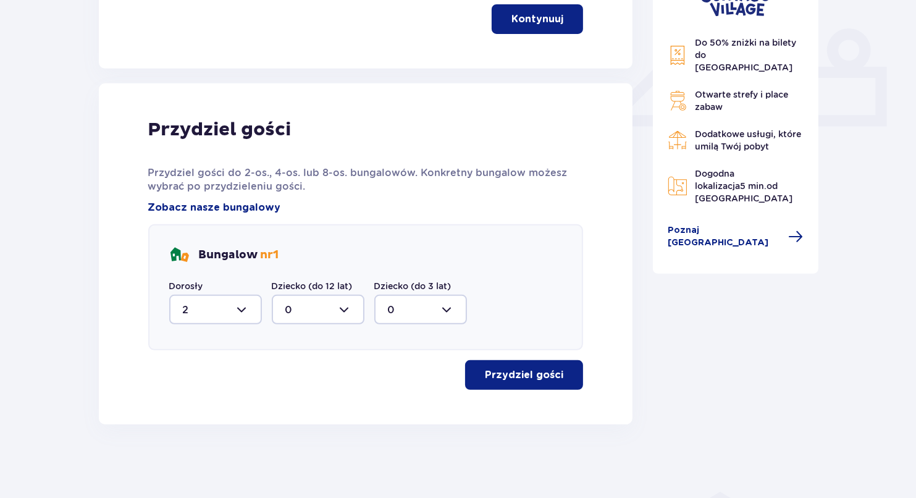
click at [524, 366] on button "Przydziel gości" at bounding box center [524, 375] width 118 height 30
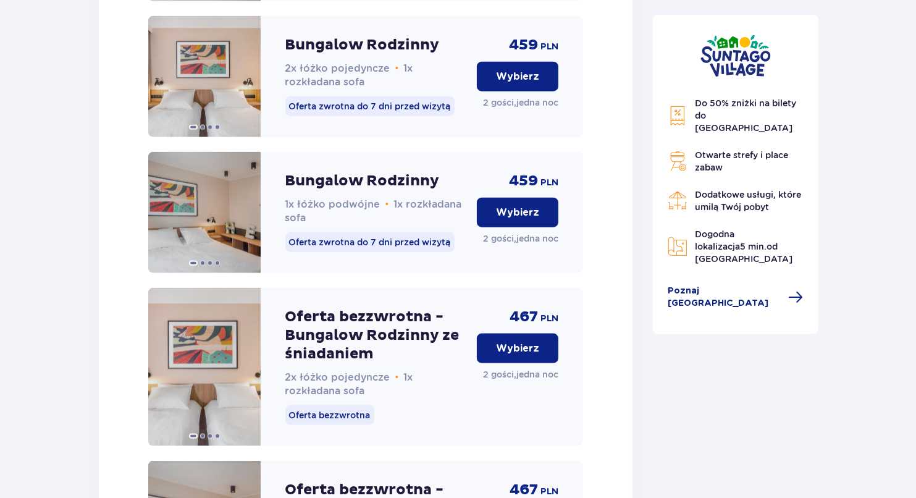
scroll to position [1429, 0]
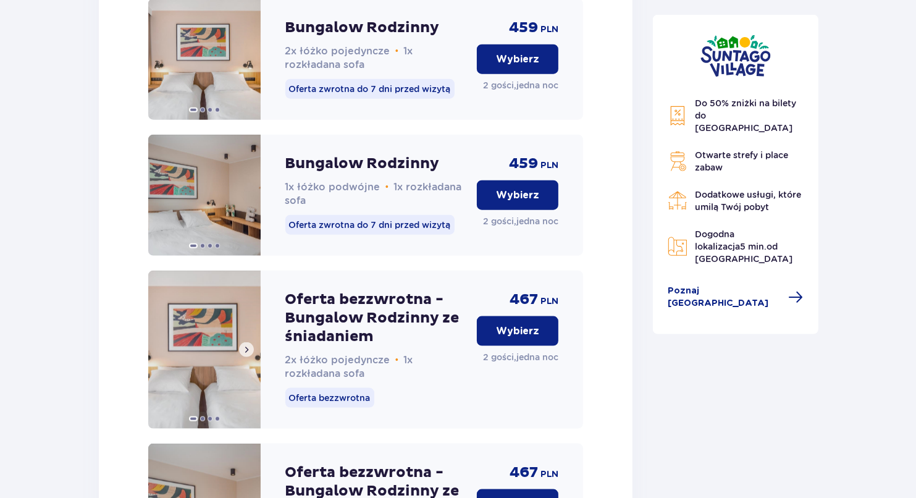
click at [202, 424] on div at bounding box center [204, 418] width 112 height 12
click at [208, 421] on span at bounding box center [210, 418] width 5 height 5
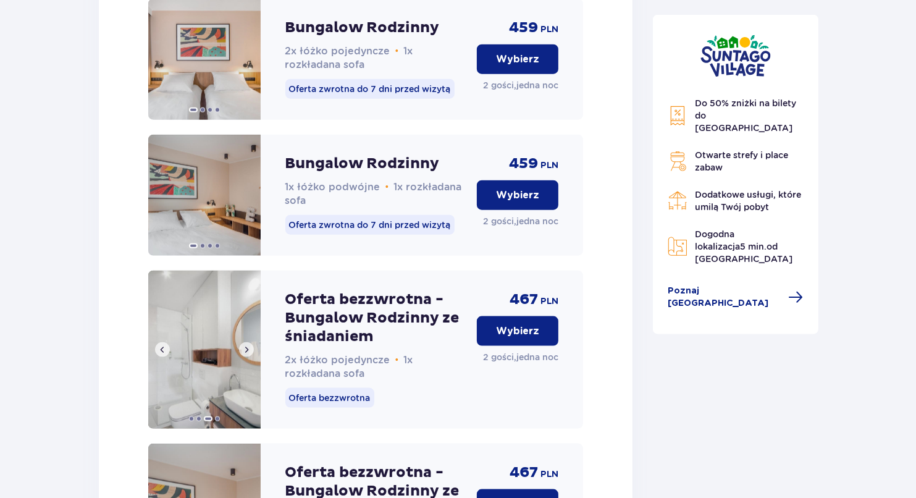
click at [212, 424] on div at bounding box center [204, 418] width 112 height 12
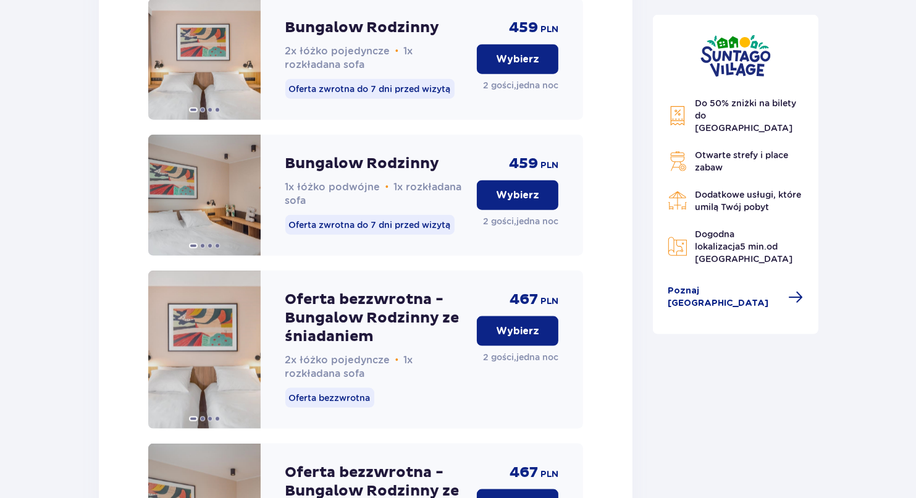
click at [217, 421] on span at bounding box center [217, 418] width 5 height 5
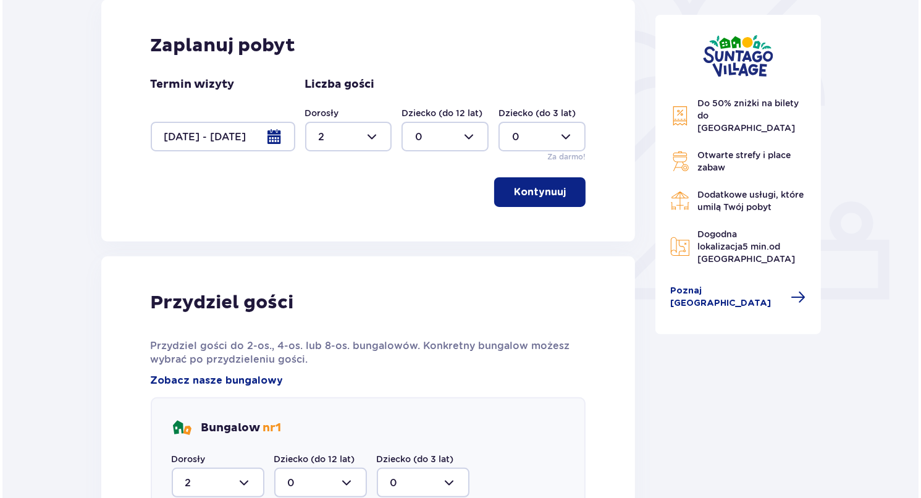
scroll to position [317, 0]
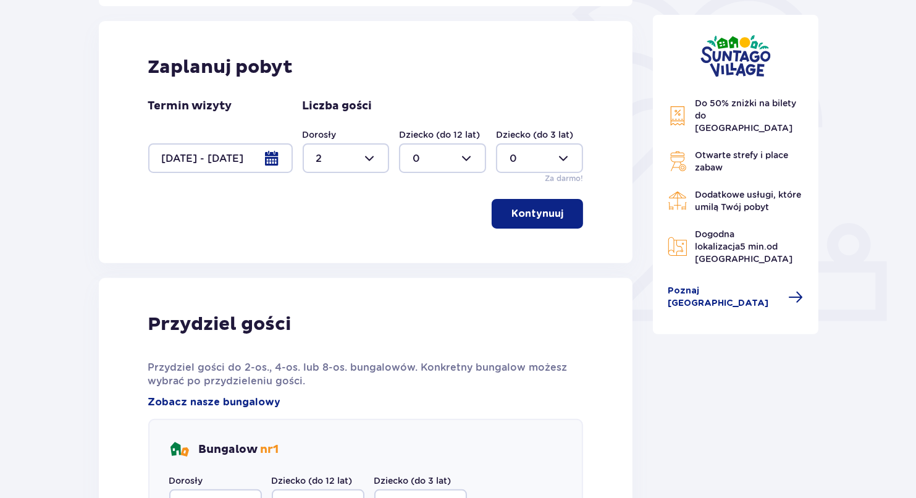
click at [238, 161] on div at bounding box center [220, 158] width 145 height 30
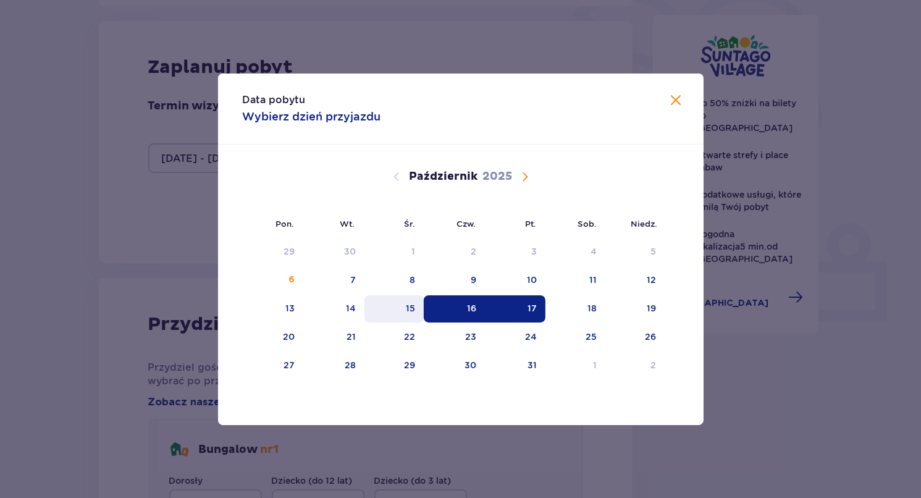
click at [406, 305] on div "15" at bounding box center [394, 308] width 60 height 27
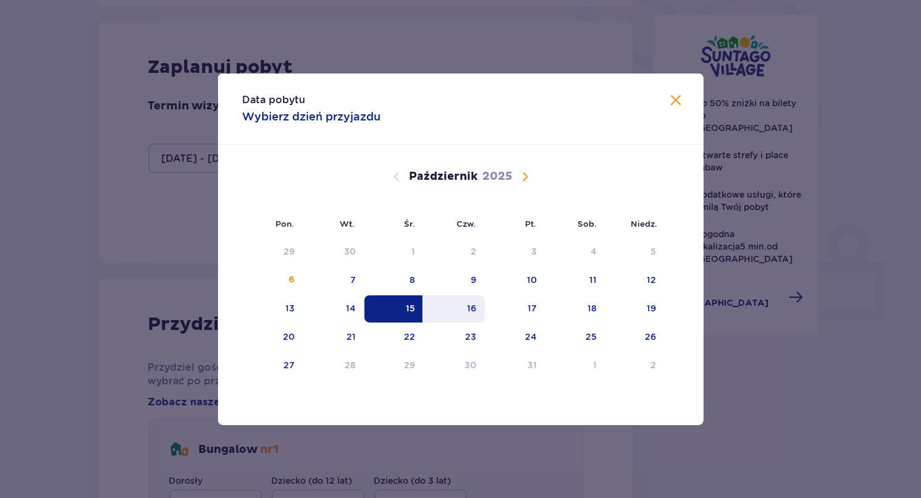
click at [478, 305] on div "16" at bounding box center [454, 308] width 61 height 27
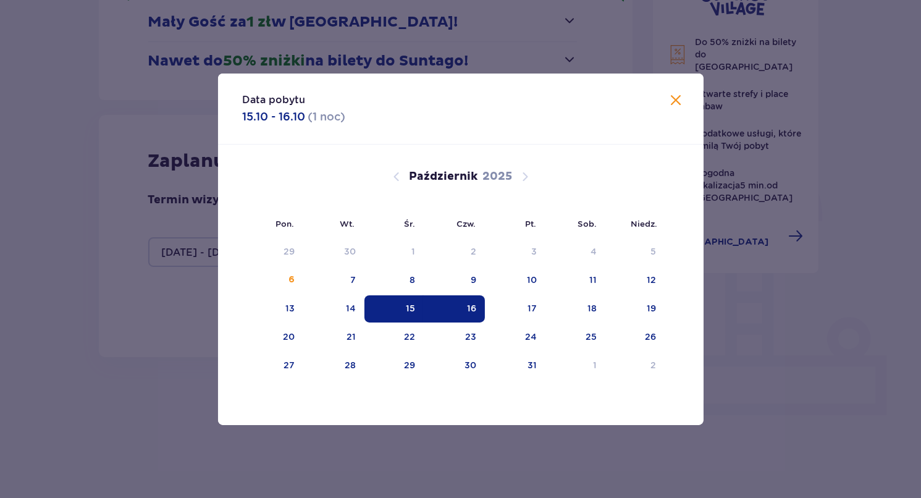
type input "15.10.25 - 16.10.25"
type input "0"
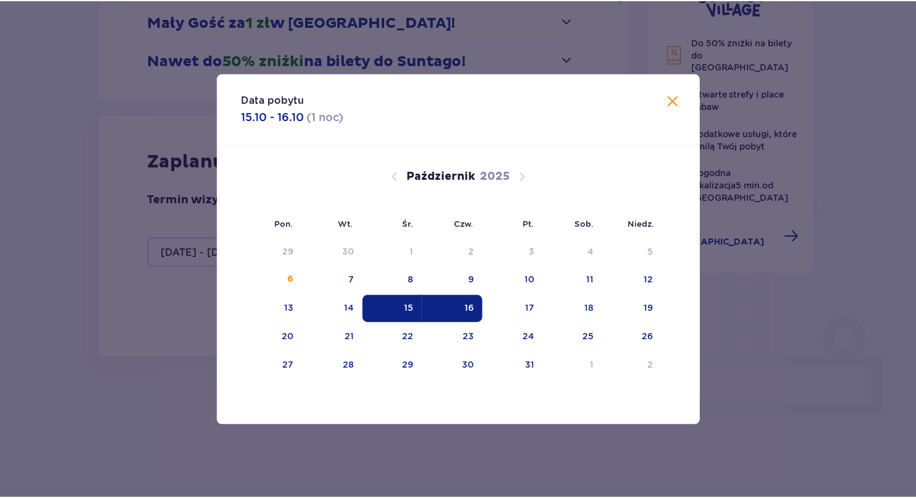
scroll to position [188, 0]
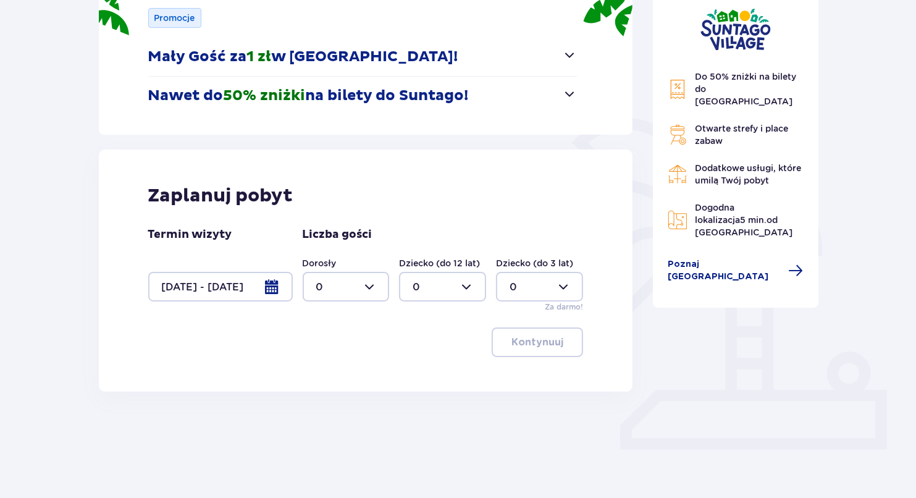
click at [244, 282] on div at bounding box center [220, 287] width 145 height 30
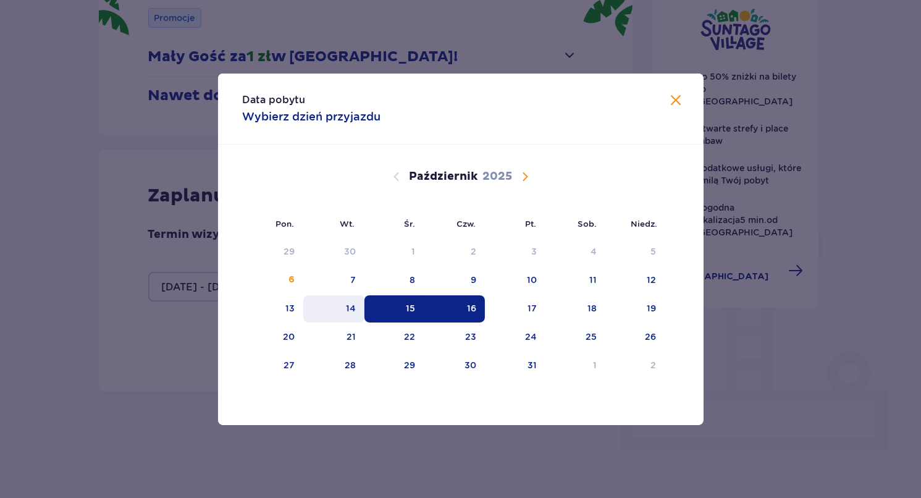
click at [351, 306] on div "14" at bounding box center [351, 308] width 10 height 12
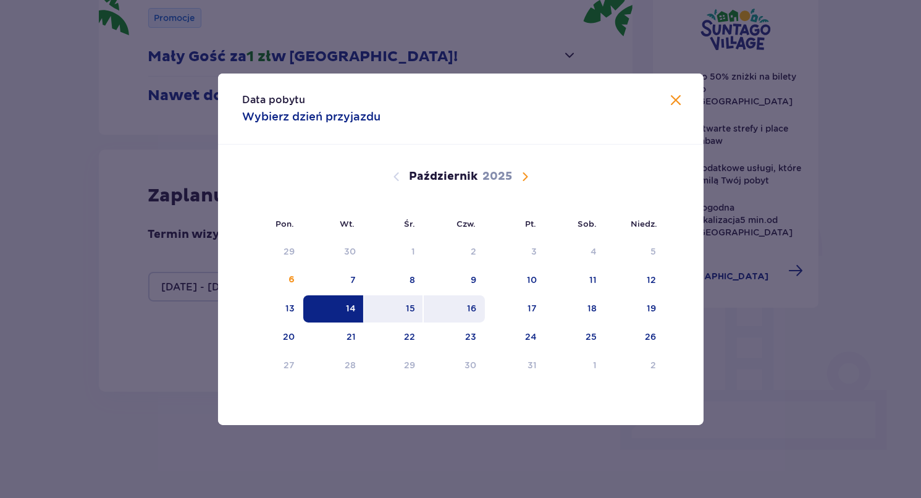
click at [478, 309] on div "16" at bounding box center [454, 308] width 61 height 27
type input "14.10.25 - 16.10.25"
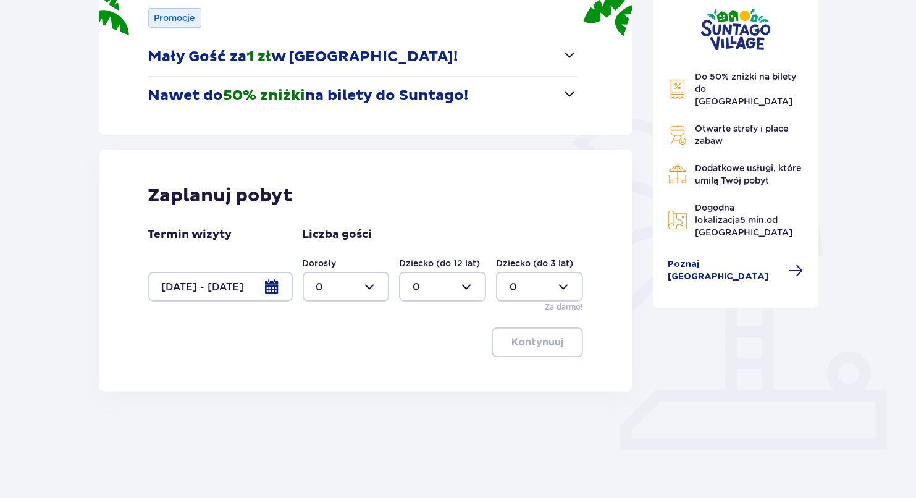
click at [367, 291] on div at bounding box center [346, 287] width 87 height 30
drag, startPoint x: 334, startPoint y: 371, endPoint x: 489, endPoint y: 326, distance: 161.0
click at [333, 371] on div "2" at bounding box center [346, 376] width 60 height 14
type input "2"
click at [532, 340] on p "Kontynuuj" at bounding box center [537, 342] width 52 height 14
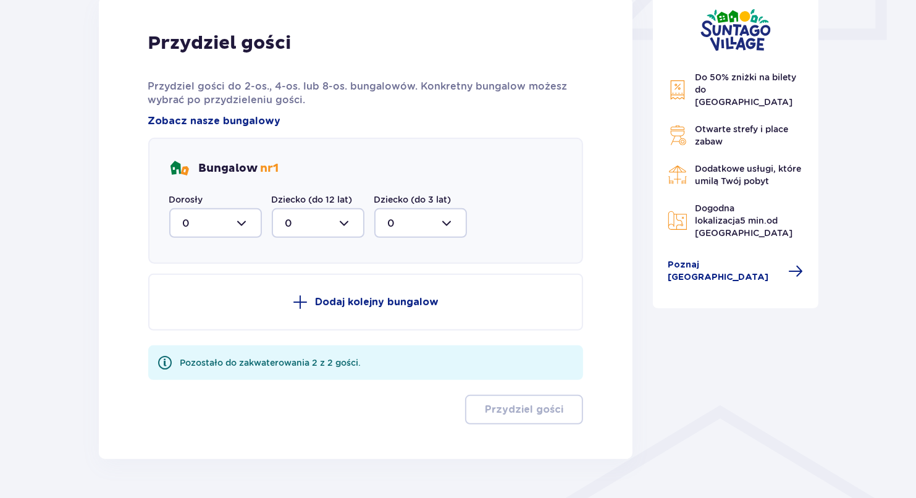
scroll to position [632, 0]
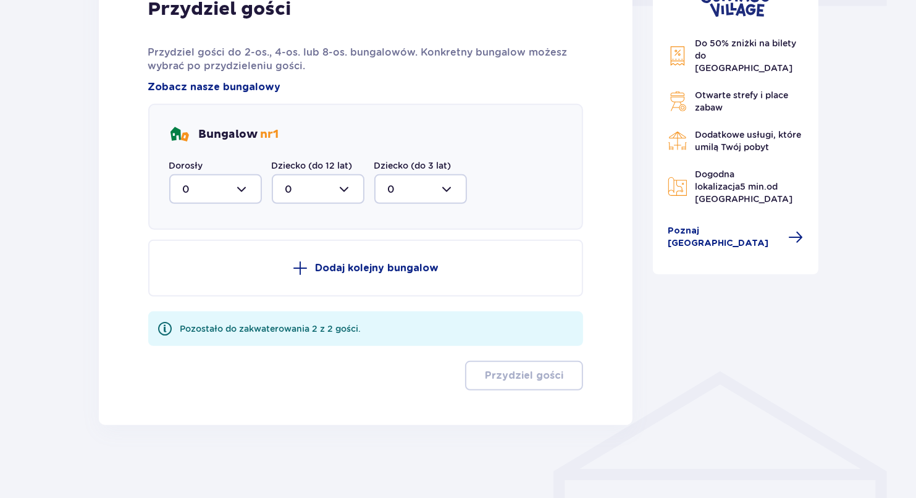
click at [237, 196] on div at bounding box center [215, 189] width 93 height 30
click at [187, 281] on p "2" at bounding box center [186, 279] width 6 height 14
type input "2"
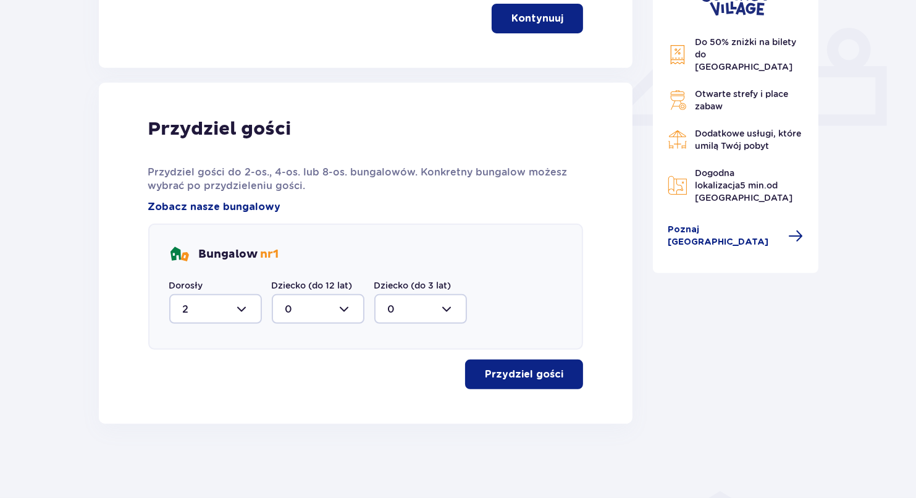
scroll to position [511, 0]
click at [492, 380] on p "Przydziel gości" at bounding box center [524, 375] width 78 height 14
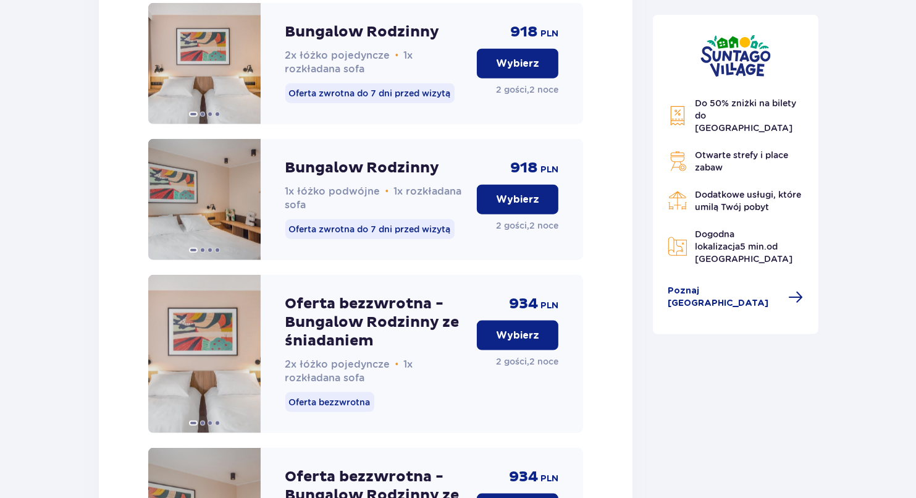
scroll to position [1429, 0]
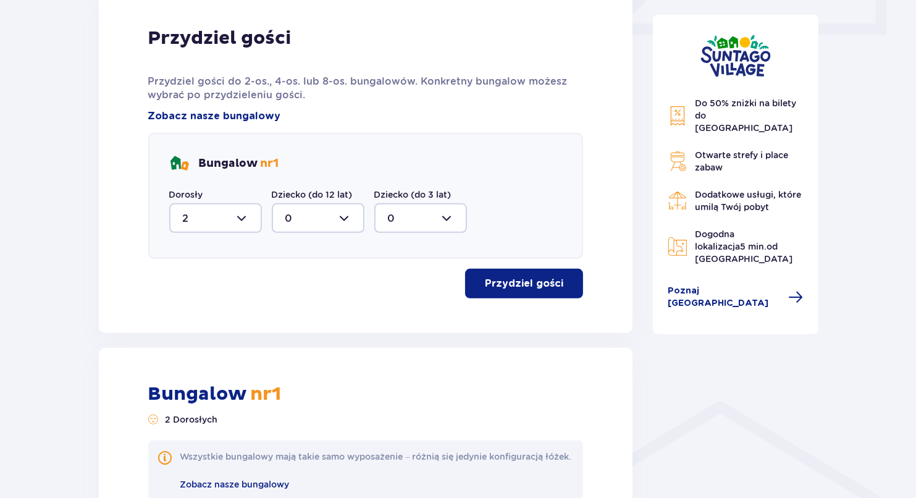
scroll to position [569, 0]
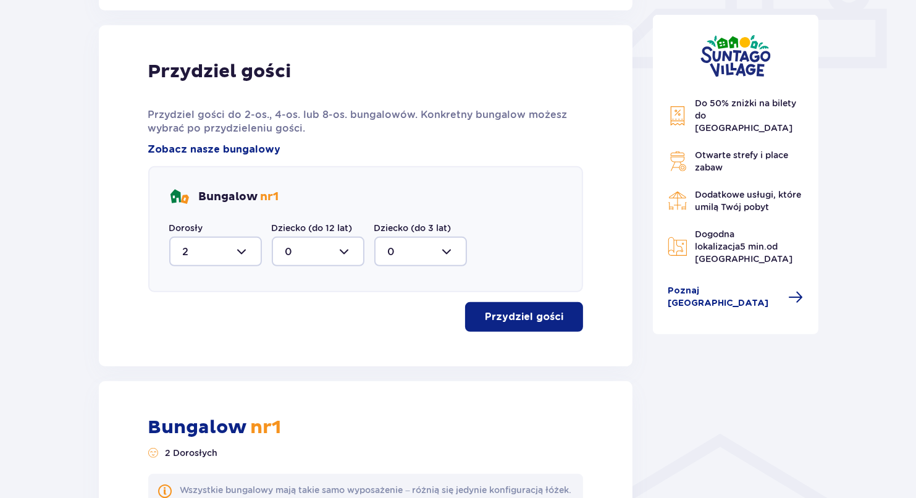
click at [238, 246] on div at bounding box center [215, 252] width 93 height 30
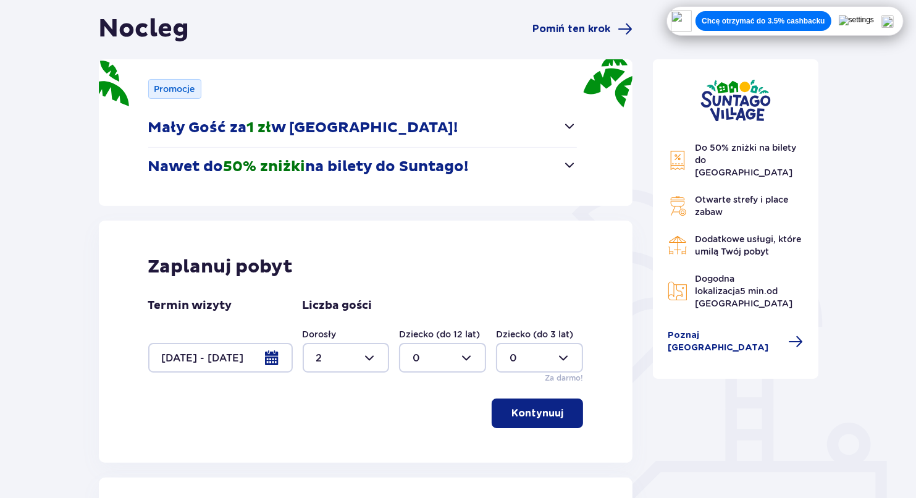
scroll to position [112, 0]
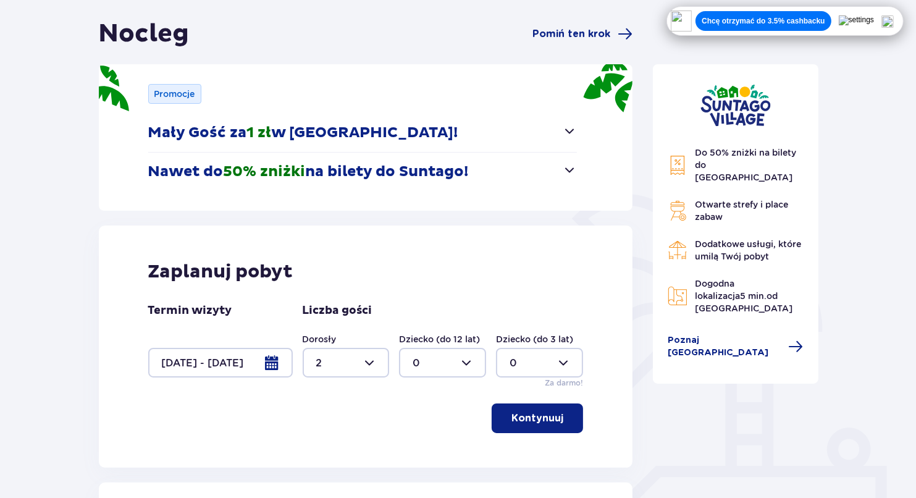
click at [200, 359] on div at bounding box center [220, 363] width 145 height 30
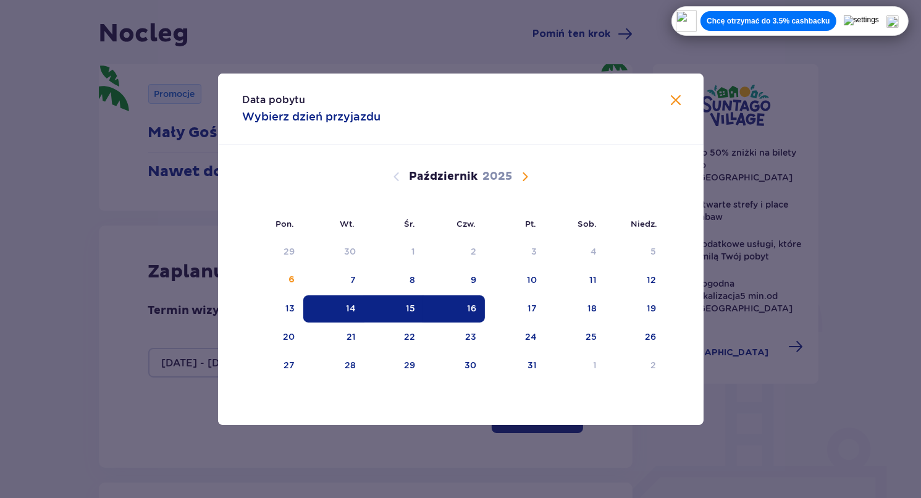
click at [356, 303] on div "14" at bounding box center [333, 308] width 61 height 27
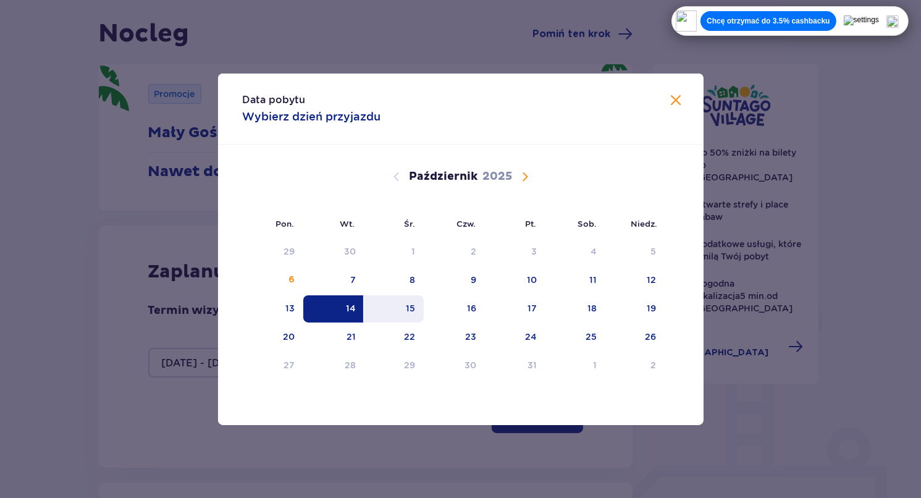
click at [405, 303] on div "15" at bounding box center [394, 308] width 60 height 27
type input "14.10.25 - 15.10.25"
type input "0"
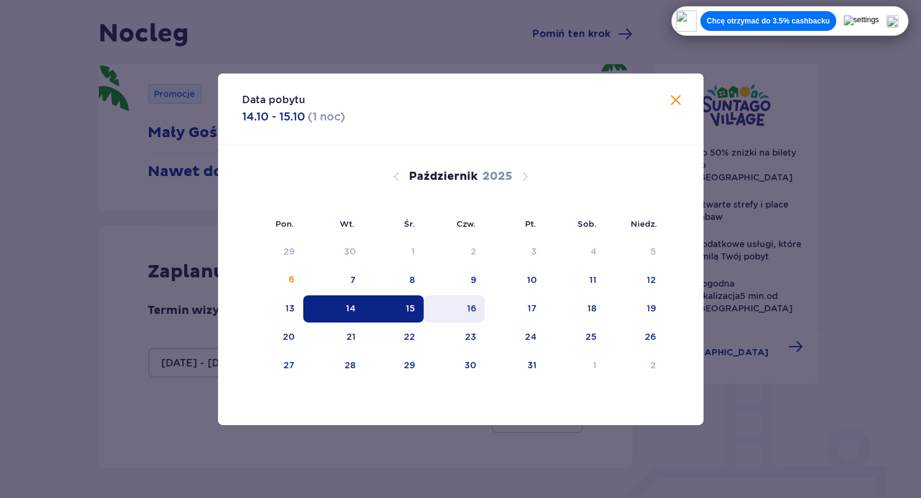
click at [469, 307] on div "16" at bounding box center [471, 308] width 9 height 12
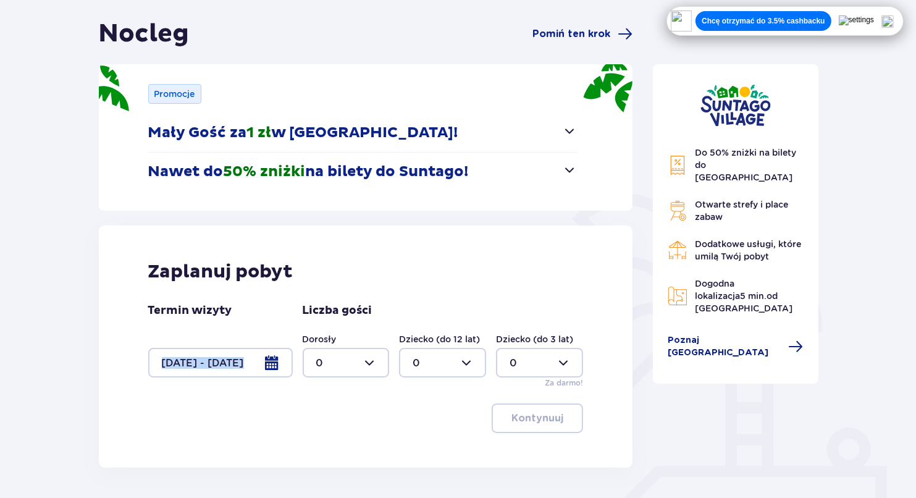
drag, startPoint x: 214, startPoint y: 347, endPoint x: 207, endPoint y: 358, distance: 13.9
click at [212, 349] on div "Termin wizyty 14.10.25 - 15.10.25" at bounding box center [220, 340] width 145 height 74
click at [209, 361] on div at bounding box center [220, 363] width 145 height 30
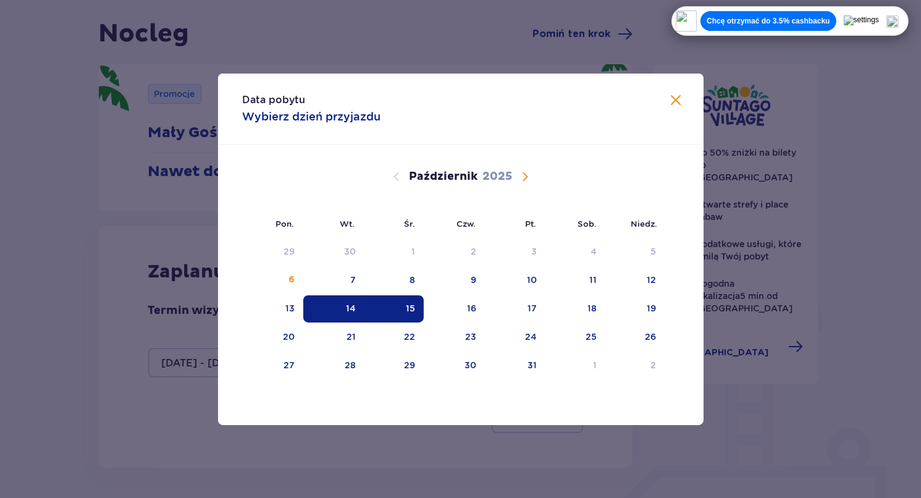
click at [408, 307] on div "15" at bounding box center [410, 308] width 9 height 12
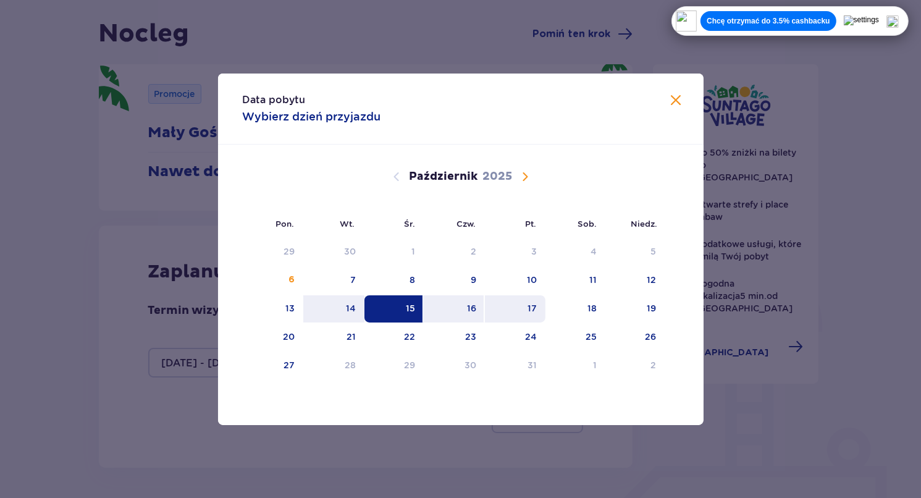
click at [485, 306] on td "17" at bounding box center [515, 308] width 61 height 27
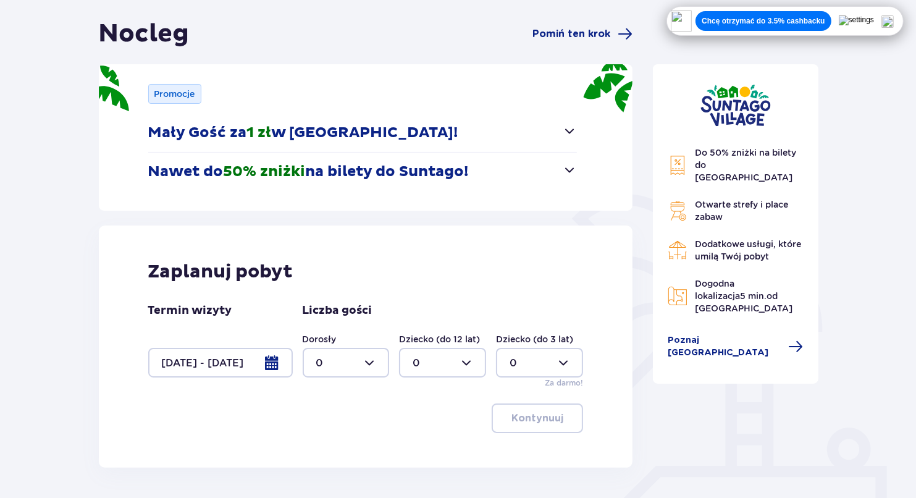
click at [224, 364] on div at bounding box center [220, 363] width 145 height 30
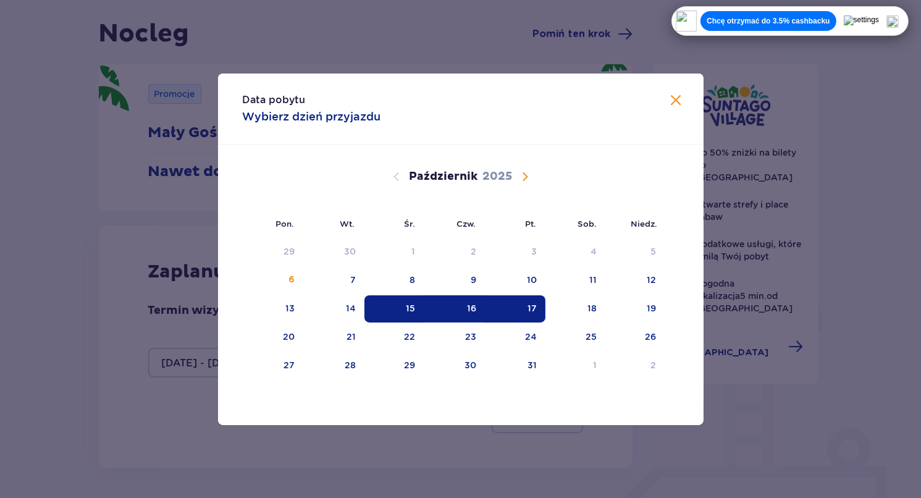
click at [512, 306] on div "17" at bounding box center [515, 308] width 61 height 27
click at [382, 309] on div "15" at bounding box center [394, 308] width 60 height 27
click at [459, 297] on div "16" at bounding box center [454, 308] width 61 height 27
type input "15.10.25 - 16.10.25"
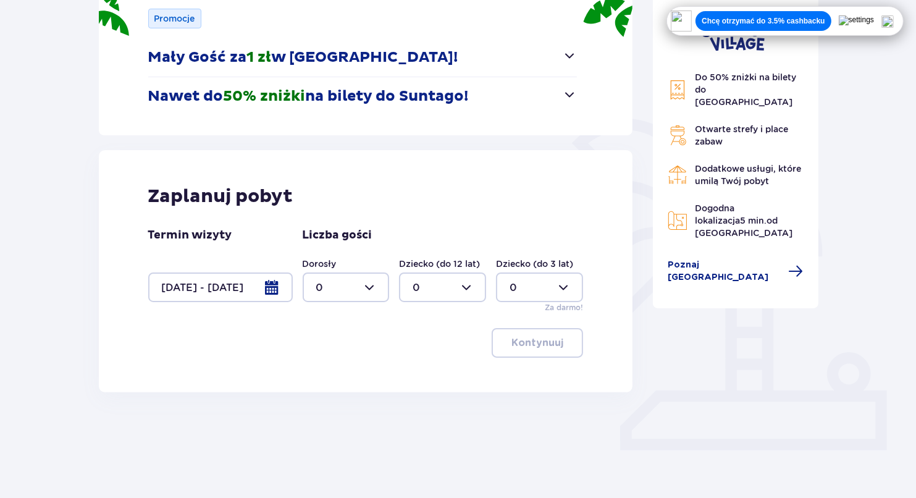
scroll to position [188, 0]
click at [326, 295] on div at bounding box center [346, 287] width 87 height 30
click at [329, 375] on div "2" at bounding box center [346, 376] width 60 height 14
type input "2"
click at [522, 337] on p "Kontynuuj" at bounding box center [537, 342] width 52 height 14
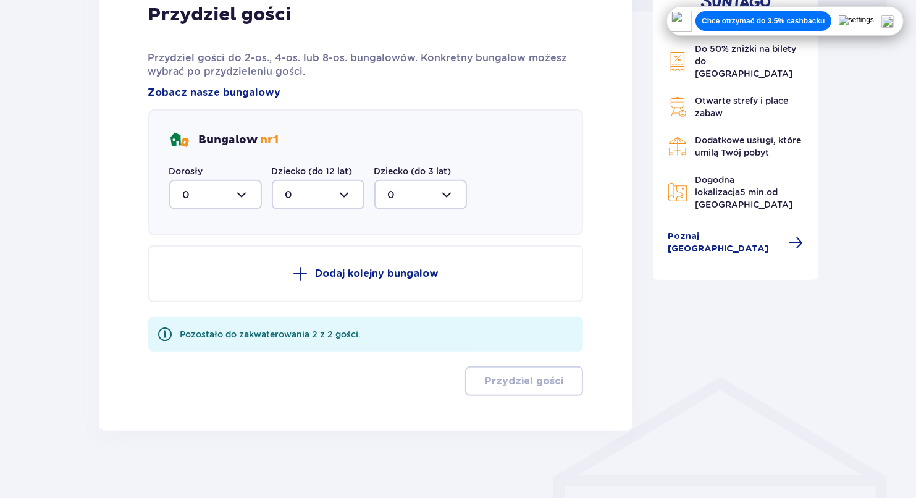
scroll to position [632, 0]
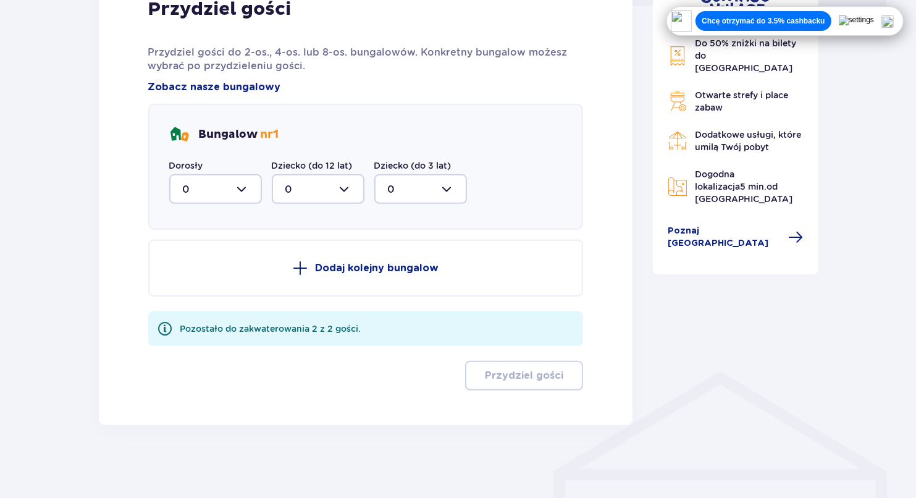
click at [227, 193] on div at bounding box center [215, 189] width 93 height 30
click at [200, 273] on div "2" at bounding box center [215, 279] width 65 height 14
type input "2"
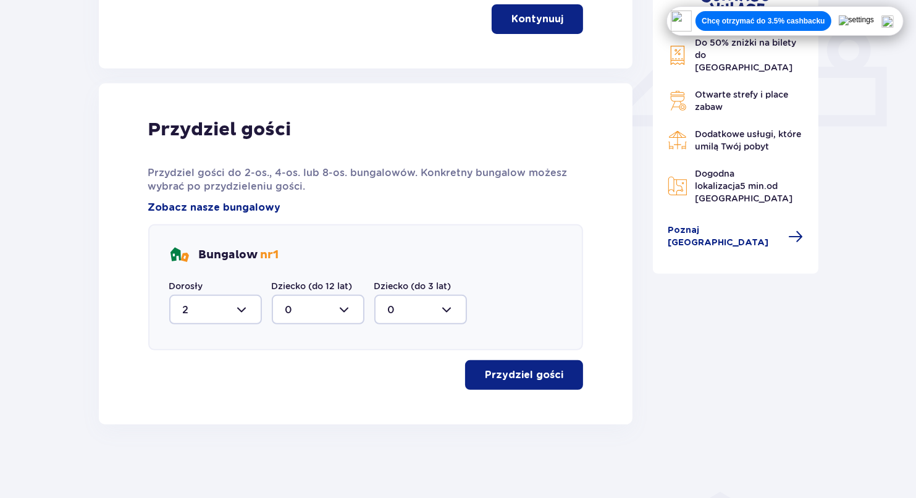
click at [519, 365] on button "Przydziel gości" at bounding box center [524, 375] width 118 height 30
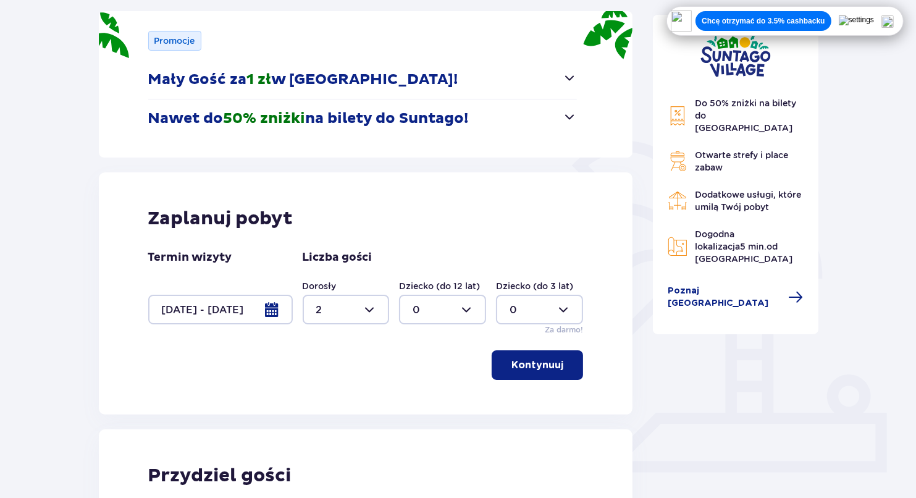
scroll to position [0, 0]
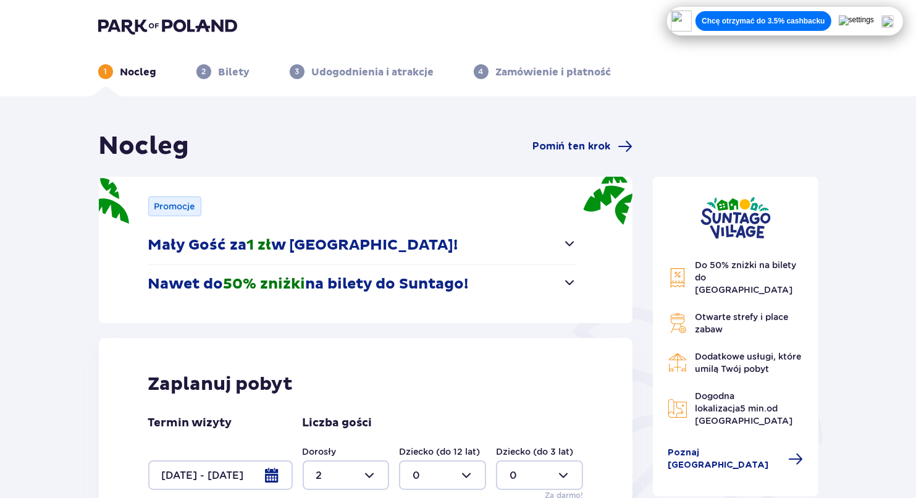
click at [266, 244] on span "1 zł" at bounding box center [259, 245] width 25 height 19
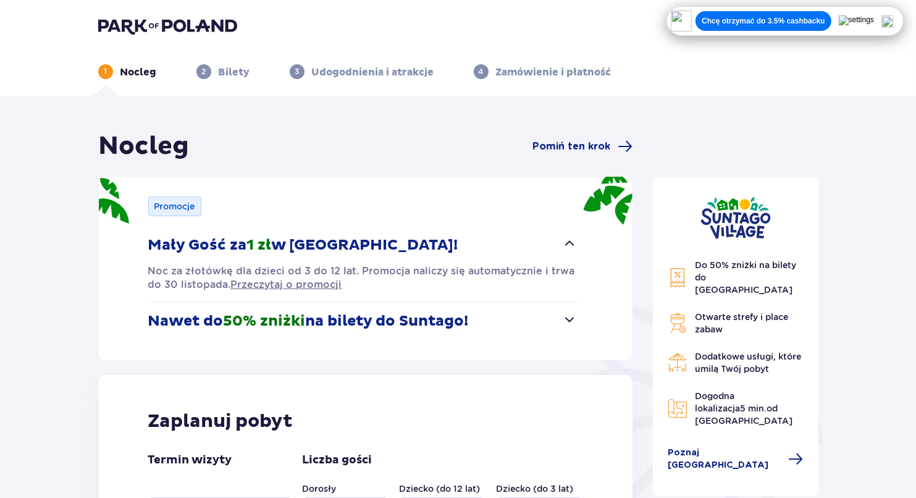
click at [308, 312] on p "Nawet do 50% zniżki na bilety do Suntago!" at bounding box center [308, 321] width 321 height 19
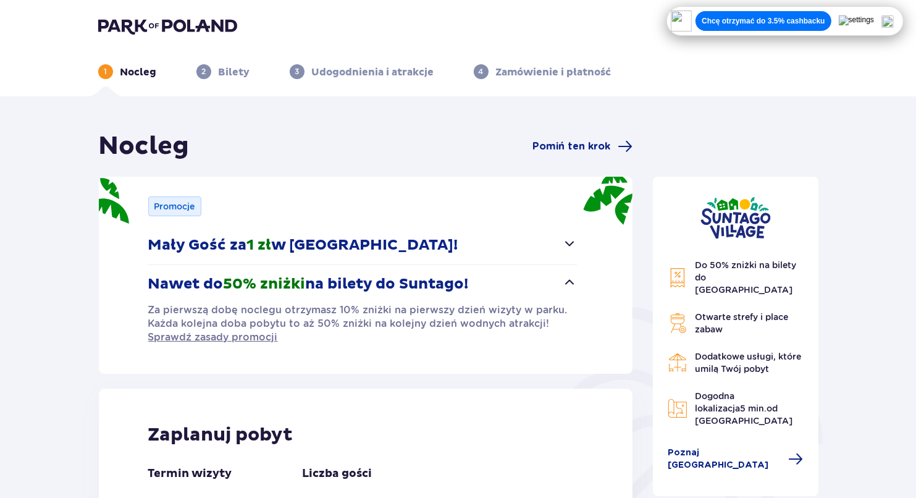
click at [775, 13] on button "Chcę otrzymać do 3.5% cashbacku" at bounding box center [762, 21] width 135 height 20
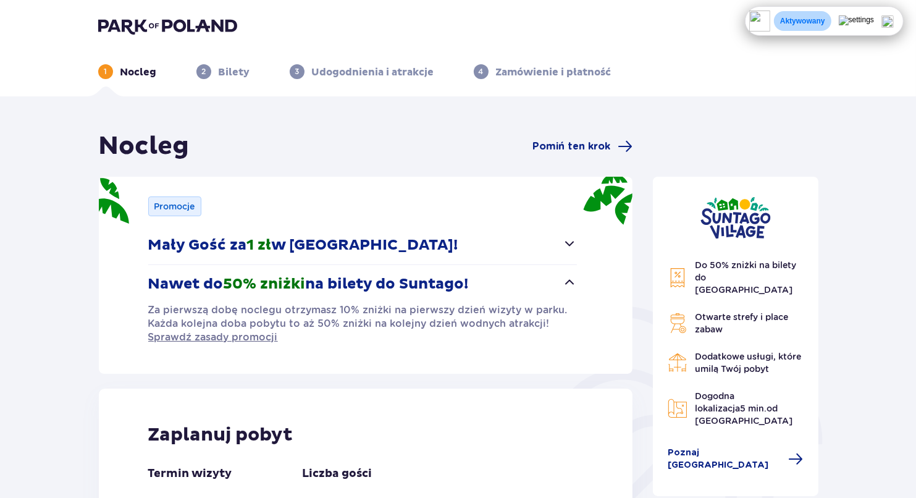
click at [894, 15] on img at bounding box center [887, 21] width 12 height 12
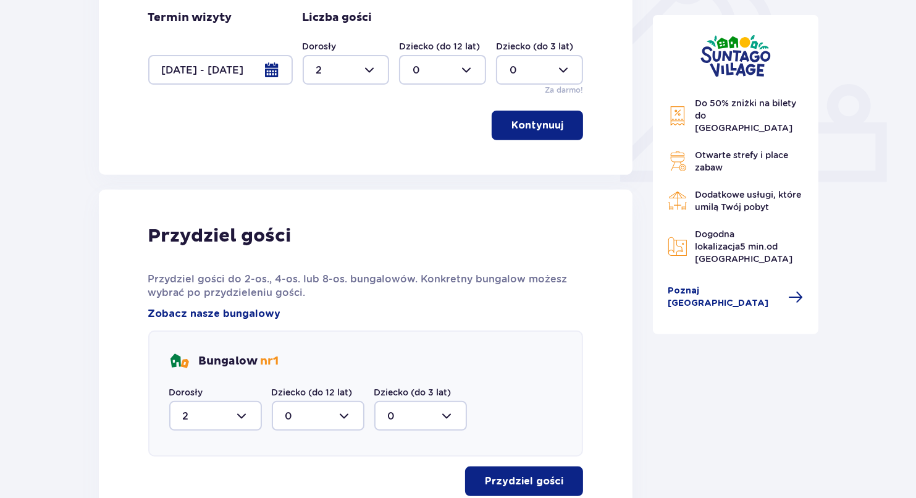
scroll to position [432, 0]
